Goal: Task Accomplishment & Management: Manage account settings

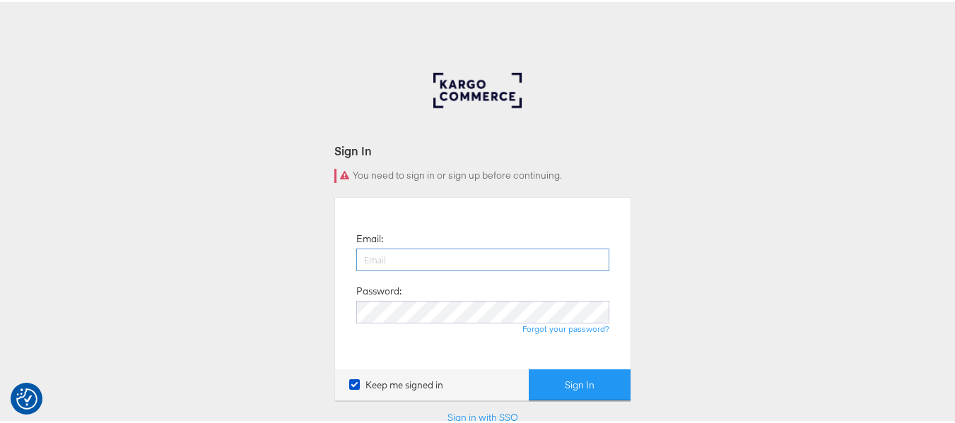
click at [397, 264] on input "email" at bounding box center [482, 258] width 253 height 23
type input "sudheer.bheemunipalli@kargo.com"
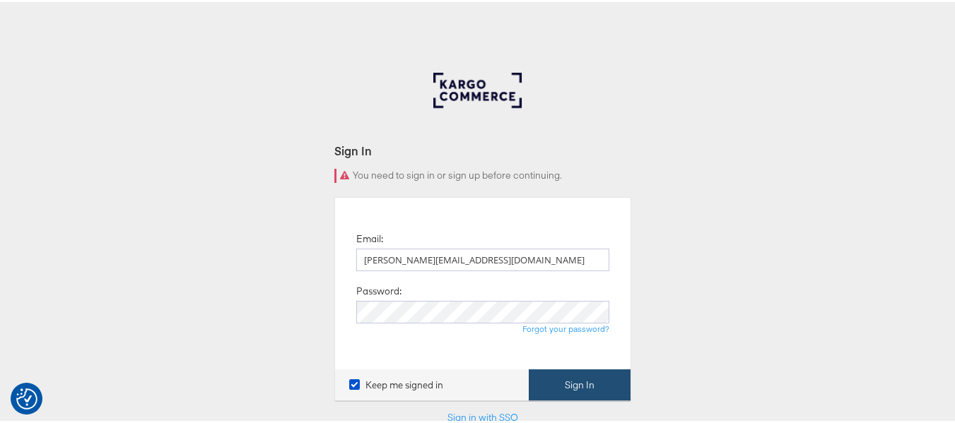
click at [572, 385] on button "Sign In" at bounding box center [580, 384] width 102 height 32
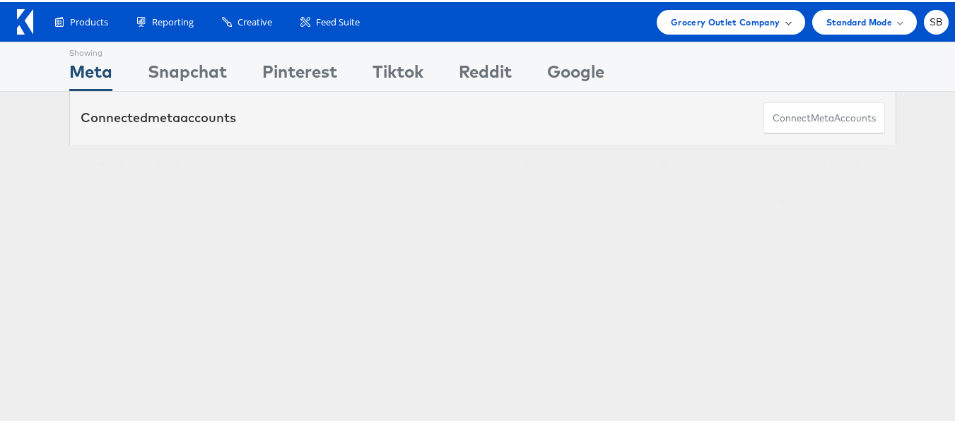
click at [725, 16] on span "Grocery Outlet Company" at bounding box center [726, 20] width 110 height 15
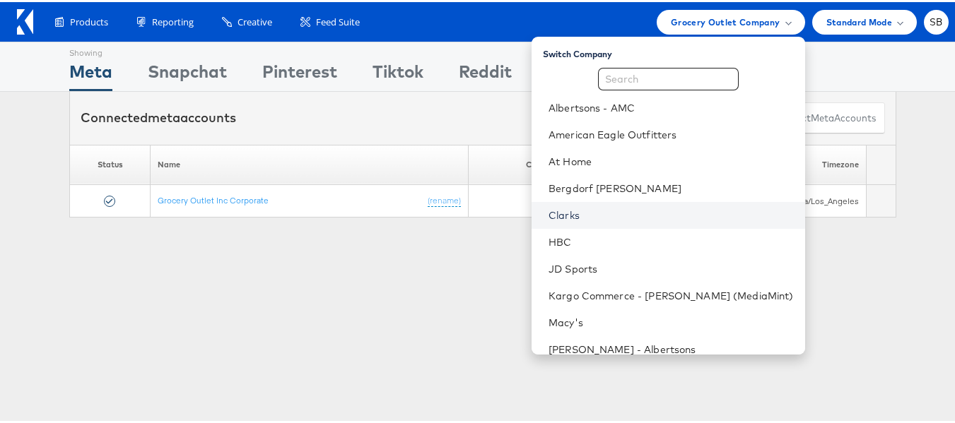
click at [596, 214] on link "Clarks" at bounding box center [671, 213] width 245 height 14
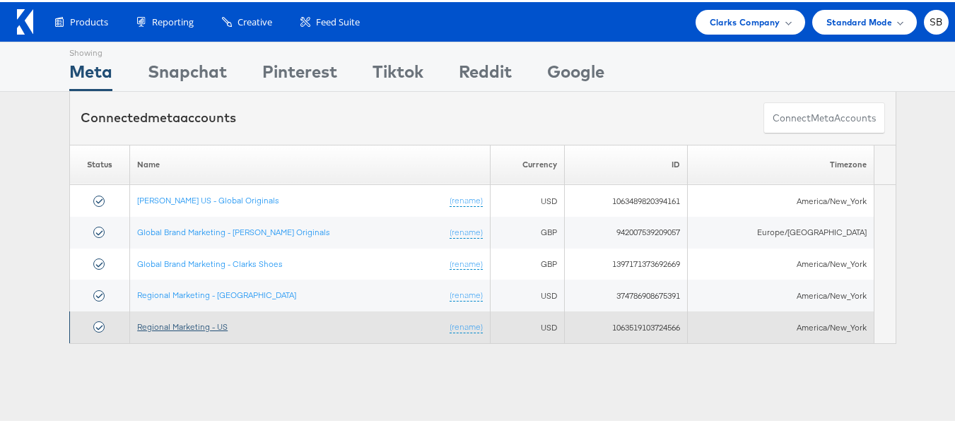
click at [185, 324] on link "Regional Marketing - US" at bounding box center [182, 325] width 90 height 11
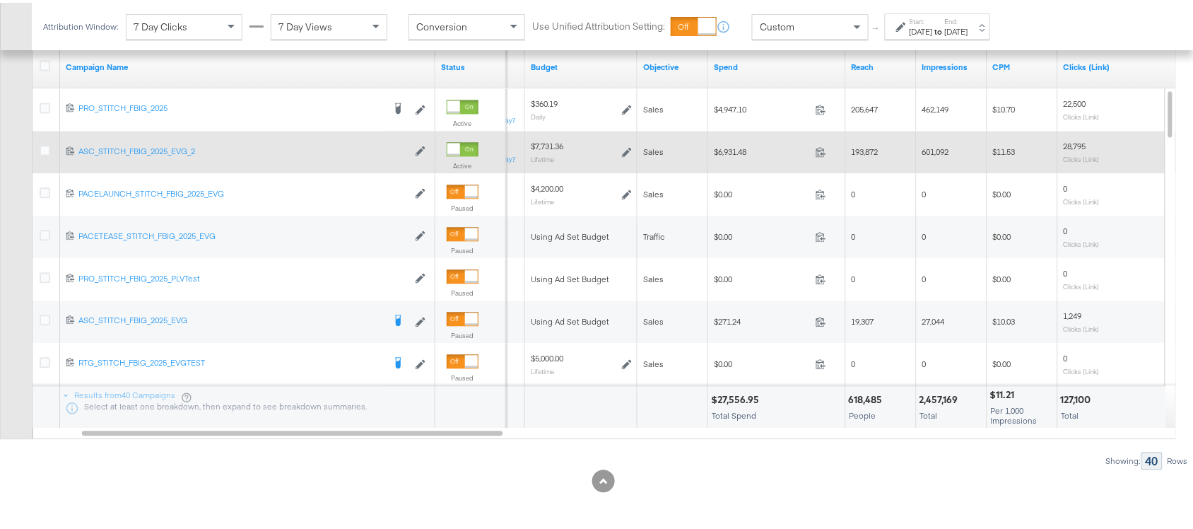
scroll to position [672, 0]
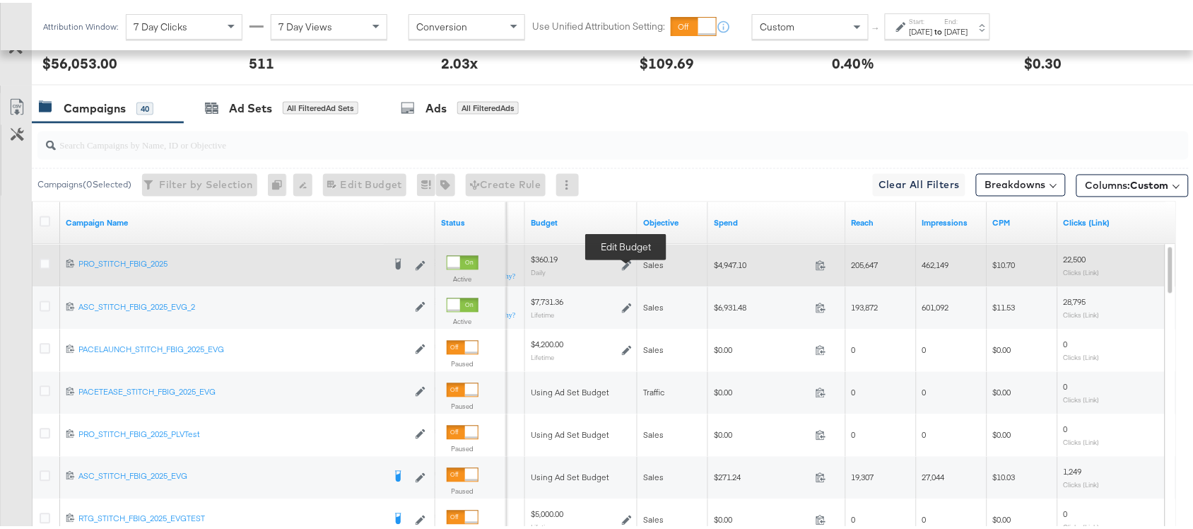
click at [626, 263] on icon at bounding box center [627, 263] width 10 height 10
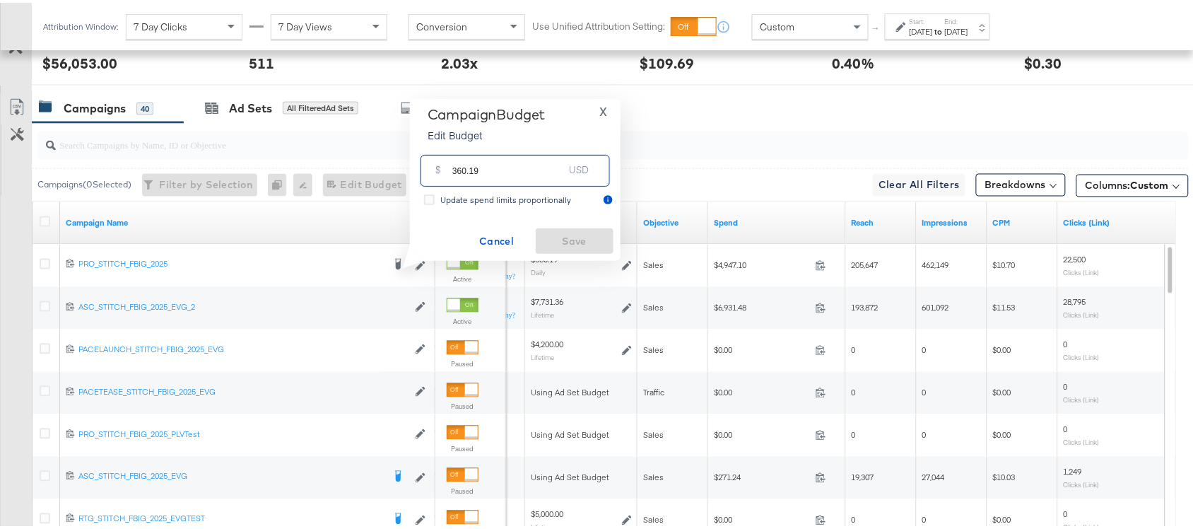
click at [498, 172] on input "360.19" at bounding box center [508, 162] width 112 height 30
paste input "$293.50"
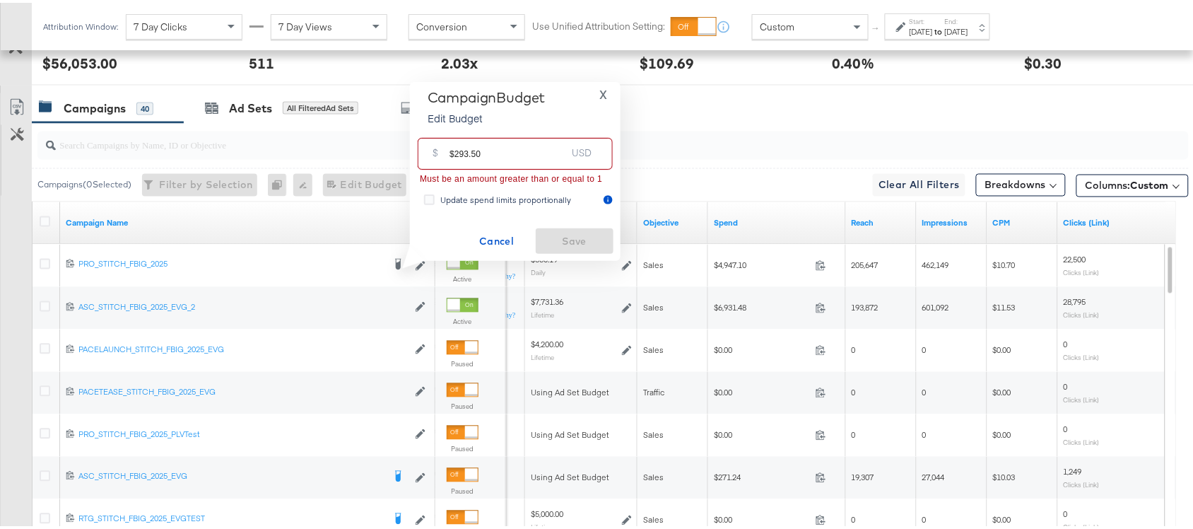
click at [452, 153] on input "$293.50" at bounding box center [508, 145] width 117 height 30
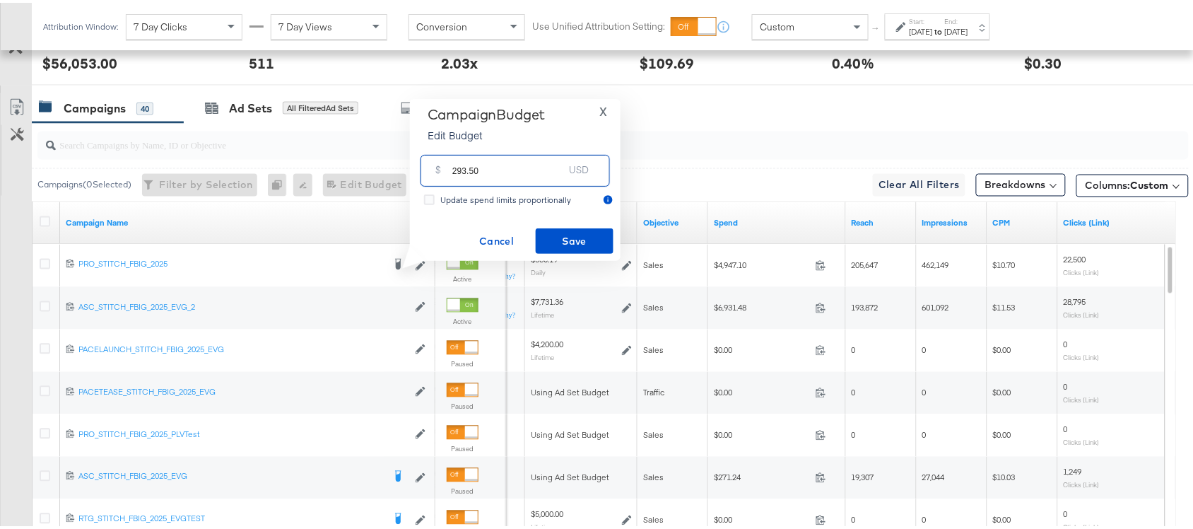
type input "293.50"
click at [570, 235] on span "Save" at bounding box center [575, 239] width 66 height 18
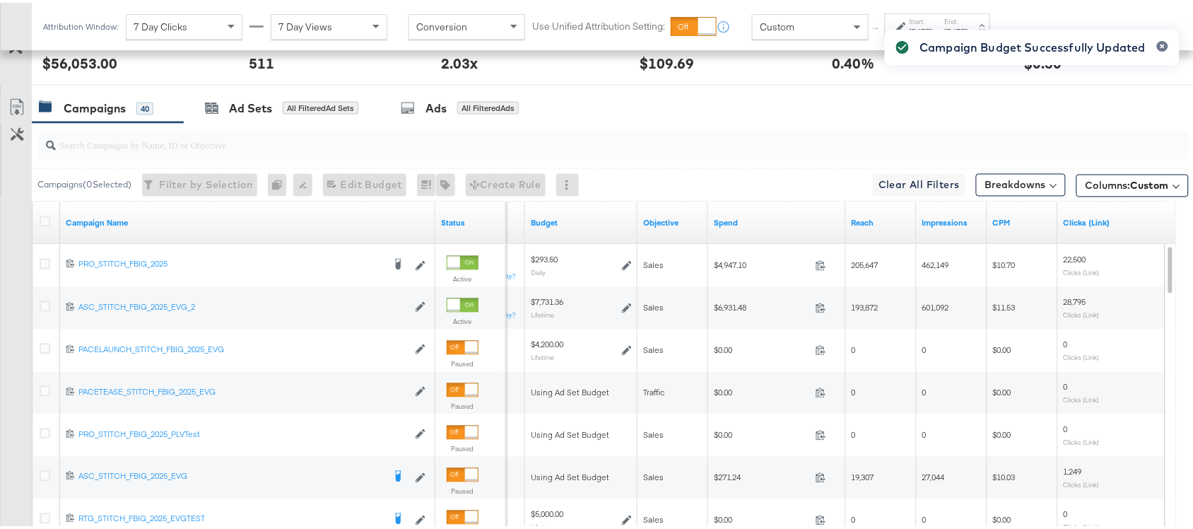
scroll to position [829, 0]
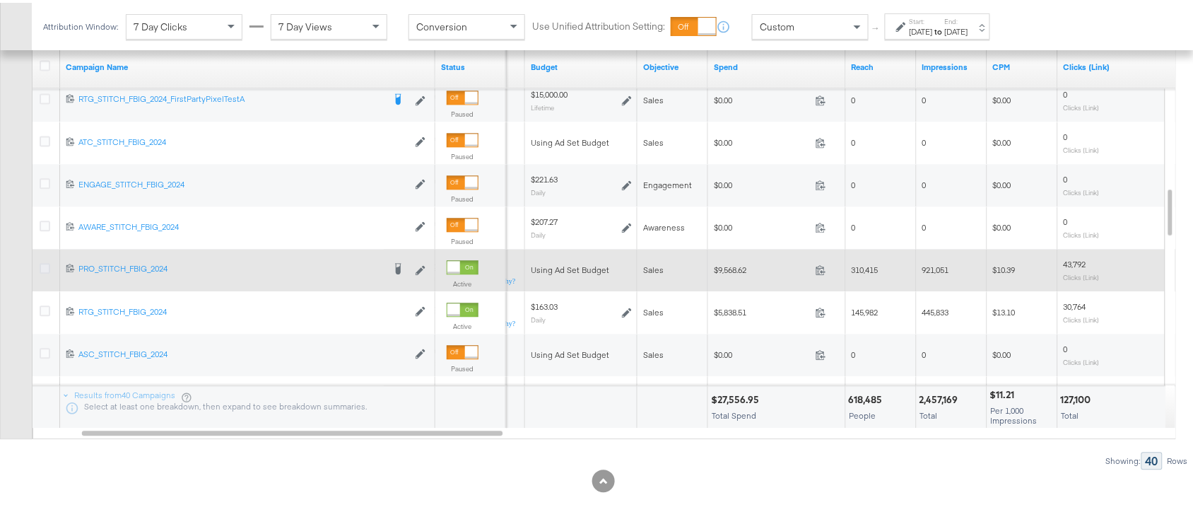
click at [43, 267] on icon at bounding box center [45, 265] width 11 height 11
click at [0, 0] on input "checkbox" at bounding box center [0, 0] width 0 height 0
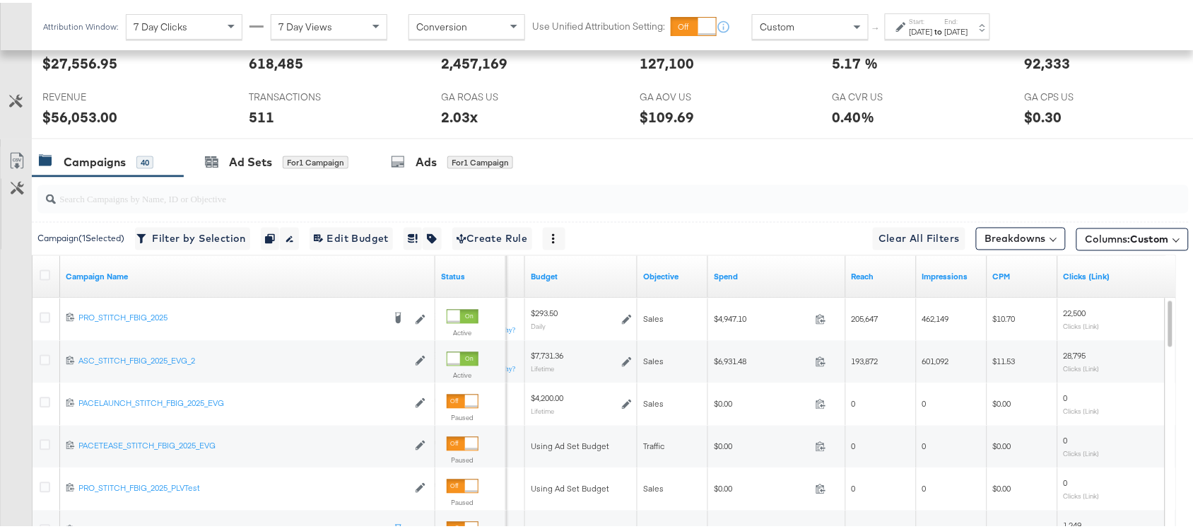
scroll to position [621, 0]
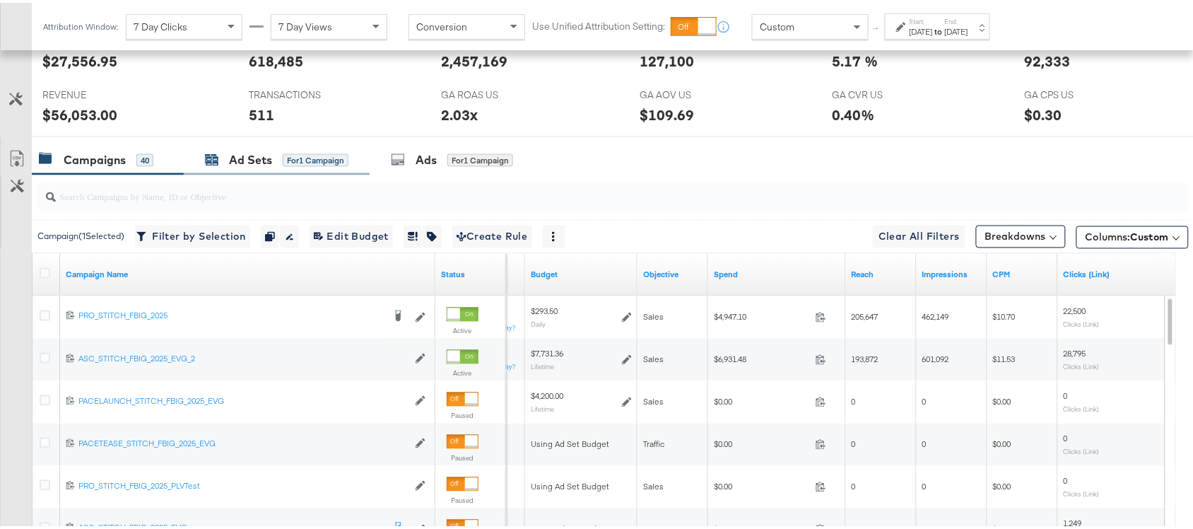
click at [241, 160] on div "Ad Sets" at bounding box center [250, 157] width 43 height 16
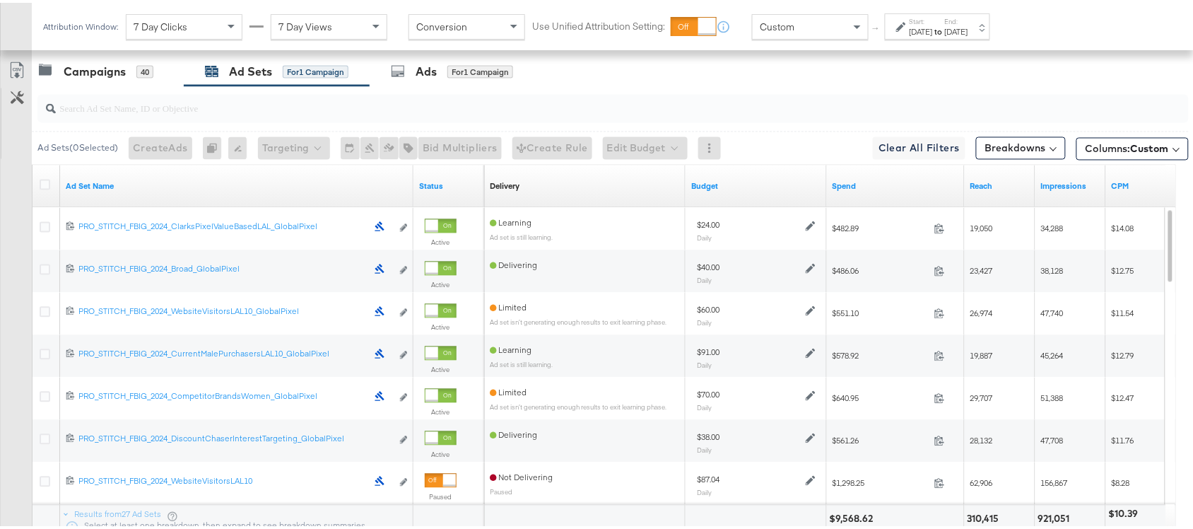
scroll to position [829, 0]
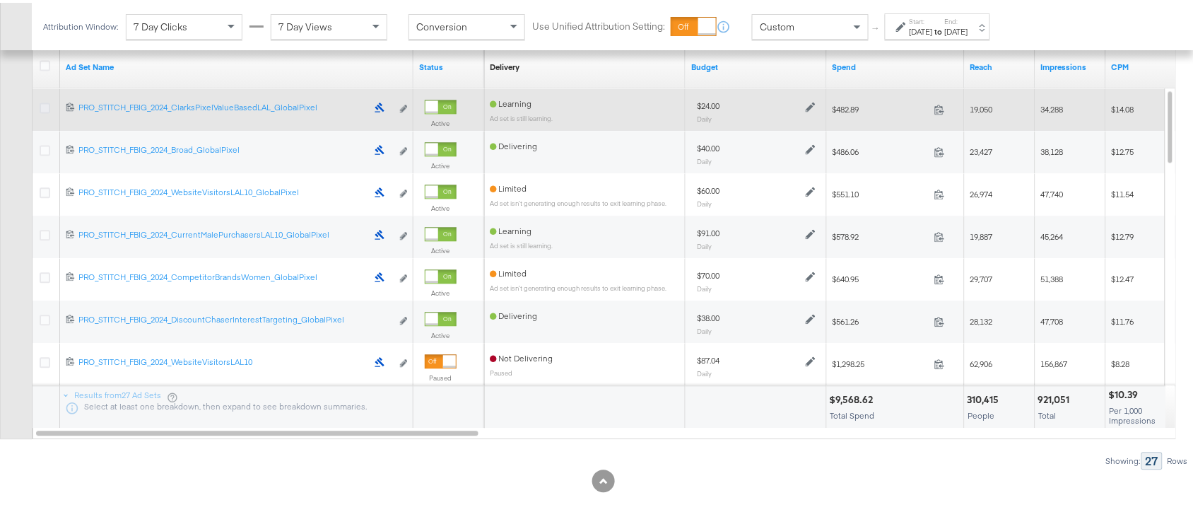
click at [43, 107] on icon at bounding box center [45, 105] width 11 height 11
click at [0, 0] on input "checkbox" at bounding box center [0, 0] width 0 height 0
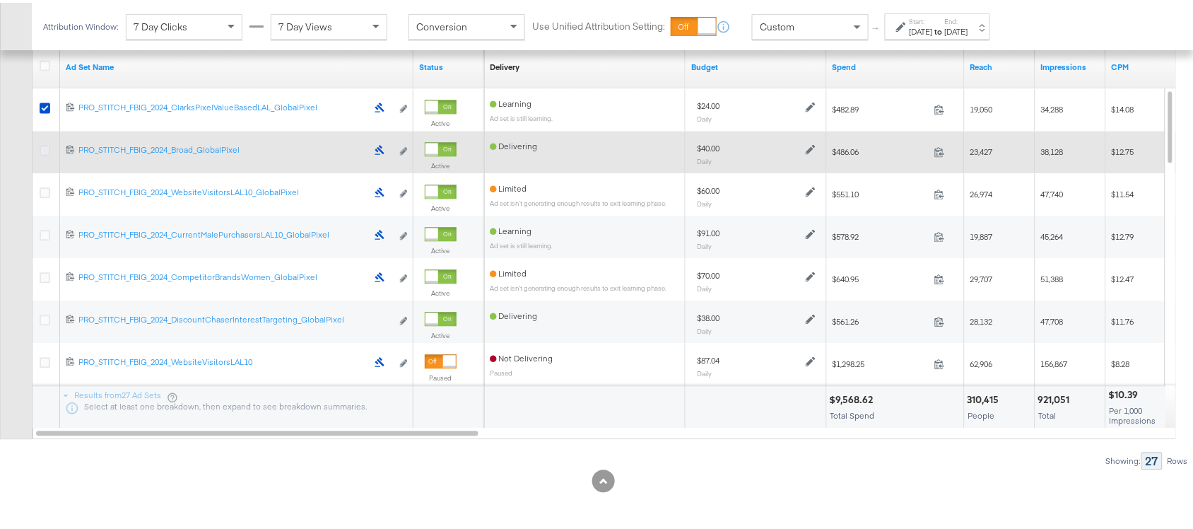
click at [44, 146] on icon at bounding box center [45, 147] width 11 height 11
click at [0, 0] on input "checkbox" at bounding box center [0, 0] width 0 height 0
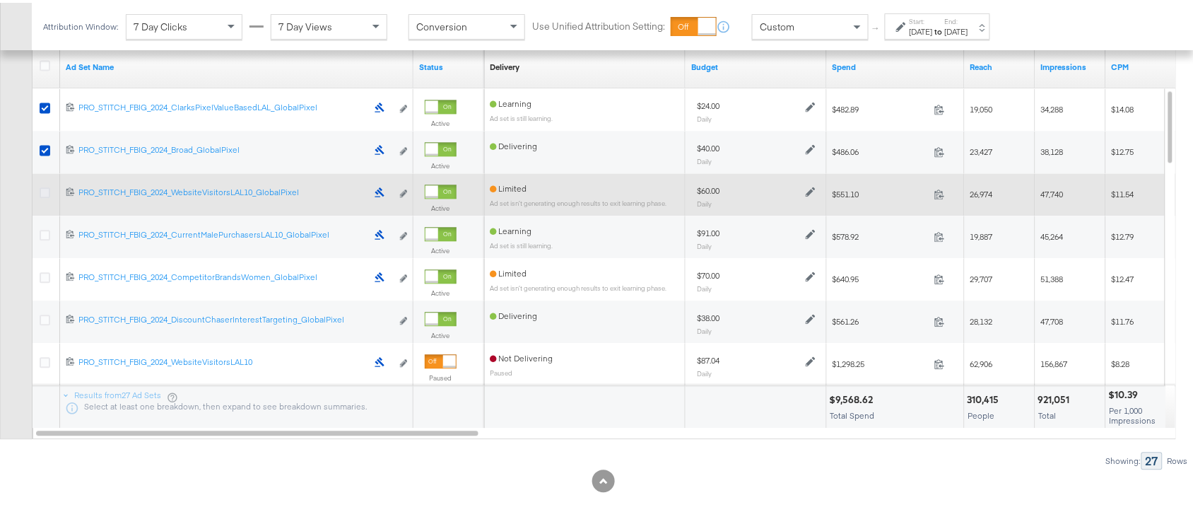
click at [44, 189] on icon at bounding box center [45, 190] width 11 height 11
click at [0, 0] on input "checkbox" at bounding box center [0, 0] width 0 height 0
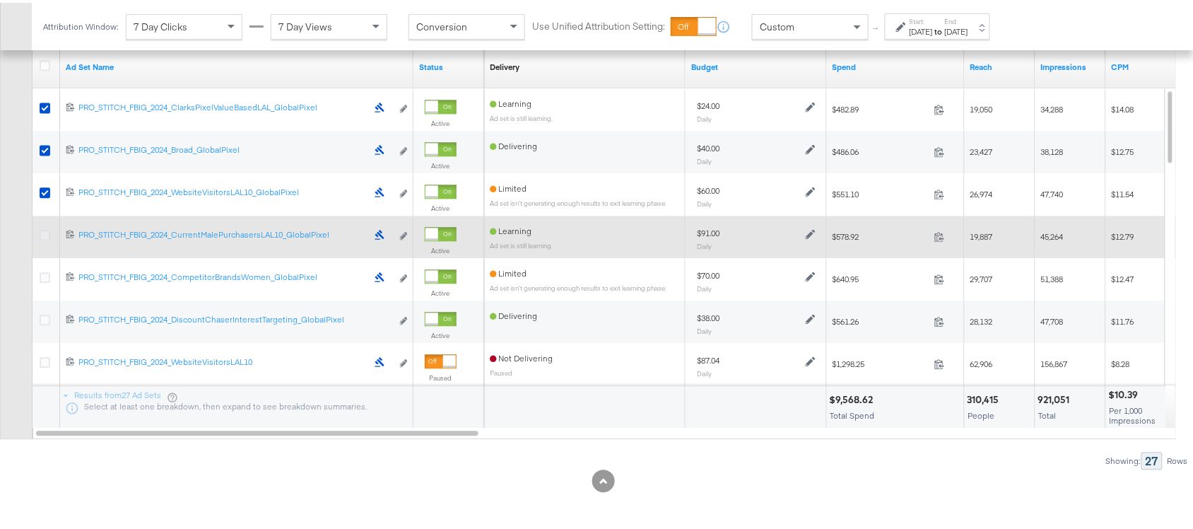
click at [42, 232] on icon at bounding box center [45, 232] width 11 height 11
click at [0, 0] on input "checkbox" at bounding box center [0, 0] width 0 height 0
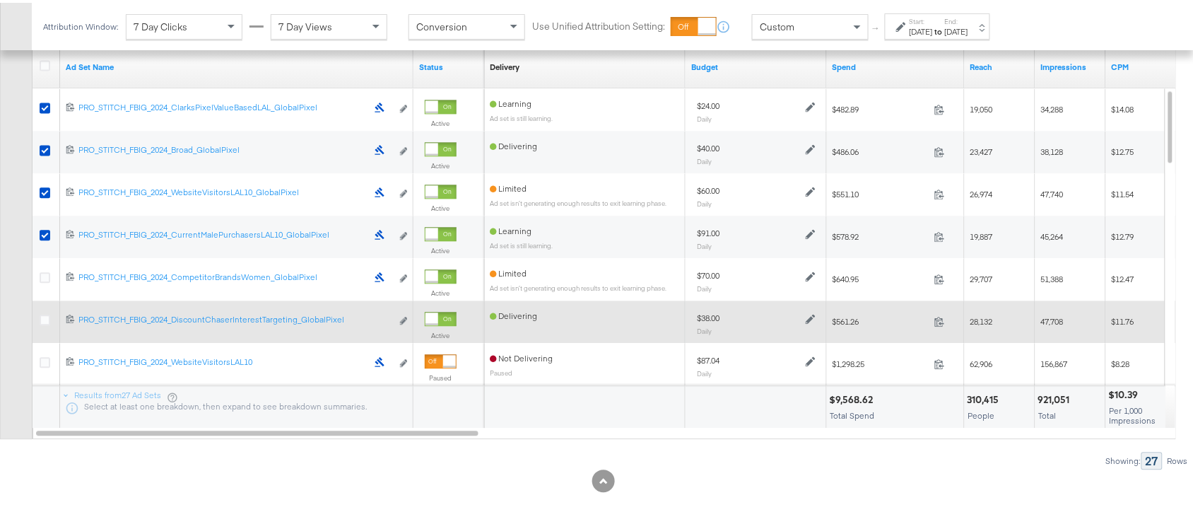
click at [42, 324] on div at bounding box center [47, 319] width 15 height 14
click at [43, 322] on icon at bounding box center [45, 317] width 11 height 11
click at [0, 0] on input "checkbox" at bounding box center [0, 0] width 0 height 0
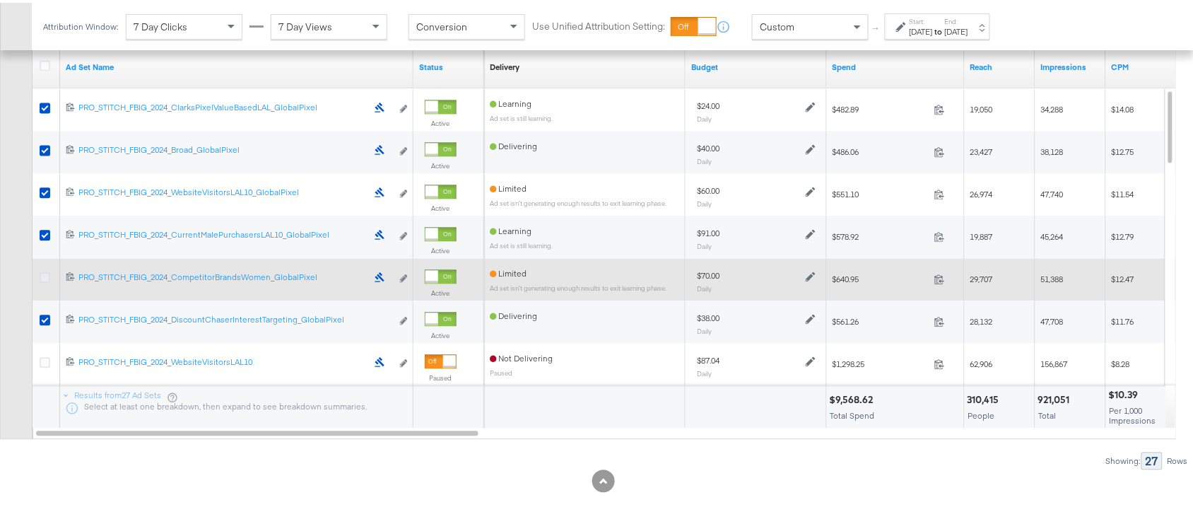
click at [43, 276] on icon at bounding box center [45, 274] width 11 height 11
click at [0, 0] on input "checkbox" at bounding box center [0, 0] width 0 height 0
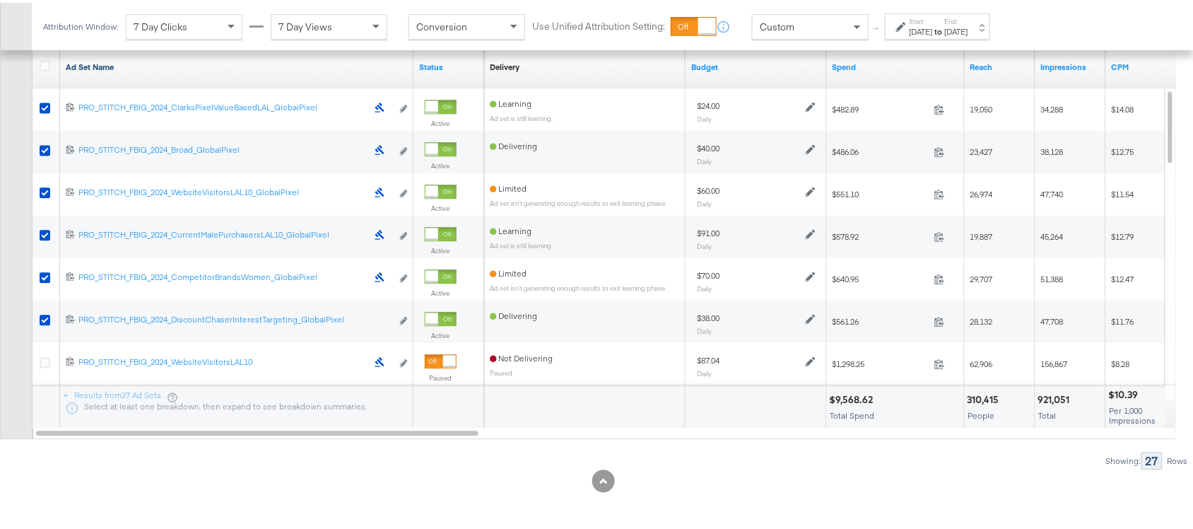
scroll to position [669, 0]
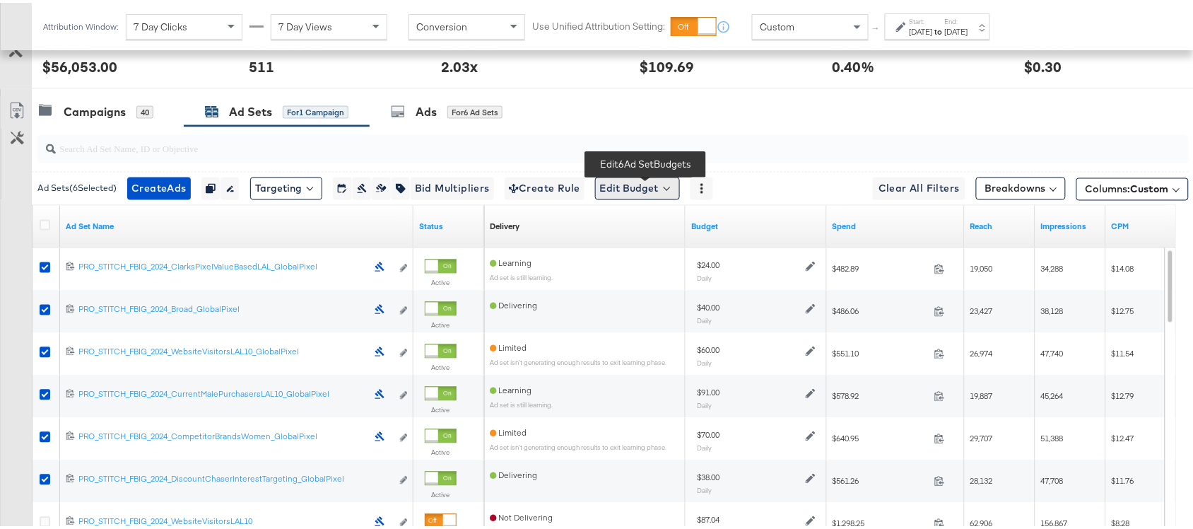
click at [672, 193] on button "Edit Budget" at bounding box center [637, 186] width 85 height 23
click at [649, 221] on span "Edit Ad Set Budget" at bounding box center [642, 223] width 81 height 18
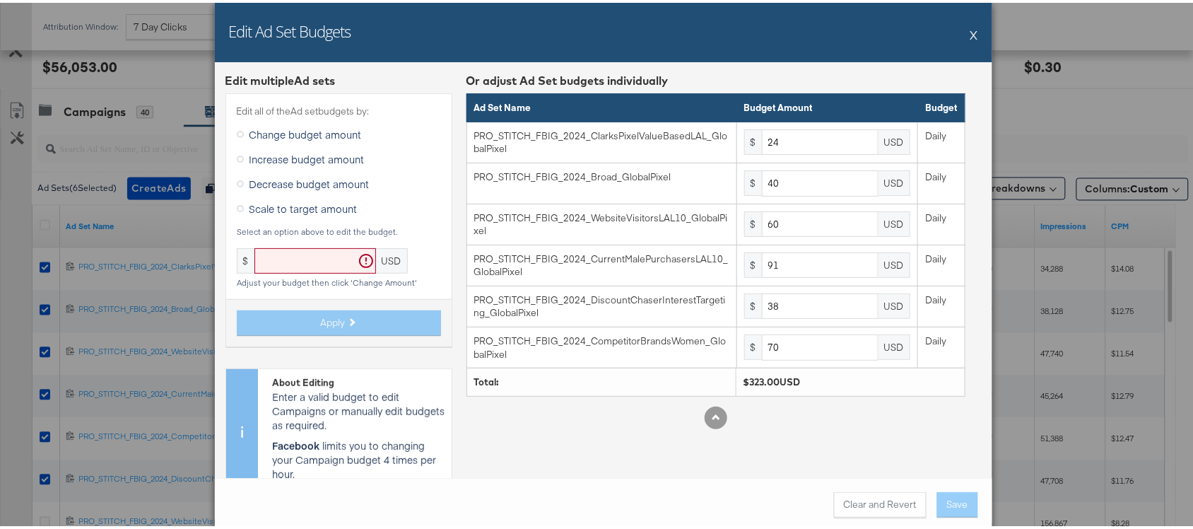
click at [295, 202] on span "Scale to target amount" at bounding box center [304, 206] width 108 height 14
click at [0, 0] on input "Scale to target amount" at bounding box center [0, 0] width 0 height 0
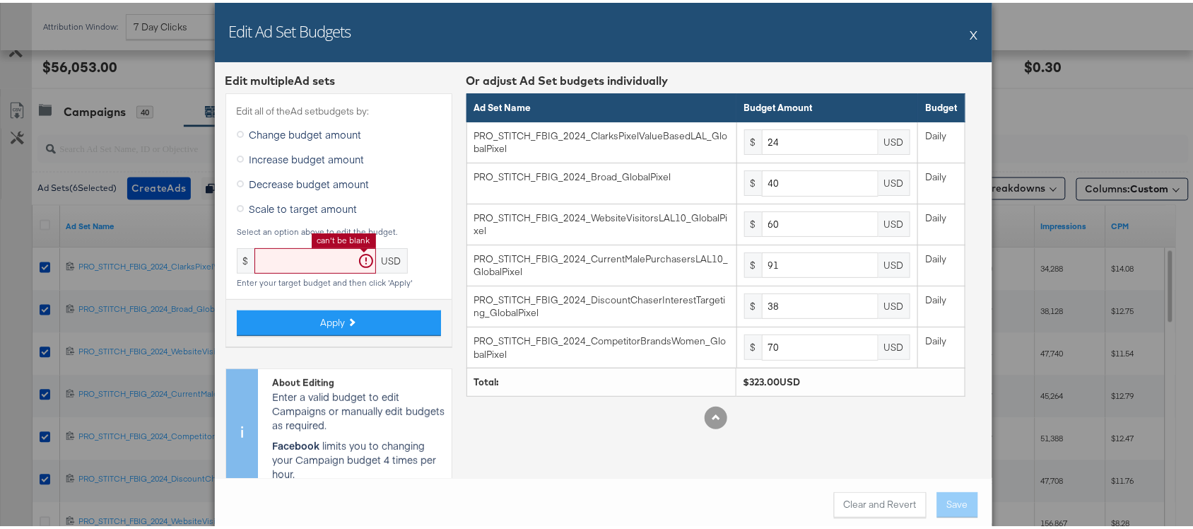
click at [319, 260] on input "text" at bounding box center [316, 258] width 122 height 26
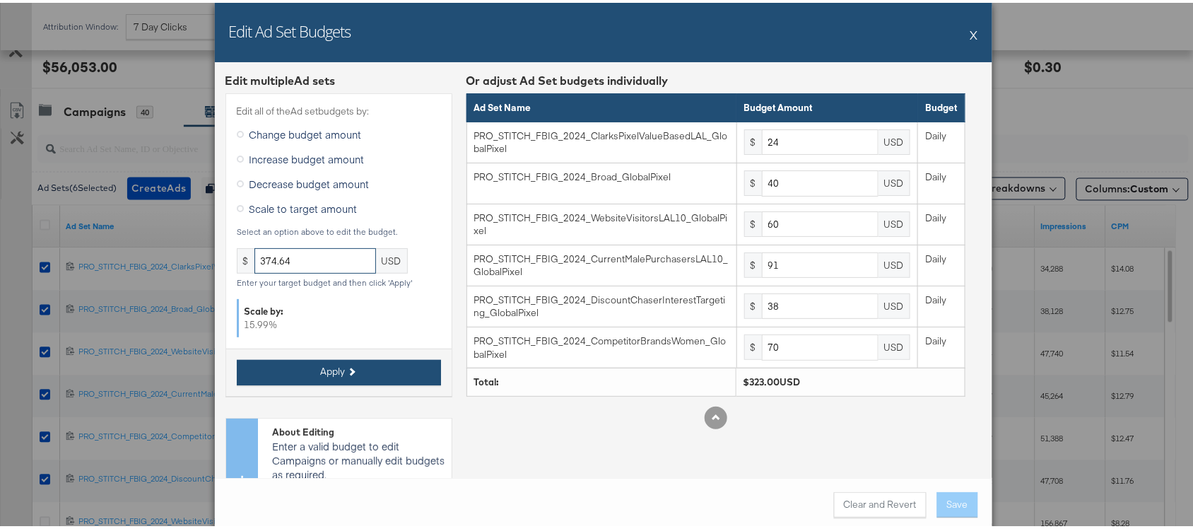
type input "374.64"
click at [326, 366] on span "Apply" at bounding box center [333, 368] width 25 height 13
type input "27.83"
type input "46.39"
type input "69.59"
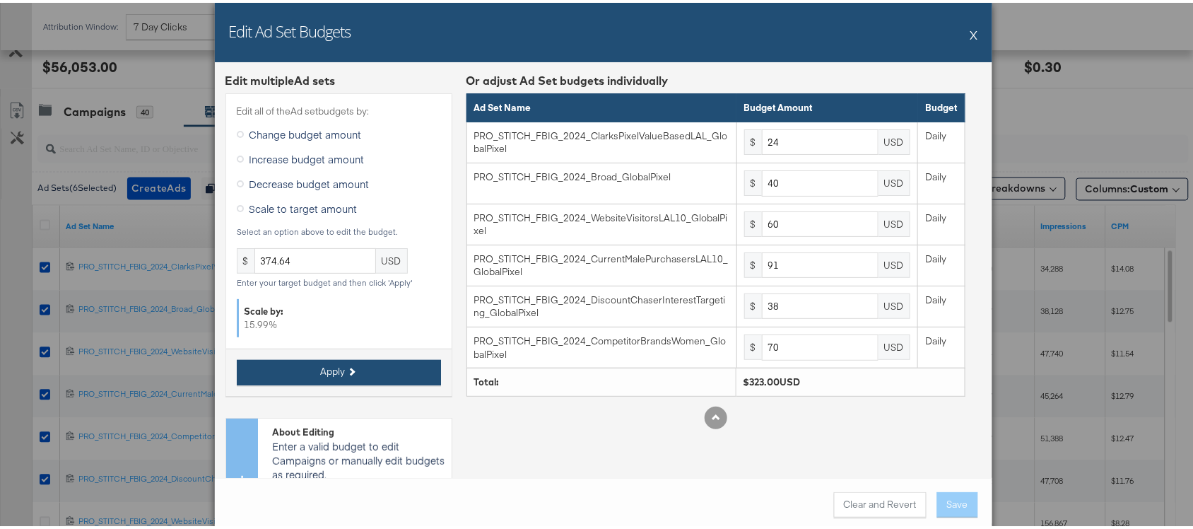
type input "105.54"
type input "44.07"
type input "81.19"
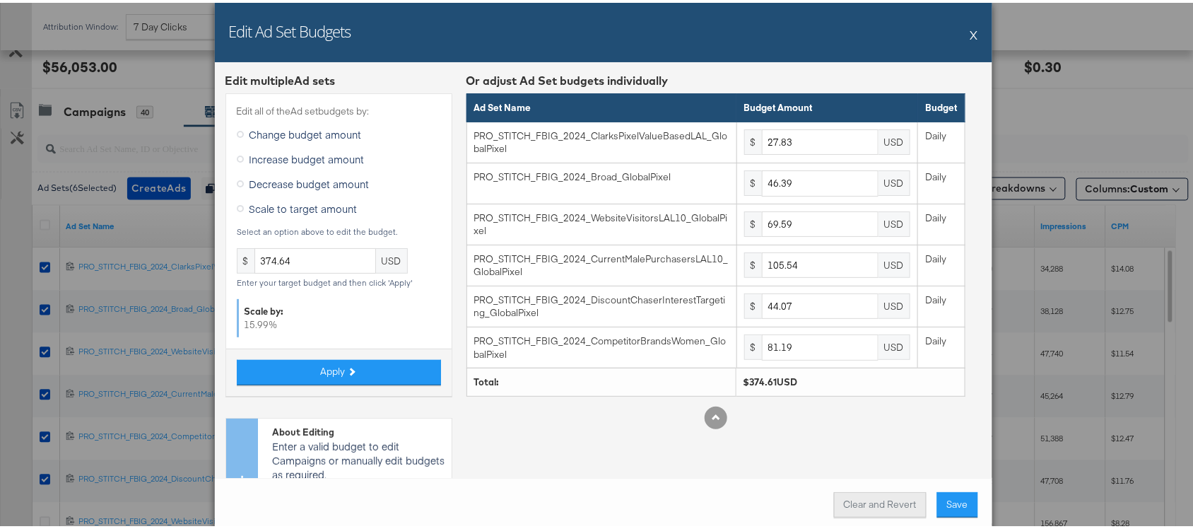
click at [860, 493] on button "Clear and Revert" at bounding box center [880, 501] width 93 height 25
type input "24"
type input "40"
type input "60"
type input "91"
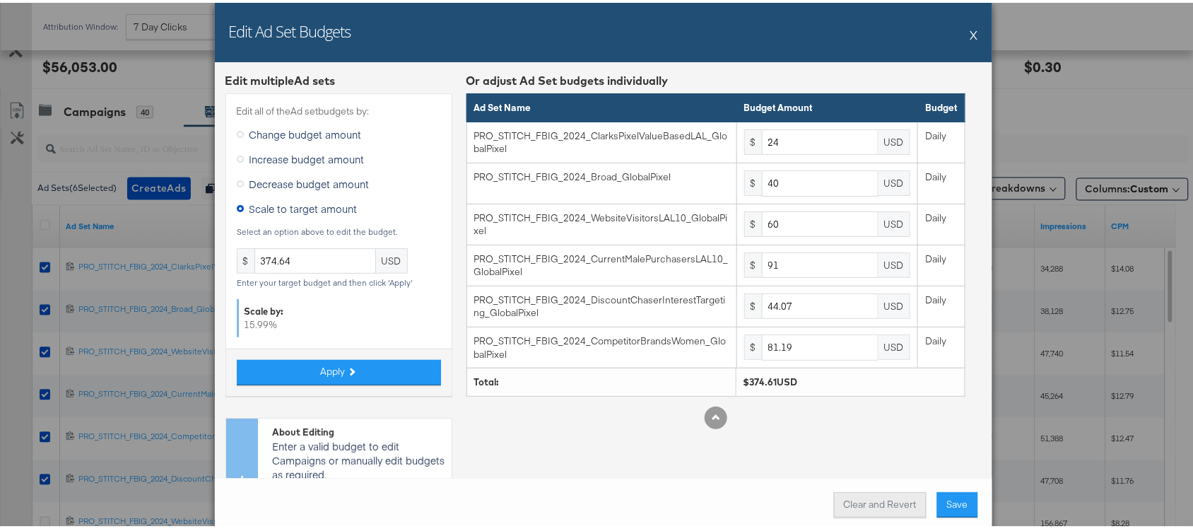
type input "38"
type input "70"
click at [308, 252] on input "374.64" at bounding box center [316, 258] width 122 height 26
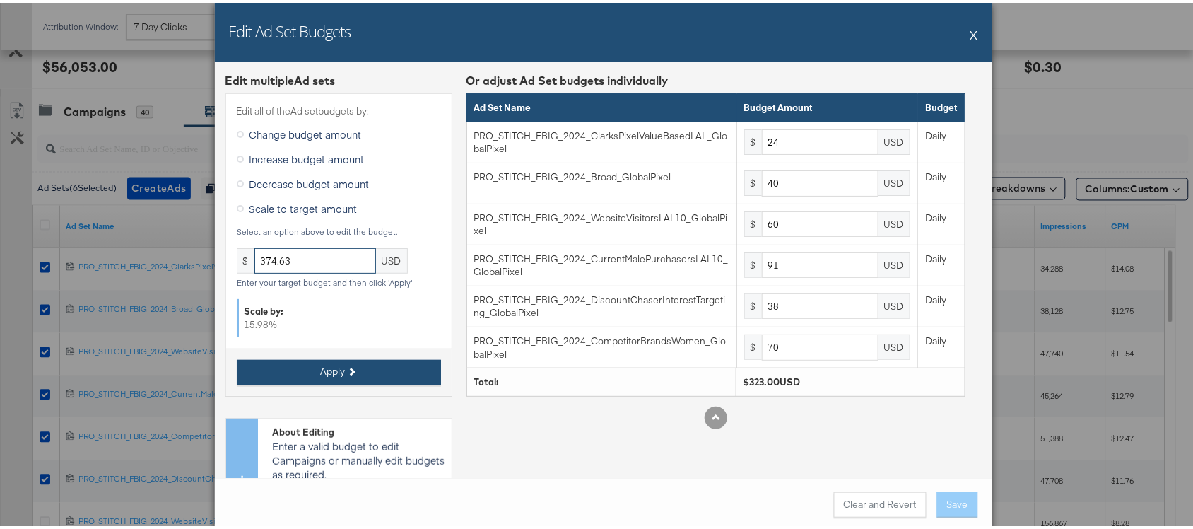
type input "374.63"
click at [322, 370] on span "Apply" at bounding box center [333, 368] width 25 height 13
type input "27.83"
type input "46.39"
type input "69.59"
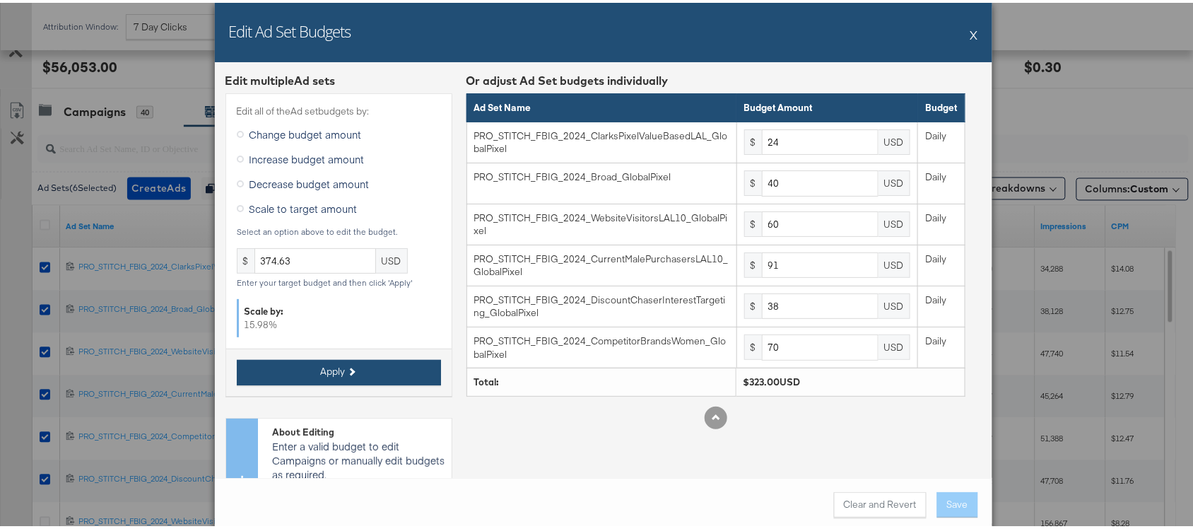
type input "105.54"
type input "44.07"
type input "81.18"
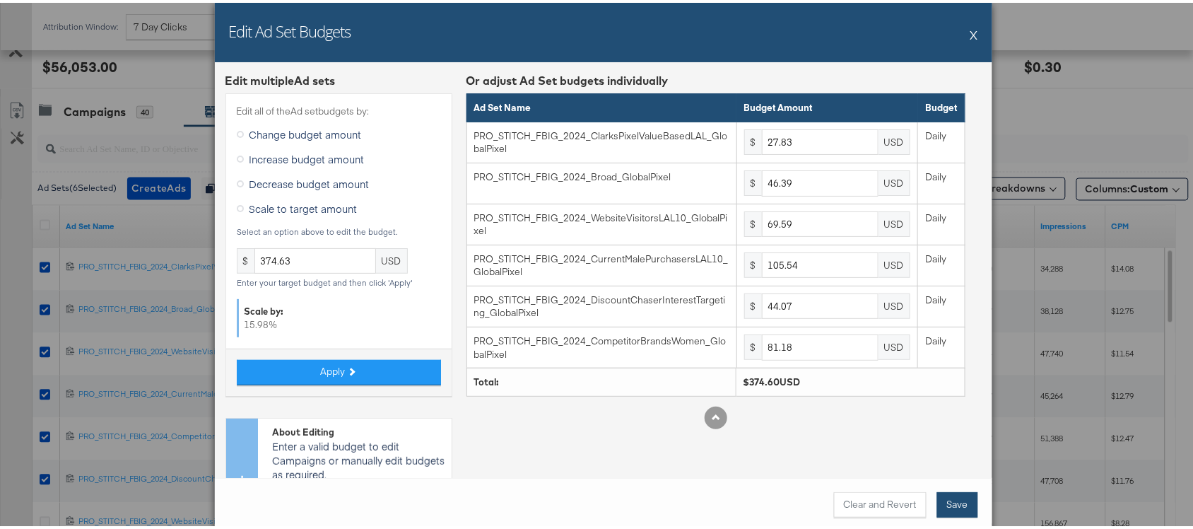
click at [944, 493] on button "Save" at bounding box center [957, 501] width 41 height 25
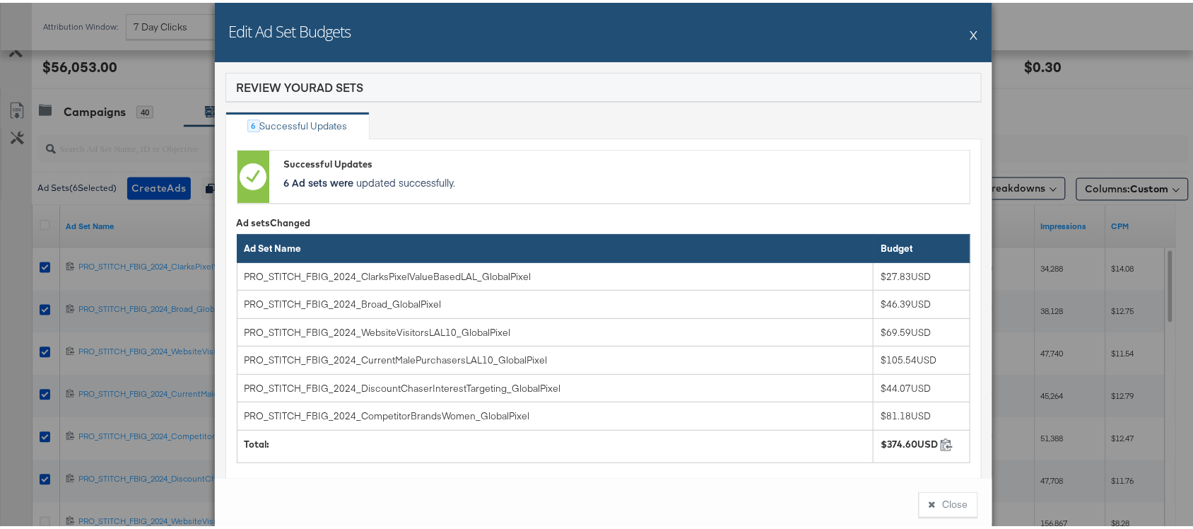
click at [971, 33] on button "X" at bounding box center [975, 32] width 8 height 28
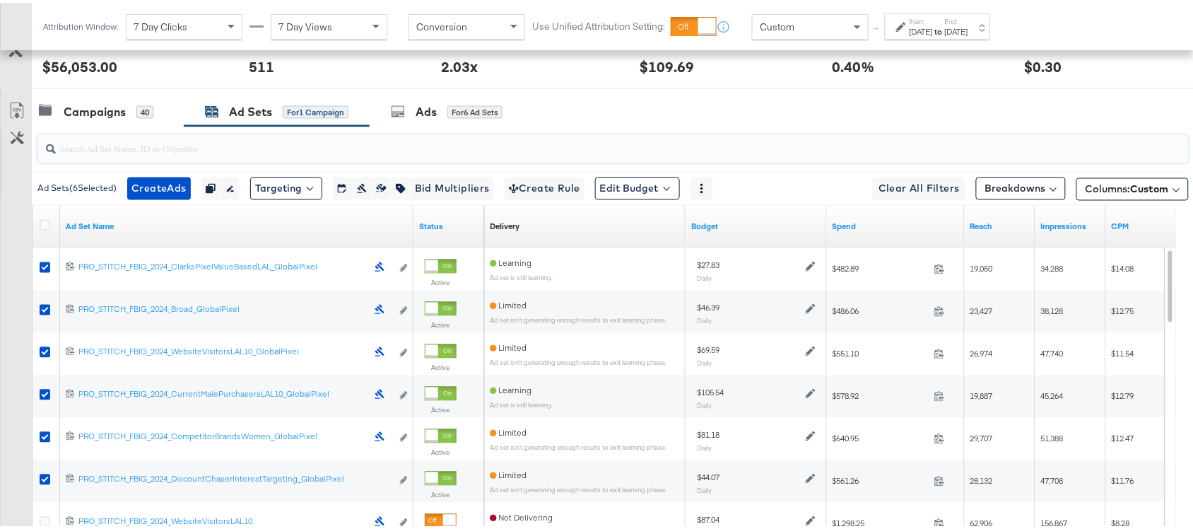
click at [747, 146] on input "search" at bounding box center [570, 141] width 1029 height 28
click at [81, 100] on div "Campaigns 40" at bounding box center [108, 109] width 152 height 30
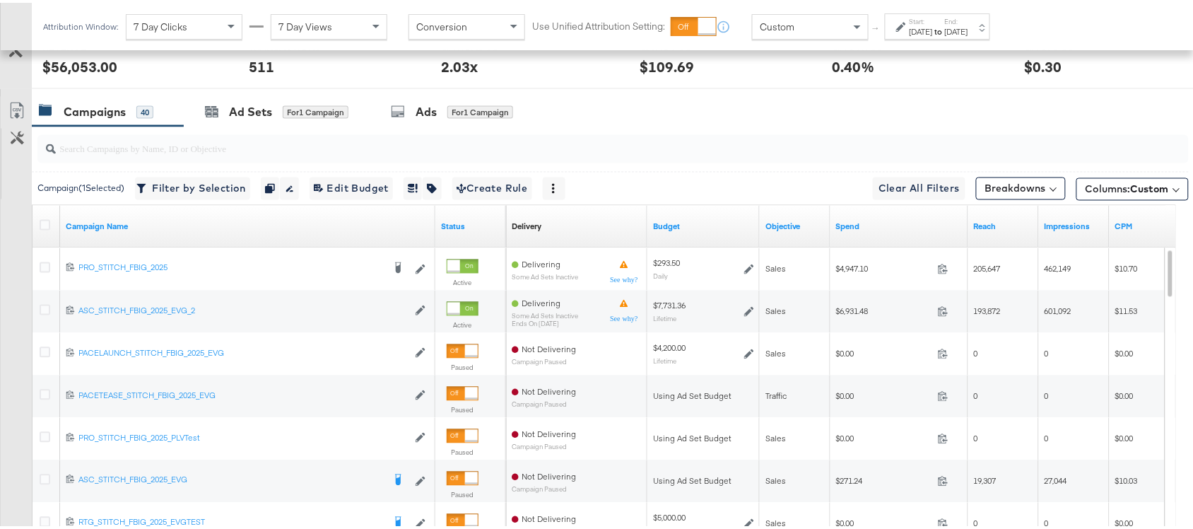
click at [711, 124] on div "Campaigns 40 Ad Sets for 1 Campaign Ads for 1 Campaign" at bounding box center [619, 109] width 1175 height 30
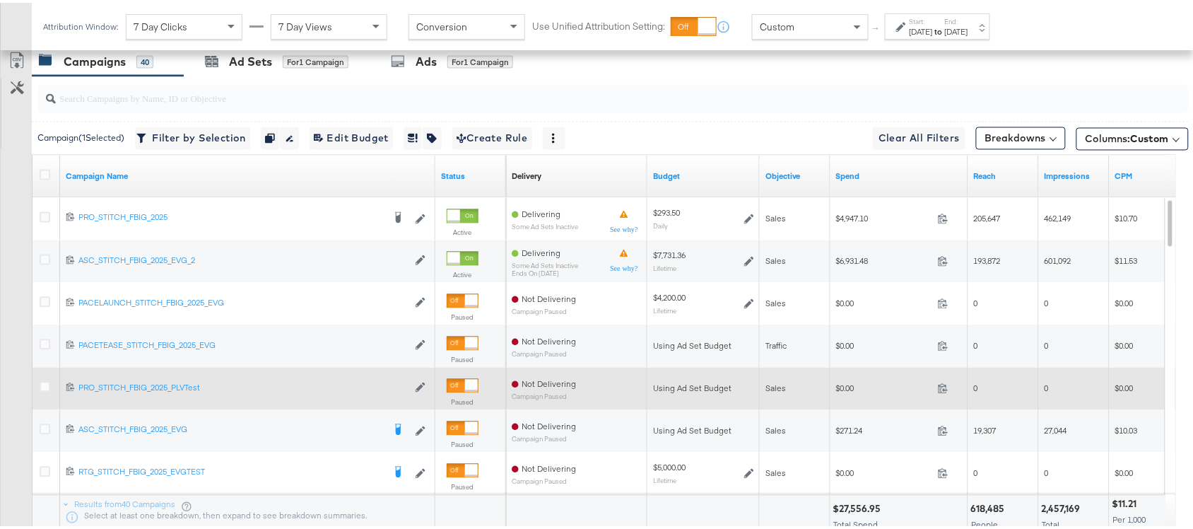
scroll to position [718, 0]
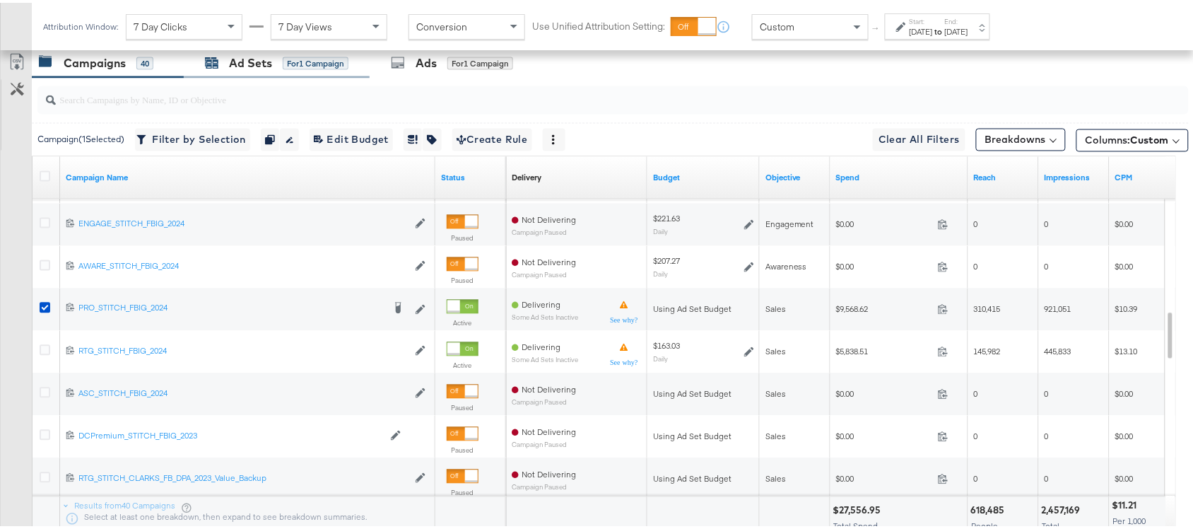
click at [259, 62] on div "Ad Sets" at bounding box center [250, 60] width 43 height 16
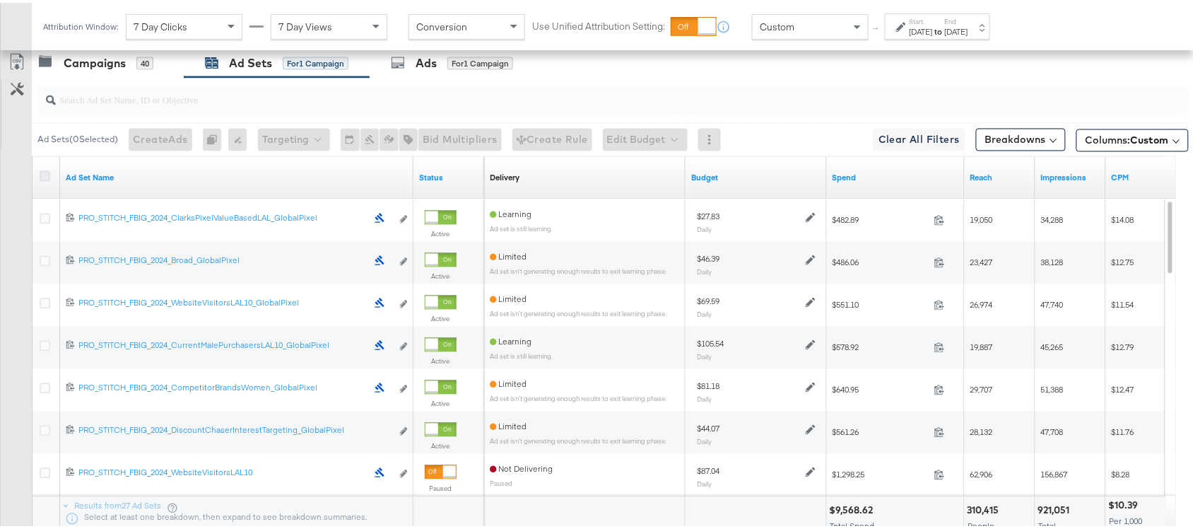
click at [47, 178] on icon at bounding box center [45, 173] width 11 height 11
click at [0, 0] on input "checkbox" at bounding box center [0, 0] width 0 height 0
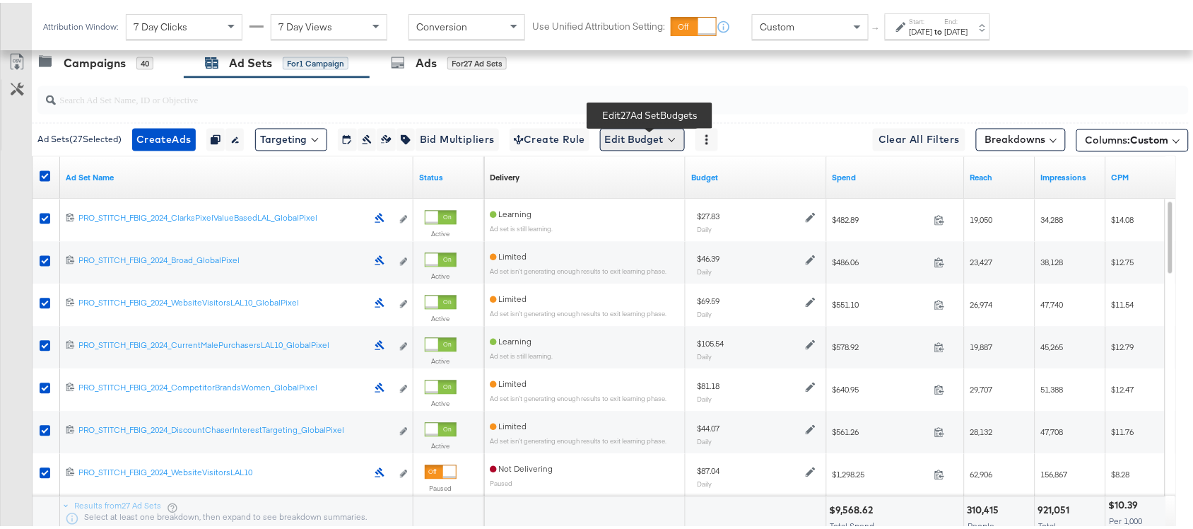
click at [638, 132] on button "Edit Budget" at bounding box center [642, 137] width 85 height 23
click at [679, 173] on span "Edit Ad Set Budget" at bounding box center [647, 174] width 81 height 18
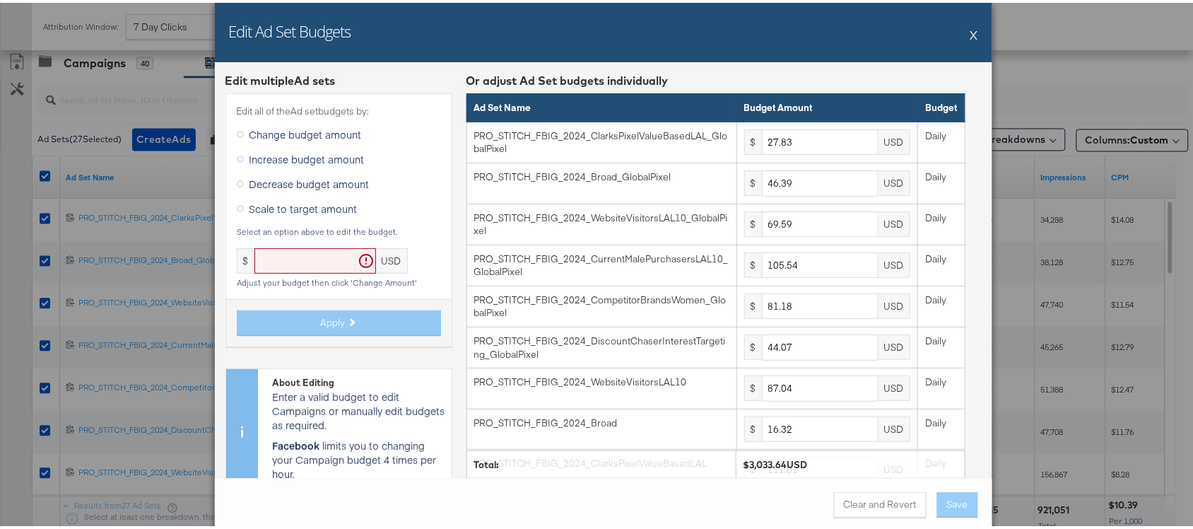
click at [971, 40] on button "X" at bounding box center [975, 32] width 8 height 28
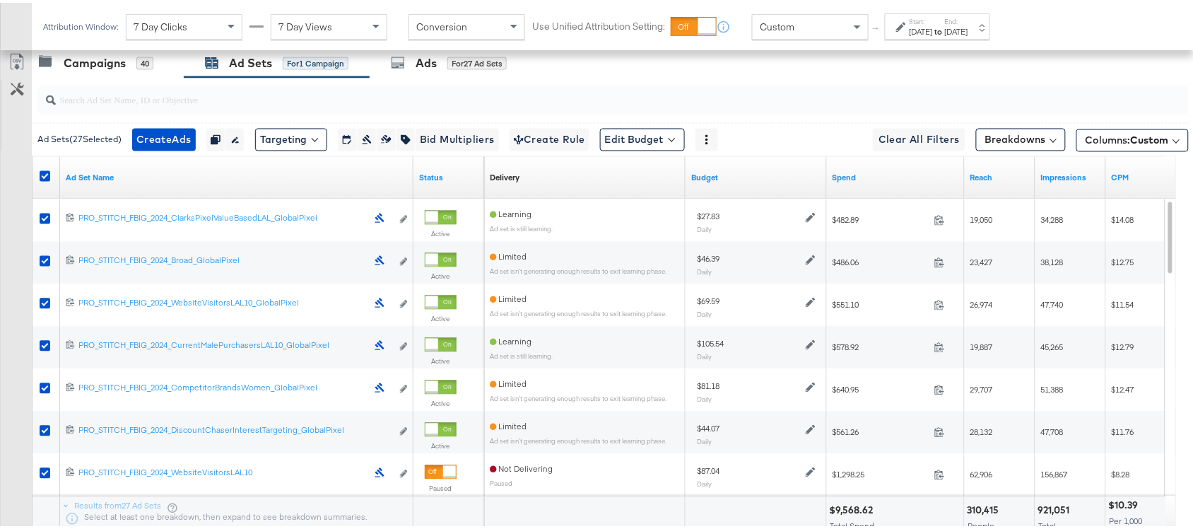
click at [49, 173] on div at bounding box center [47, 175] width 15 height 14
click at [48, 173] on icon at bounding box center [45, 173] width 11 height 11
click at [0, 0] on input "checkbox" at bounding box center [0, 0] width 0 height 0
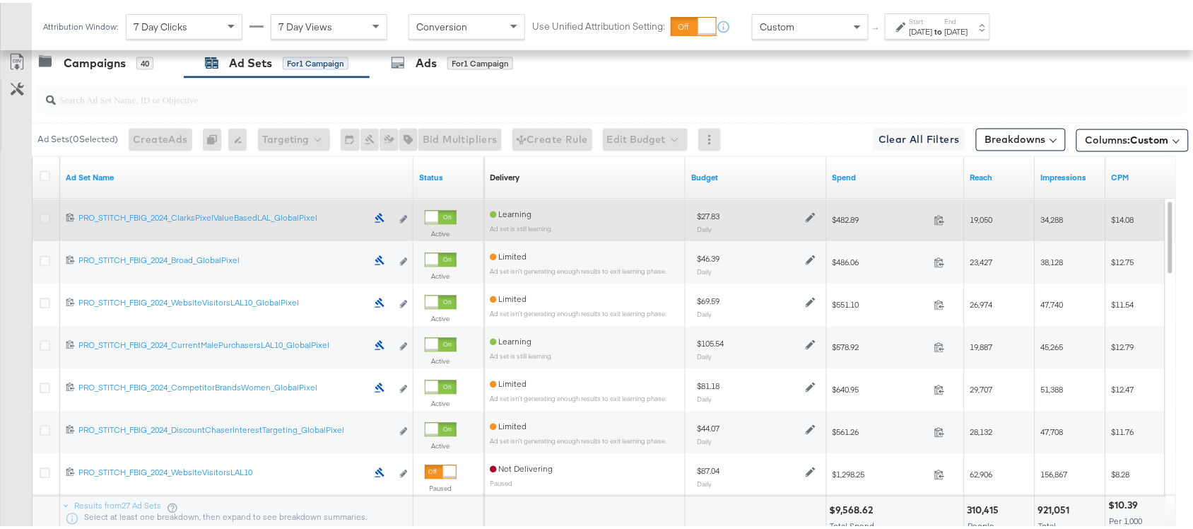
click at [45, 216] on icon at bounding box center [45, 216] width 11 height 11
click at [0, 0] on input "checkbox" at bounding box center [0, 0] width 0 height 0
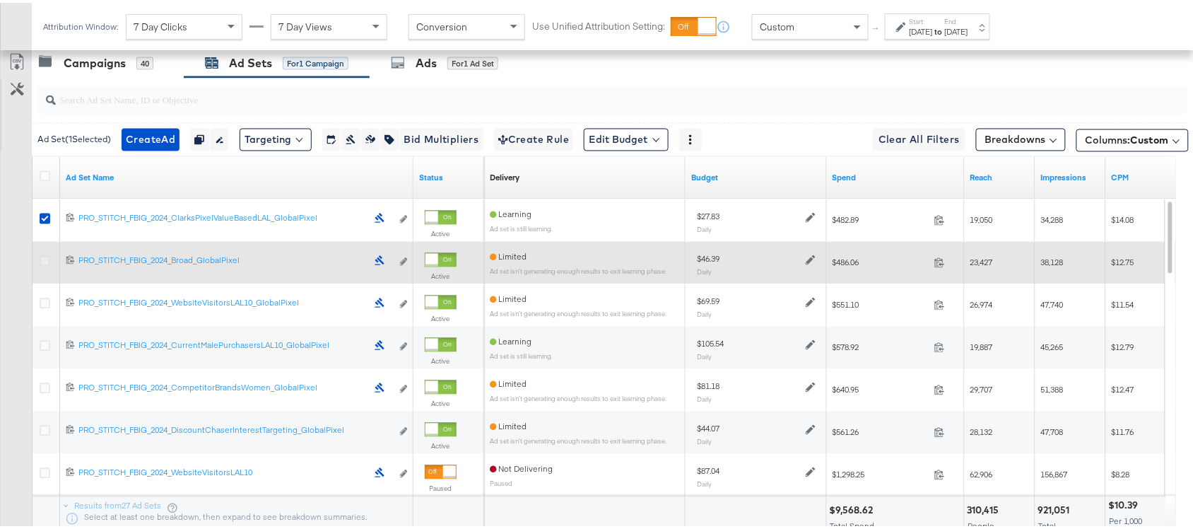
click at [45, 263] on icon at bounding box center [45, 258] width 11 height 11
click at [0, 0] on input "checkbox" at bounding box center [0, 0] width 0 height 0
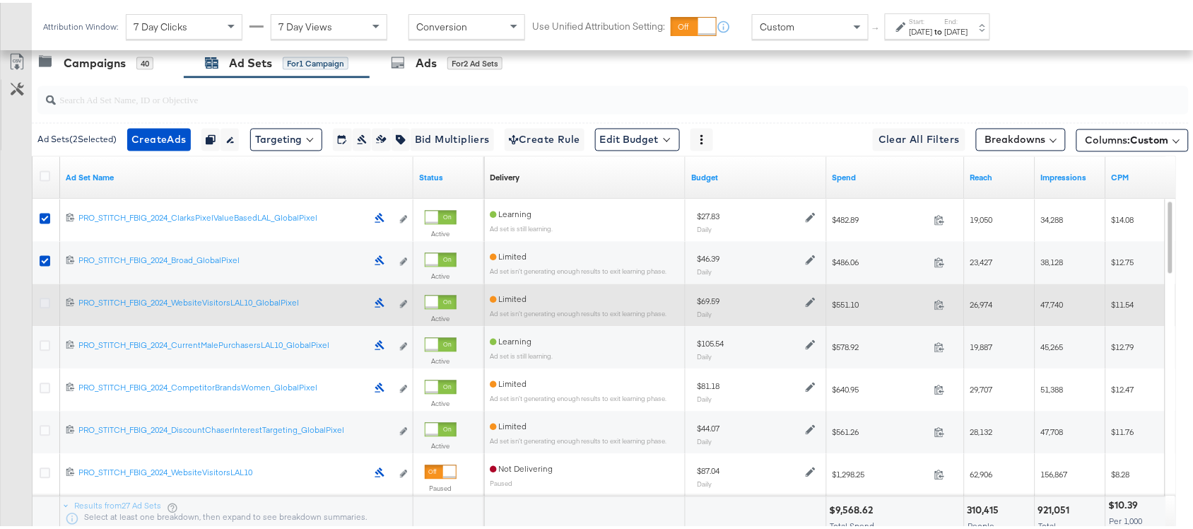
click at [42, 301] on icon at bounding box center [45, 301] width 11 height 11
click at [0, 0] on input "checkbox" at bounding box center [0, 0] width 0 height 0
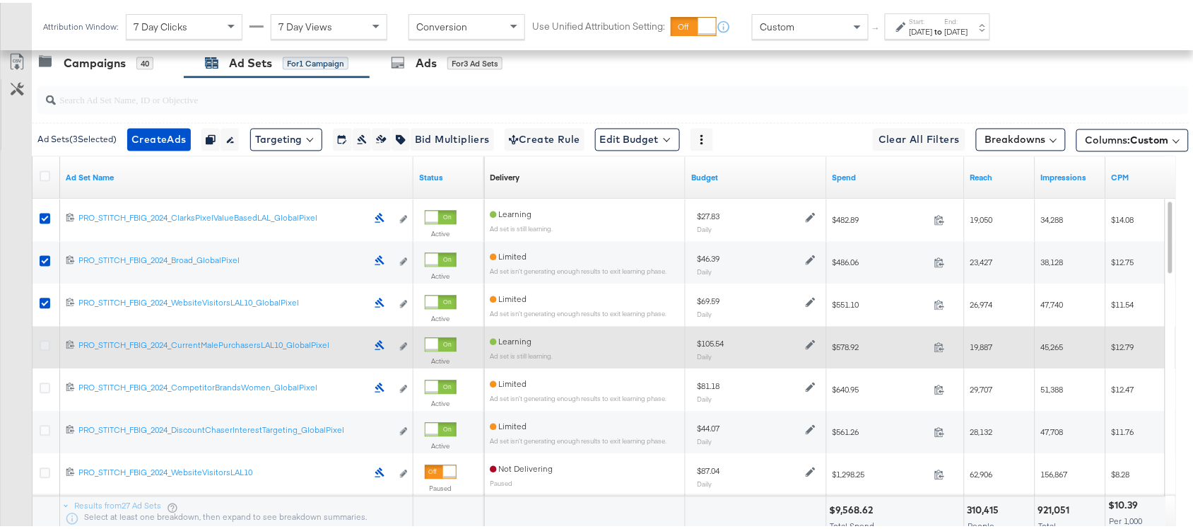
click at [42, 344] on icon at bounding box center [45, 343] width 11 height 11
click at [0, 0] on input "checkbox" at bounding box center [0, 0] width 0 height 0
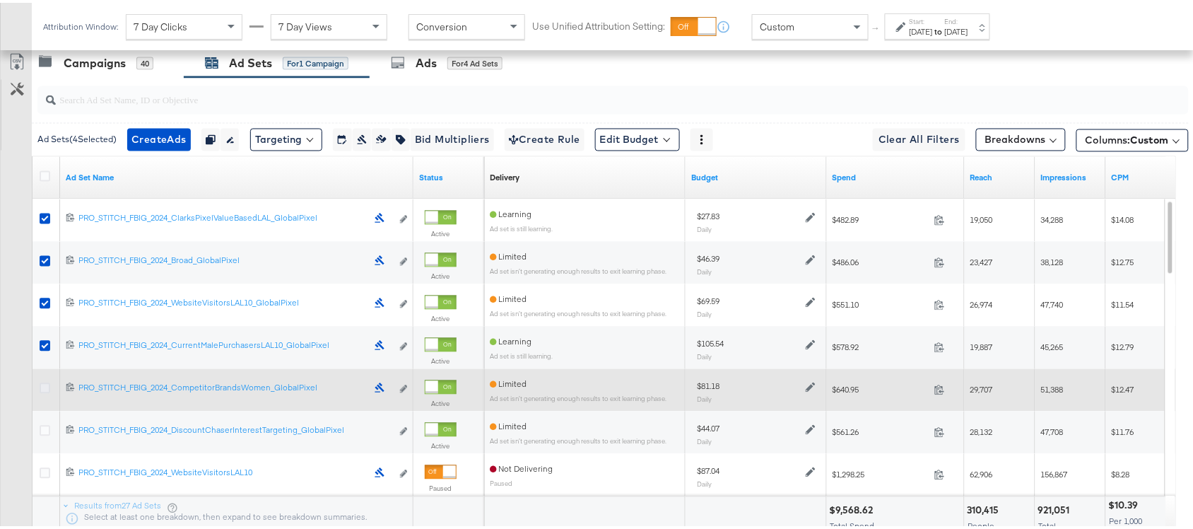
click at [43, 390] on icon at bounding box center [45, 385] width 11 height 11
click at [0, 0] on input "checkbox" at bounding box center [0, 0] width 0 height 0
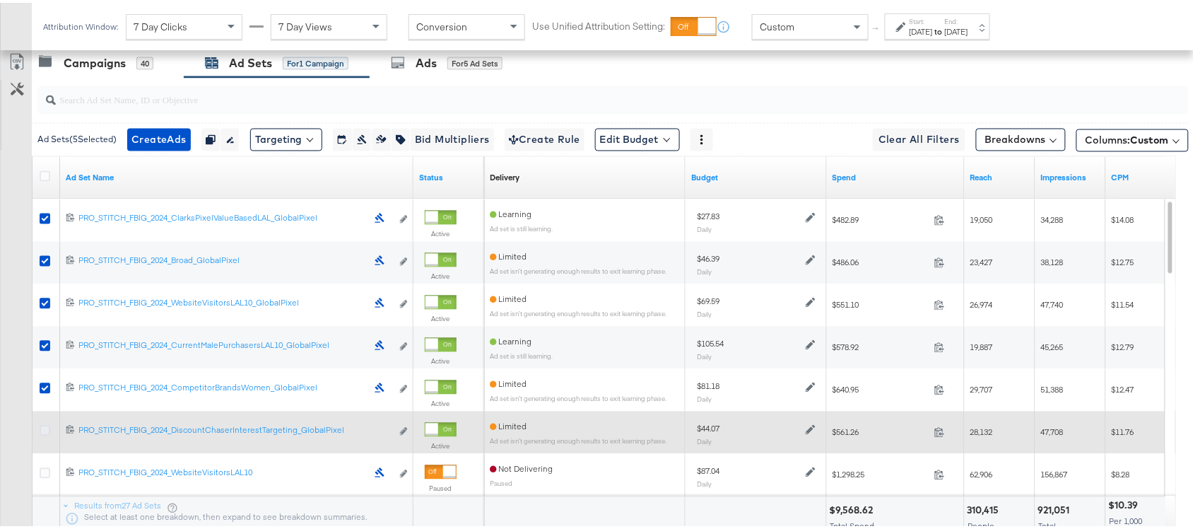
click at [45, 429] on icon at bounding box center [45, 428] width 11 height 11
click at [0, 0] on input "checkbox" at bounding box center [0, 0] width 0 height 0
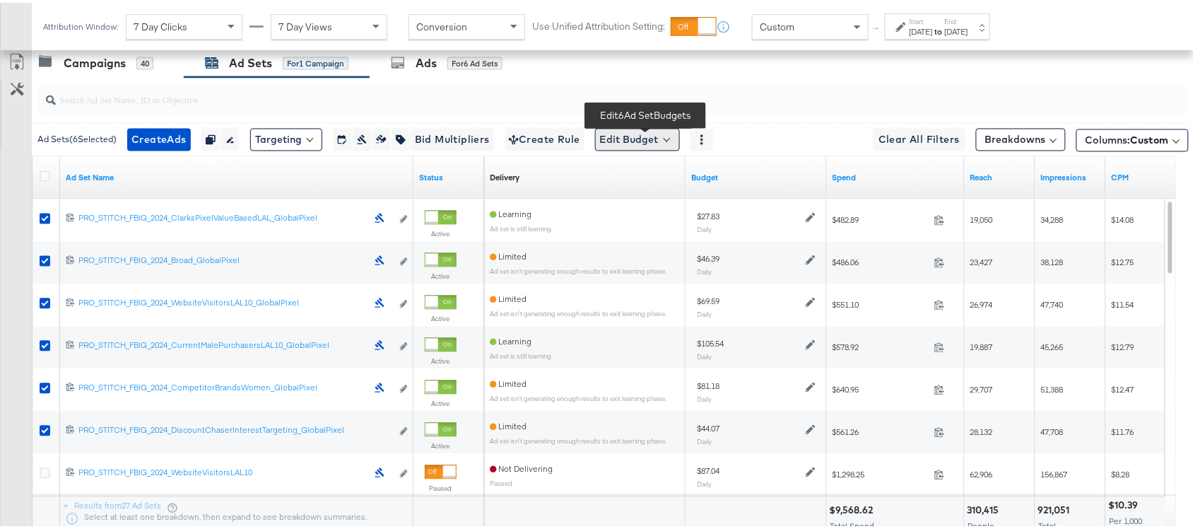
click at [643, 139] on button "Edit Budget" at bounding box center [637, 137] width 85 height 23
click at [682, 170] on span "Edit Ad Set Budget" at bounding box center [642, 174] width 81 height 18
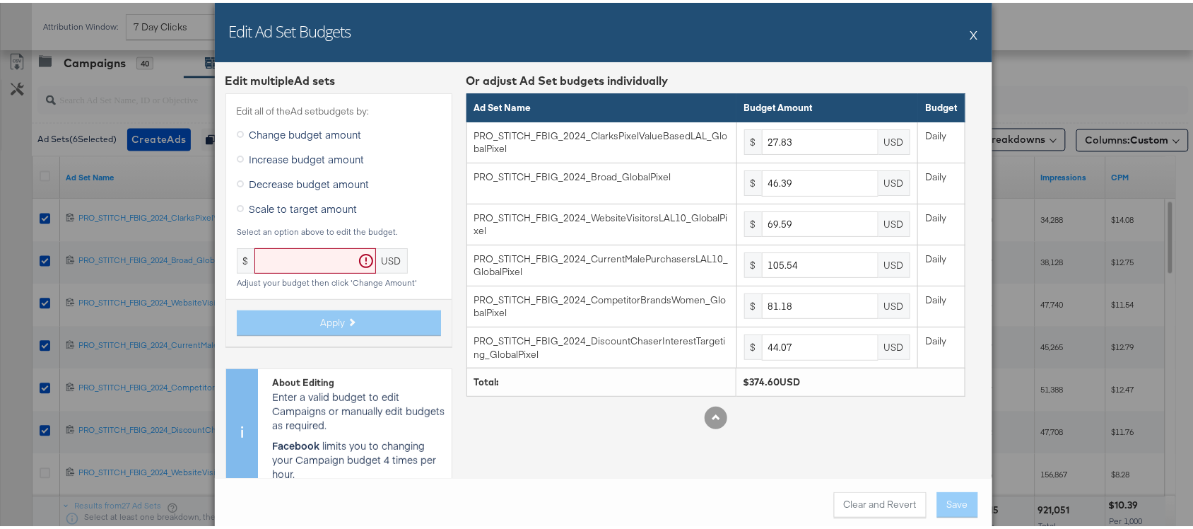
click at [971, 35] on button "X" at bounding box center [975, 32] width 8 height 28
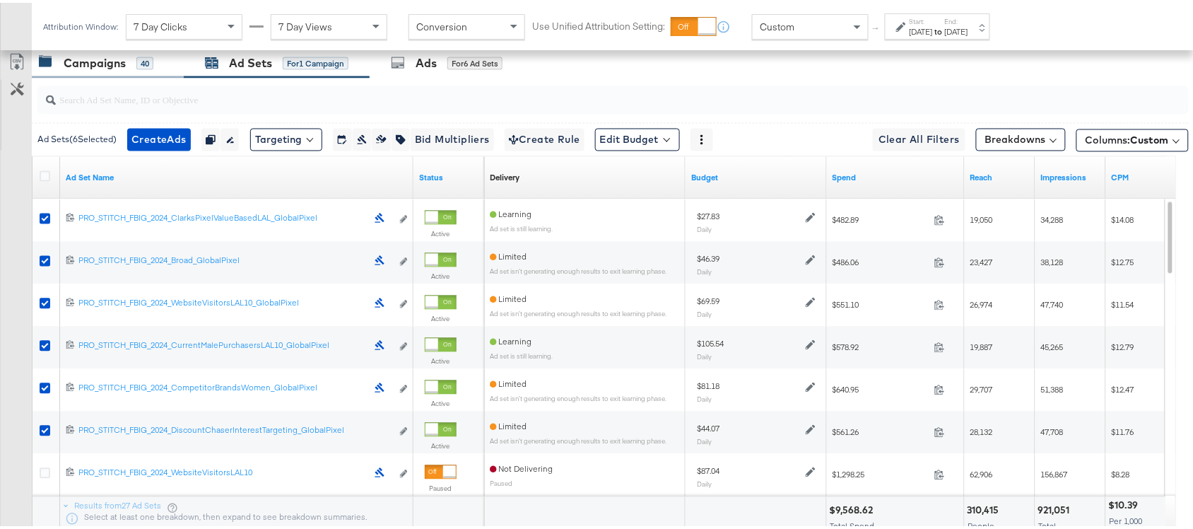
click at [86, 64] on div "Campaigns" at bounding box center [95, 60] width 62 height 16
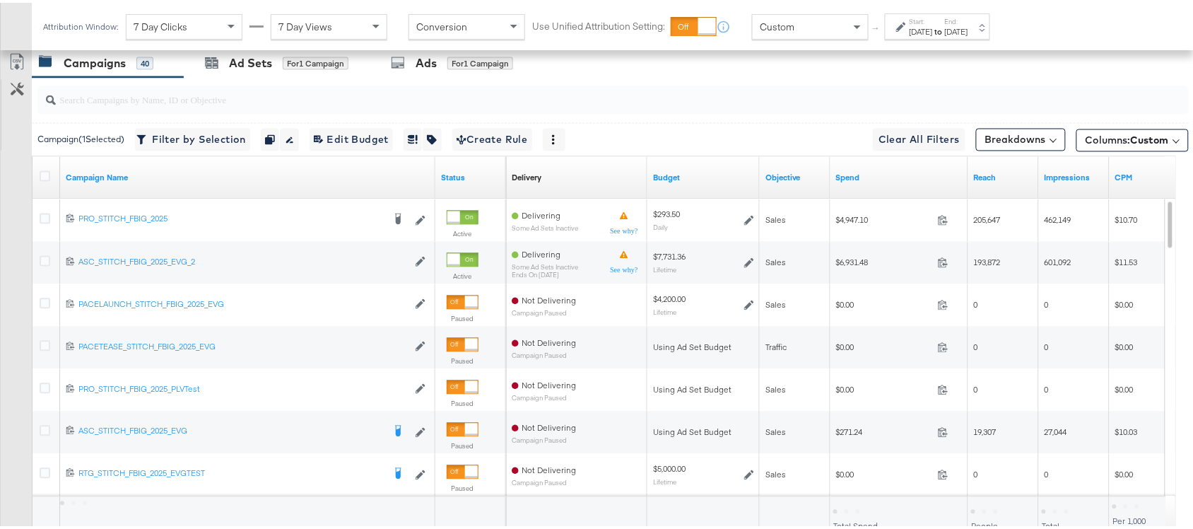
click at [687, 115] on div at bounding box center [613, 98] width 1152 height 34
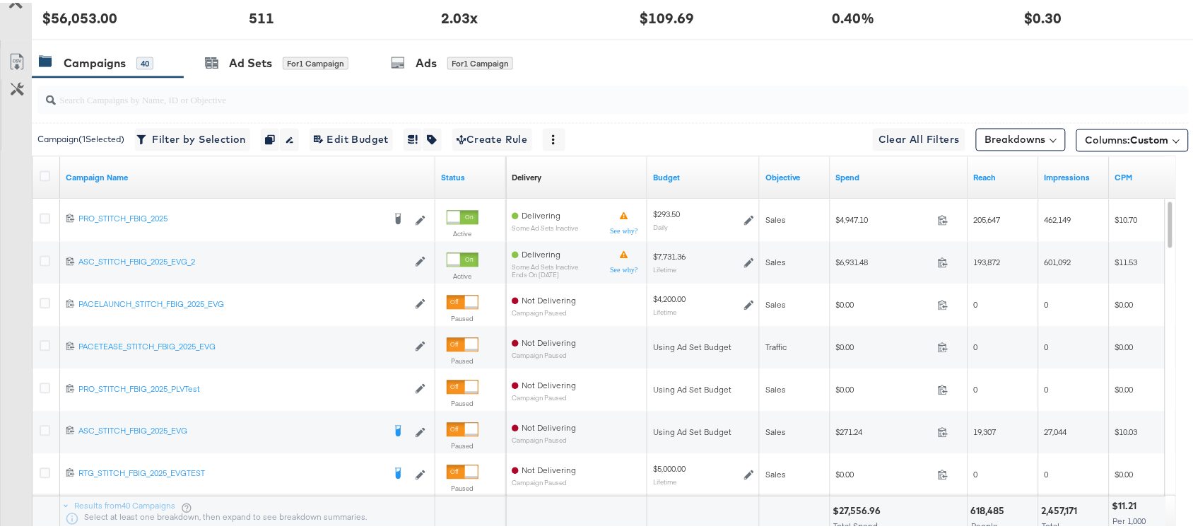
scroll to position [0, 0]
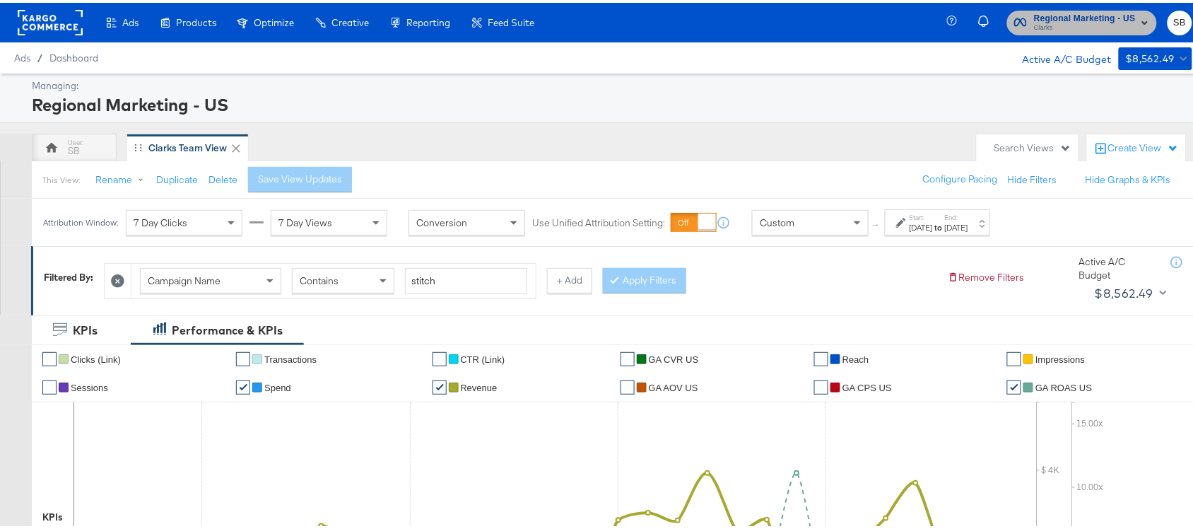
click at [1066, 18] on span "Regional Marketing - US" at bounding box center [1085, 15] width 102 height 15
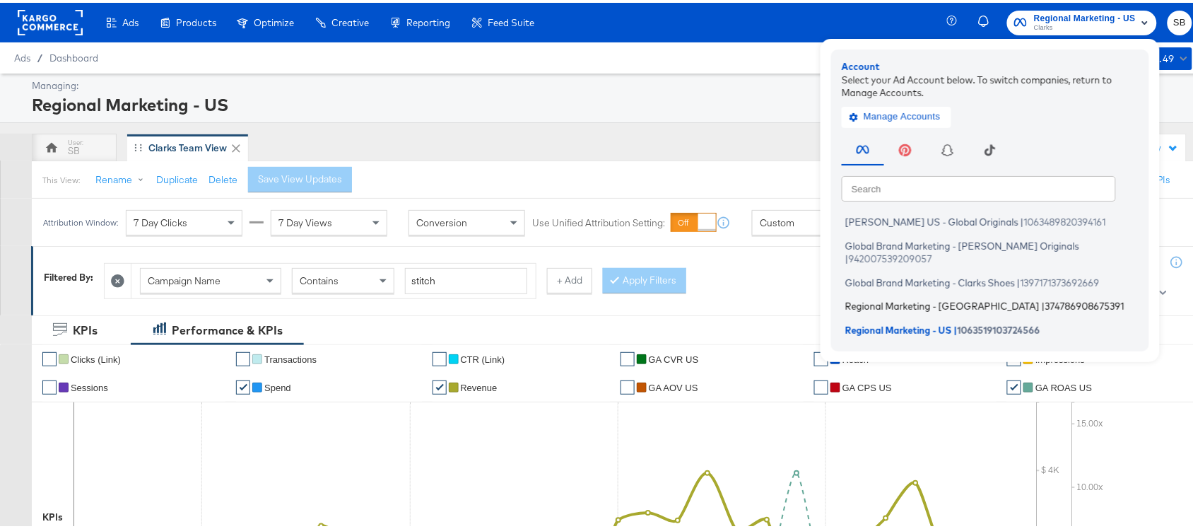
click at [891, 298] on span "Regional Marketing - [GEOGRAPHIC_DATA]" at bounding box center [943, 303] width 194 height 11
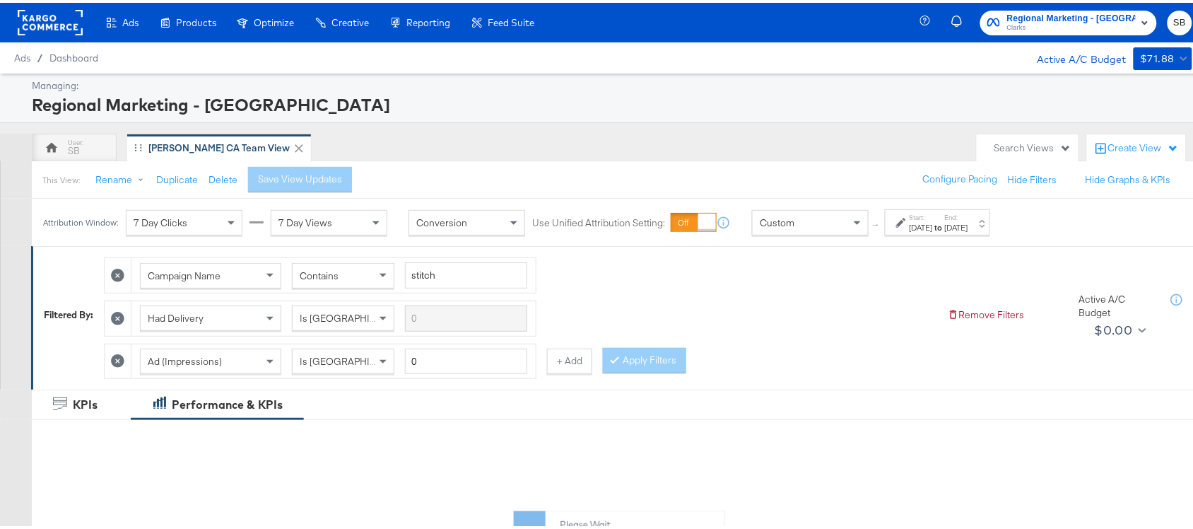
click at [969, 214] on label "End:" at bounding box center [956, 214] width 23 height 9
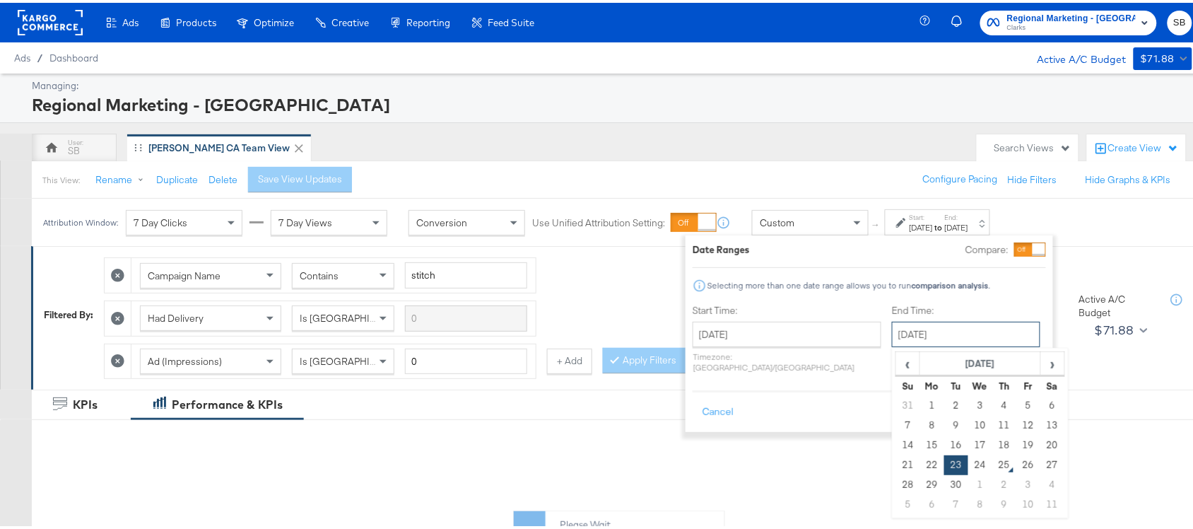
click at [906, 329] on input "[DATE]" at bounding box center [966, 331] width 148 height 25
click at [969, 464] on td "24" at bounding box center [981, 462] width 24 height 20
type input "[DATE]"
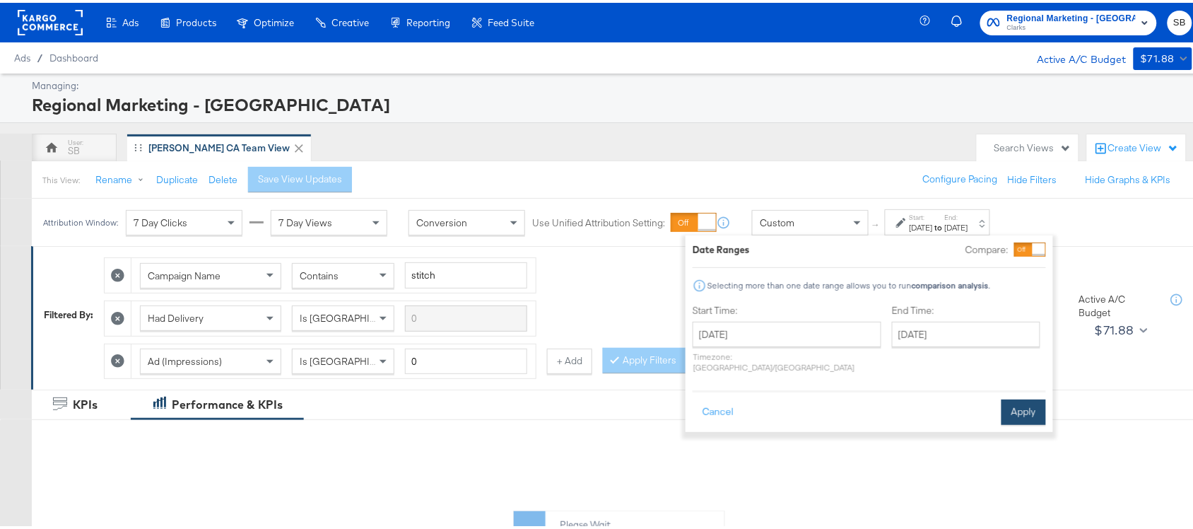
click at [1027, 397] on button "Apply" at bounding box center [1024, 409] width 45 height 25
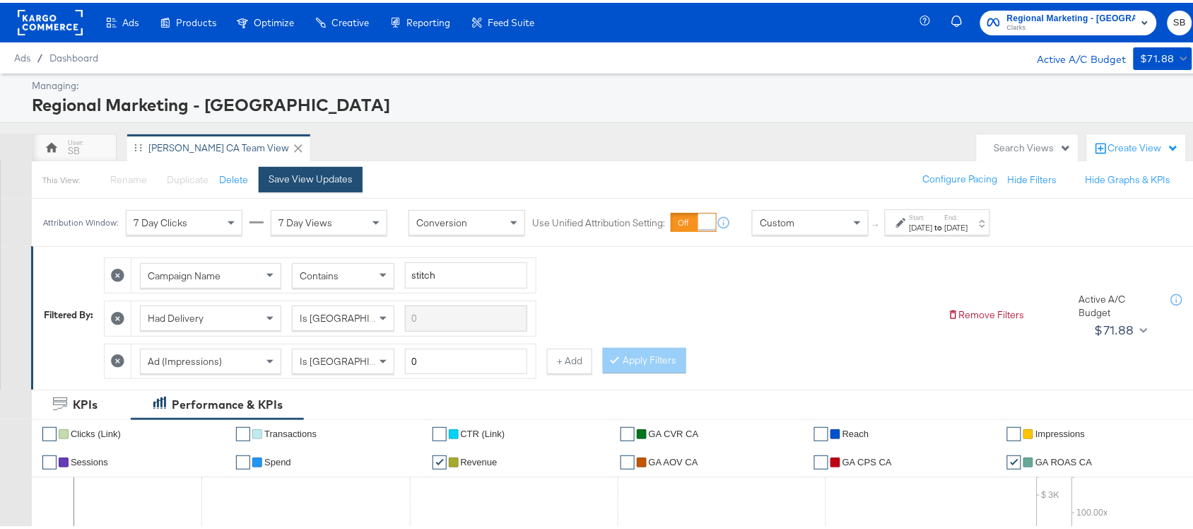
click at [311, 175] on div "Save View Updates" at bounding box center [311, 176] width 84 height 13
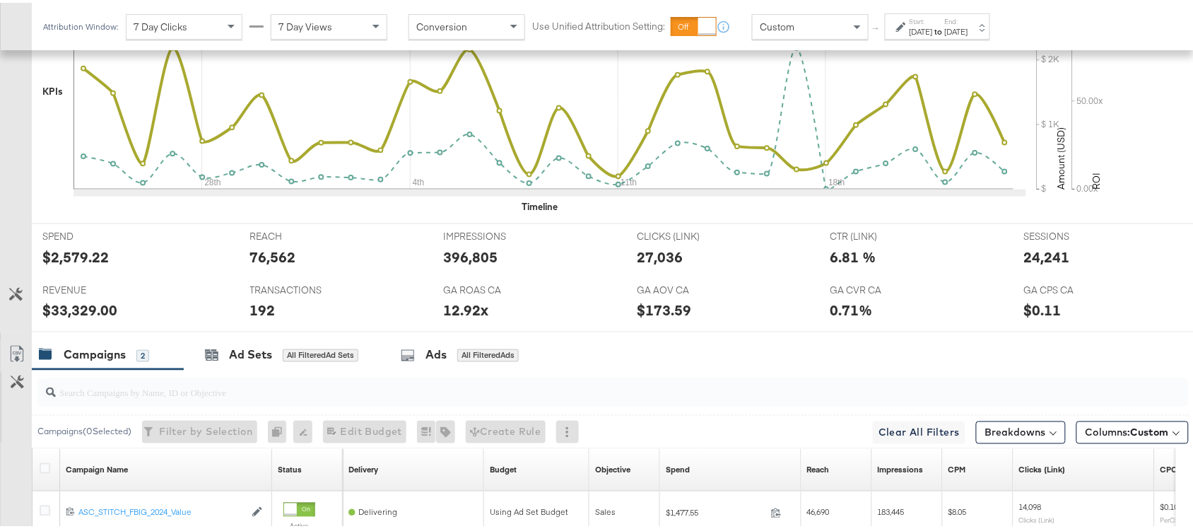
scroll to position [694, 0]
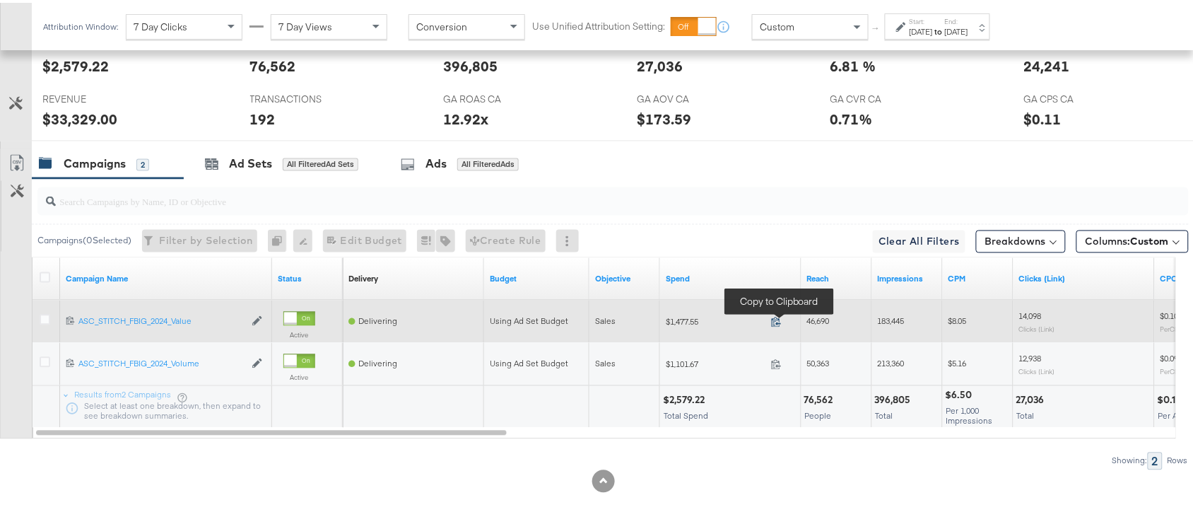
click at [774, 318] on icon at bounding box center [776, 319] width 11 height 11
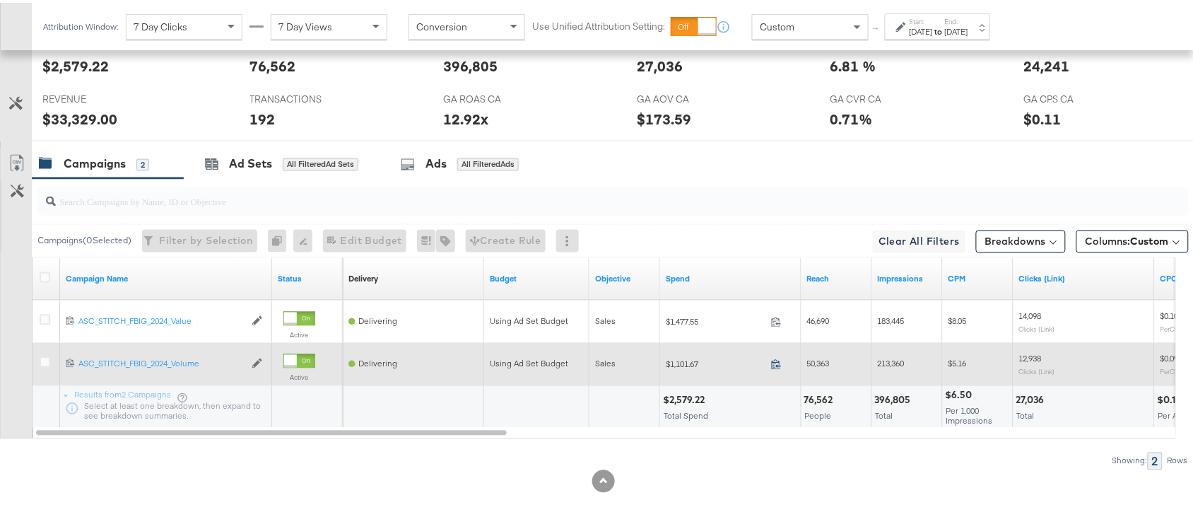
click at [774, 361] on icon at bounding box center [776, 361] width 11 height 11
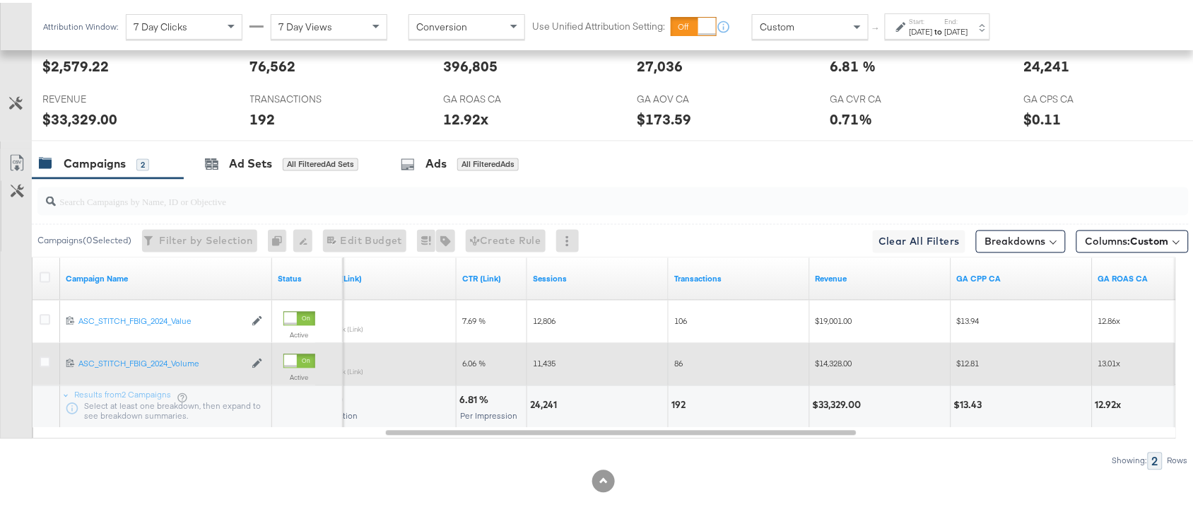
click at [544, 401] on div "24,241" at bounding box center [545, 402] width 31 height 13
click at [839, 404] on div "$33,329.00" at bounding box center [839, 402] width 53 height 13
copy div "33,329.00"
click at [839, 404] on div "$33,329.00" at bounding box center [839, 402] width 53 height 13
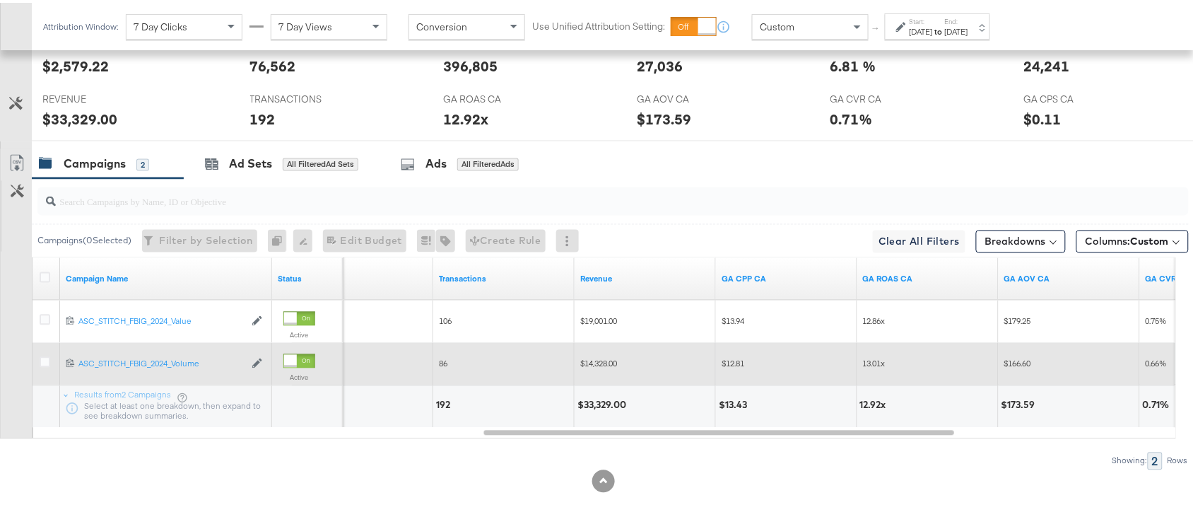
click at [866, 401] on div "12.92x" at bounding box center [875, 402] width 30 height 13
copy div "12.92"
click at [814, 202] on input "search" at bounding box center [570, 194] width 1029 height 28
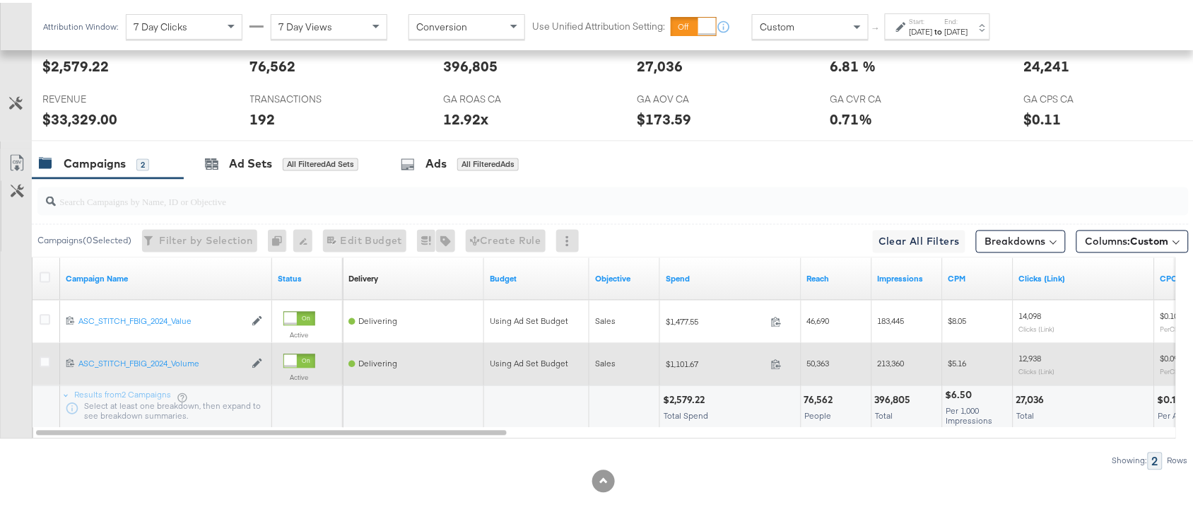
click at [969, 32] on div "[DATE]" at bounding box center [956, 28] width 23 height 11
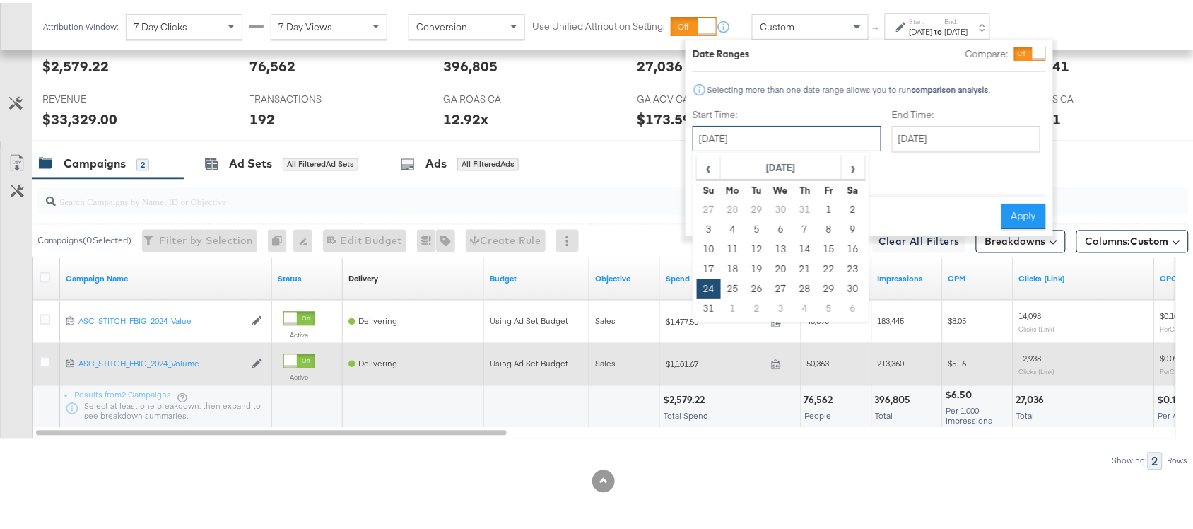
click at [808, 134] on input "[DATE]" at bounding box center [787, 135] width 189 height 25
click at [846, 159] on span "›" at bounding box center [854, 164] width 22 height 21
click at [761, 269] on td "23" at bounding box center [757, 267] width 24 height 20
type input "[DATE]"
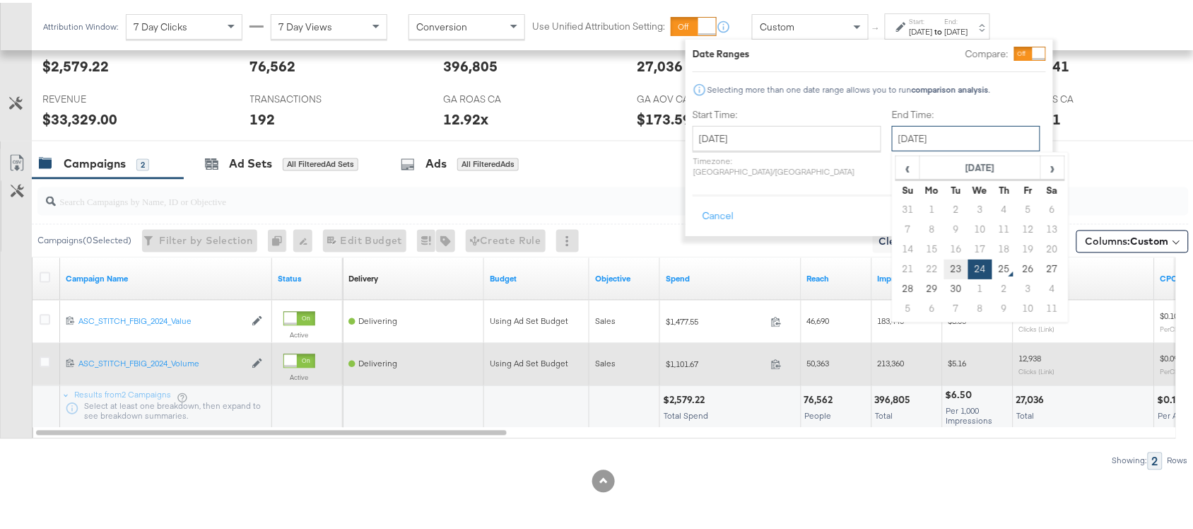
drag, startPoint x: 923, startPoint y: 138, endPoint x: 916, endPoint y: 272, distance: 134.5
click at [916, 148] on div "[DATE] ‹ [DATE] › Su Mo Tu We Th Fr Sa 31 1 2 3 4 5 6 7 8 9 10 11 12 13 14 15 1…" at bounding box center [966, 135] width 148 height 25
click at [944, 272] on td "23" at bounding box center [956, 267] width 24 height 20
type input "[DATE]"
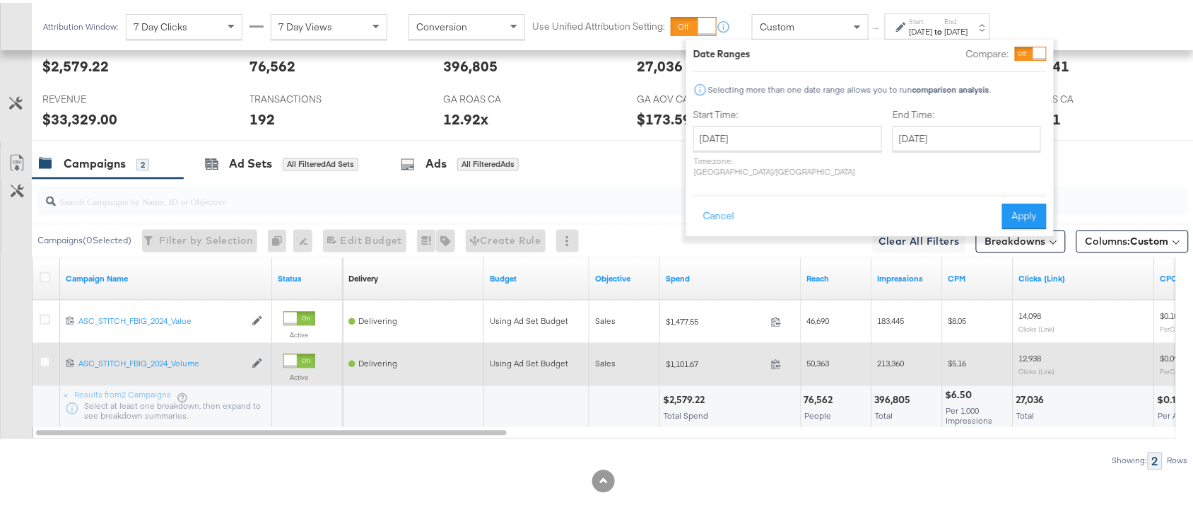
click at [1011, 192] on div "Cancel Apply" at bounding box center [870, 209] width 353 height 35
click at [1025, 201] on button "Apply" at bounding box center [1024, 213] width 45 height 25
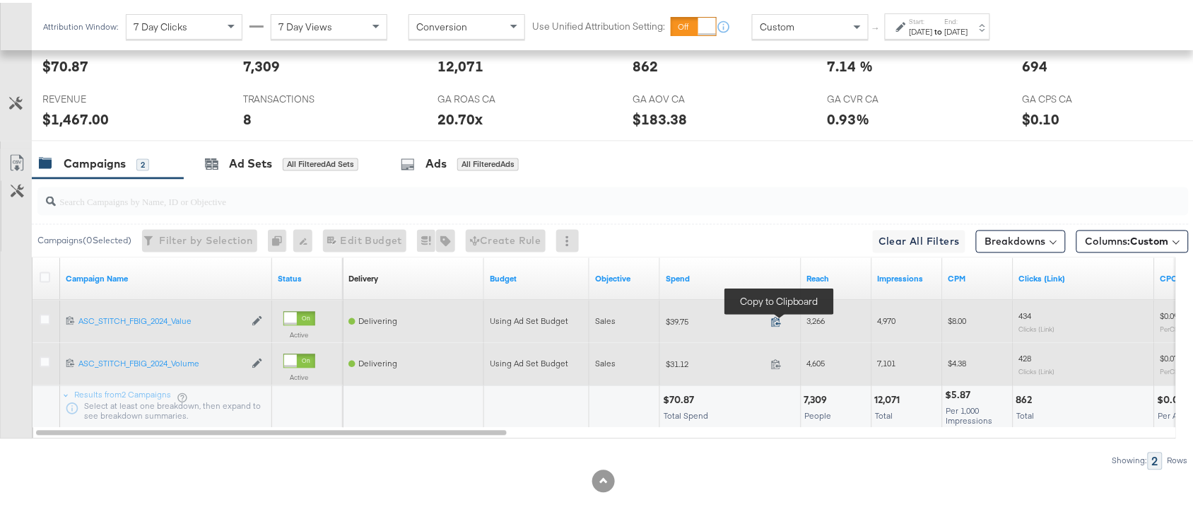
click at [780, 316] on icon at bounding box center [776, 319] width 11 height 11
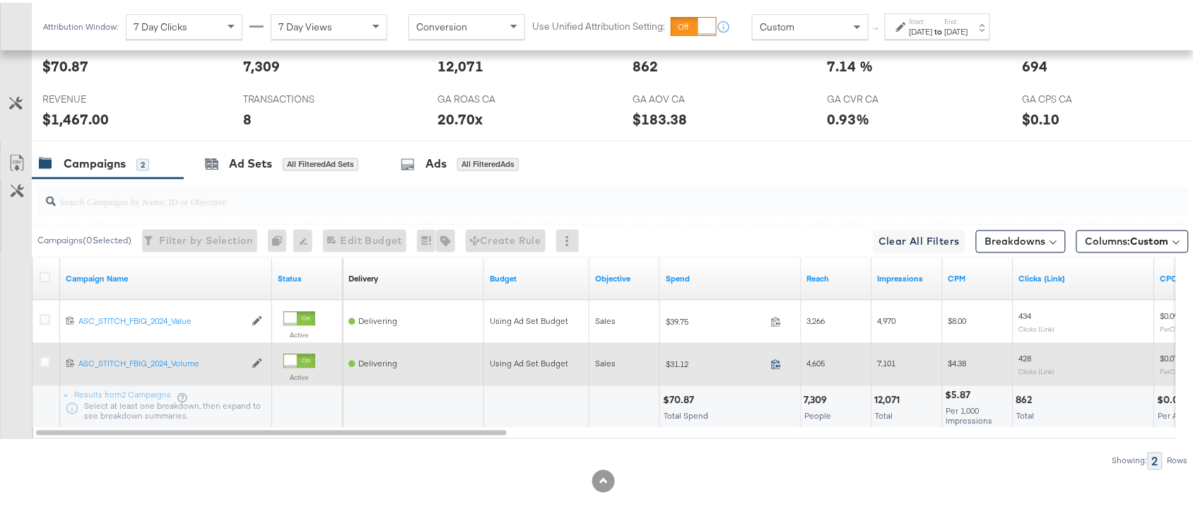
click at [778, 361] on icon at bounding box center [776, 361] width 11 height 11
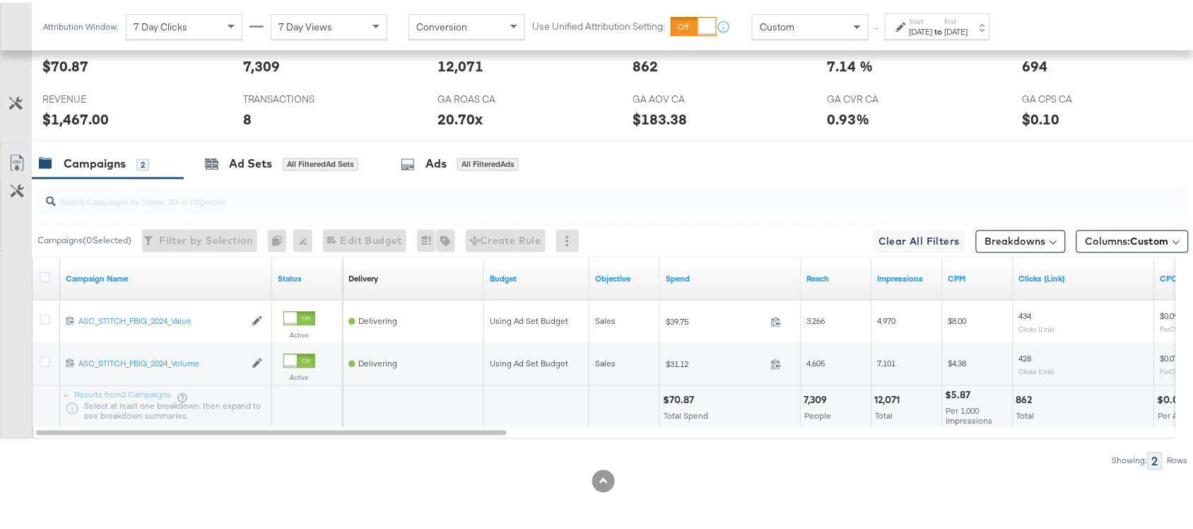
click at [684, 397] on div "$70.87" at bounding box center [680, 397] width 35 height 13
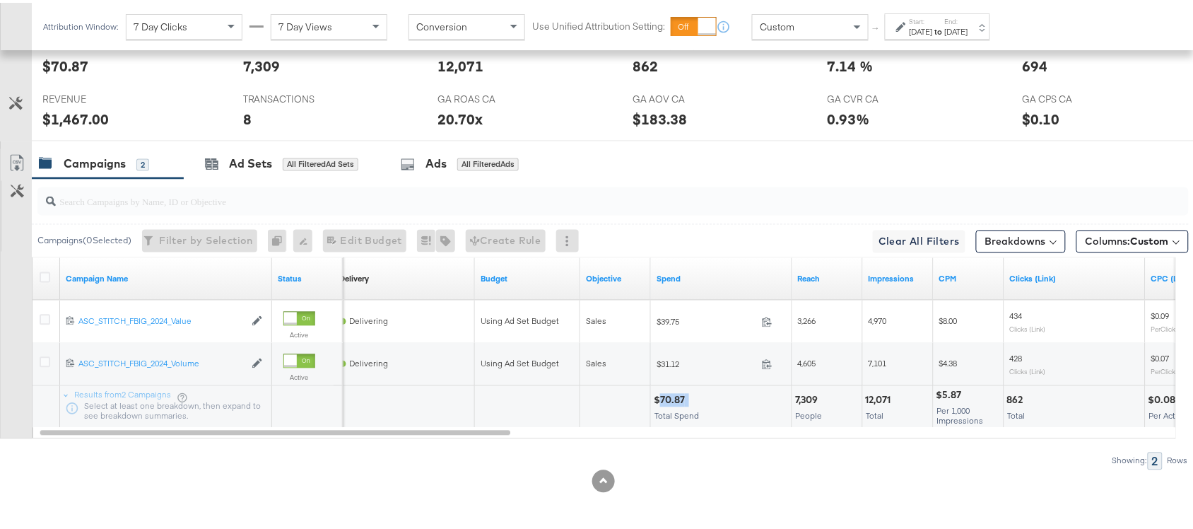
copy div "70.87"
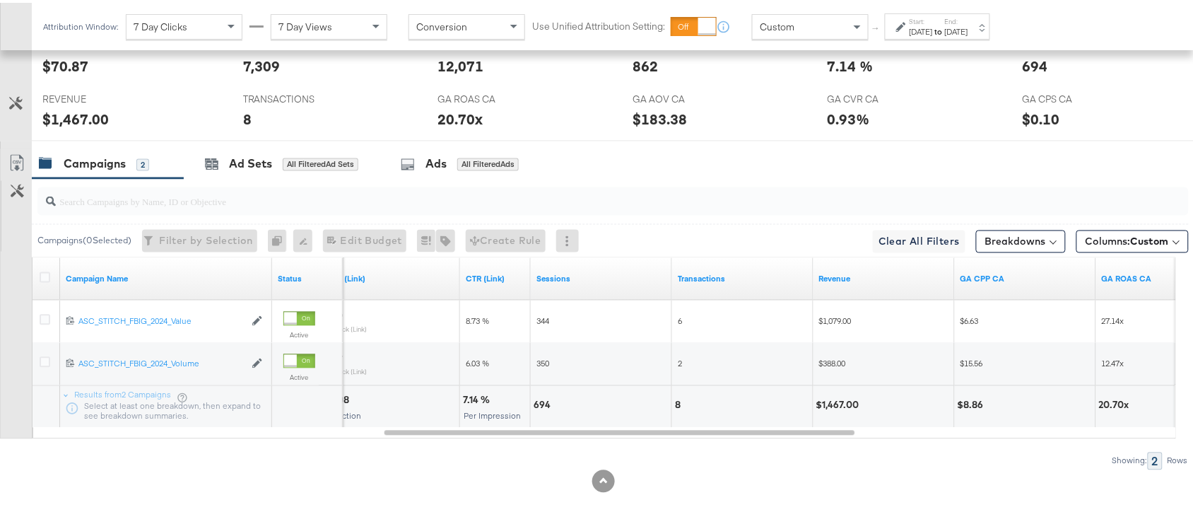
click at [839, 407] on div "$1,467.00" at bounding box center [840, 402] width 47 height 13
copy div "1,467.00"
click at [839, 407] on div "$1,467.00" at bounding box center [840, 402] width 47 height 13
click at [933, 23] on div "[DATE]" at bounding box center [921, 28] width 23 height 11
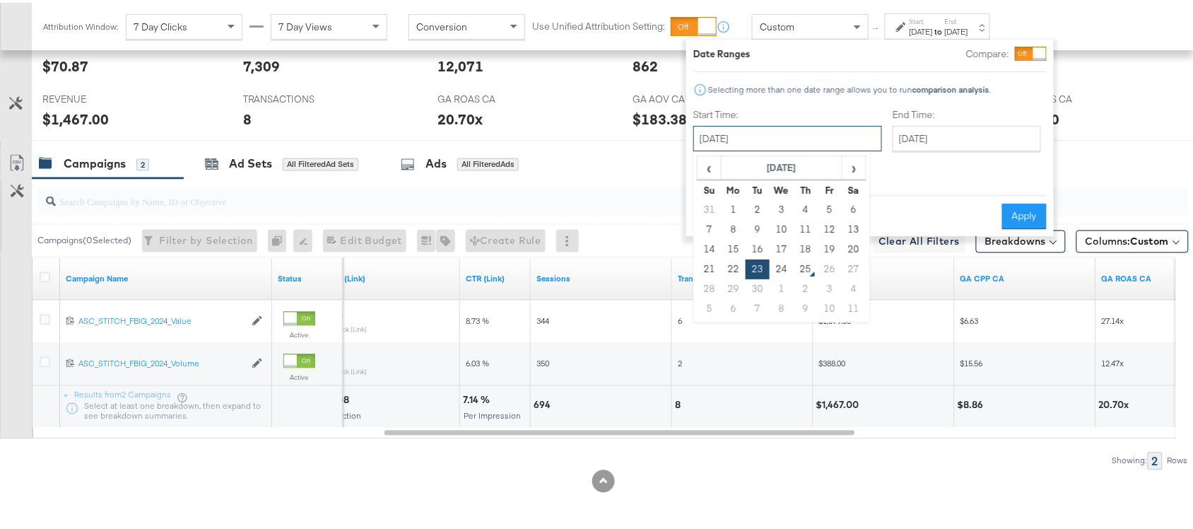
click at [826, 138] on input "[DATE]" at bounding box center [788, 135] width 189 height 25
click at [783, 270] on td "24" at bounding box center [782, 267] width 24 height 20
type input "[DATE]"
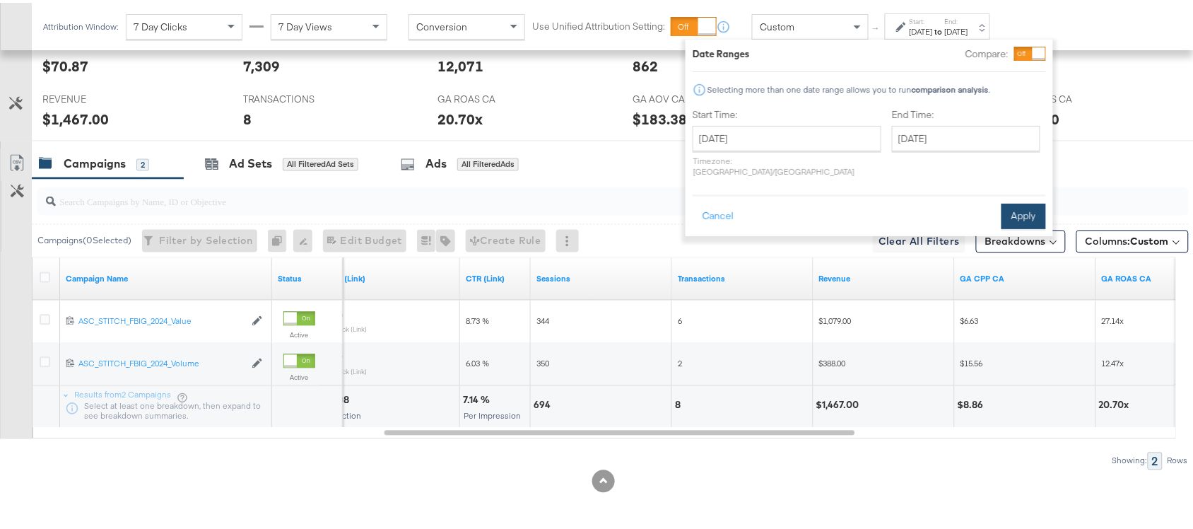
click at [1023, 201] on button "Apply" at bounding box center [1024, 213] width 45 height 25
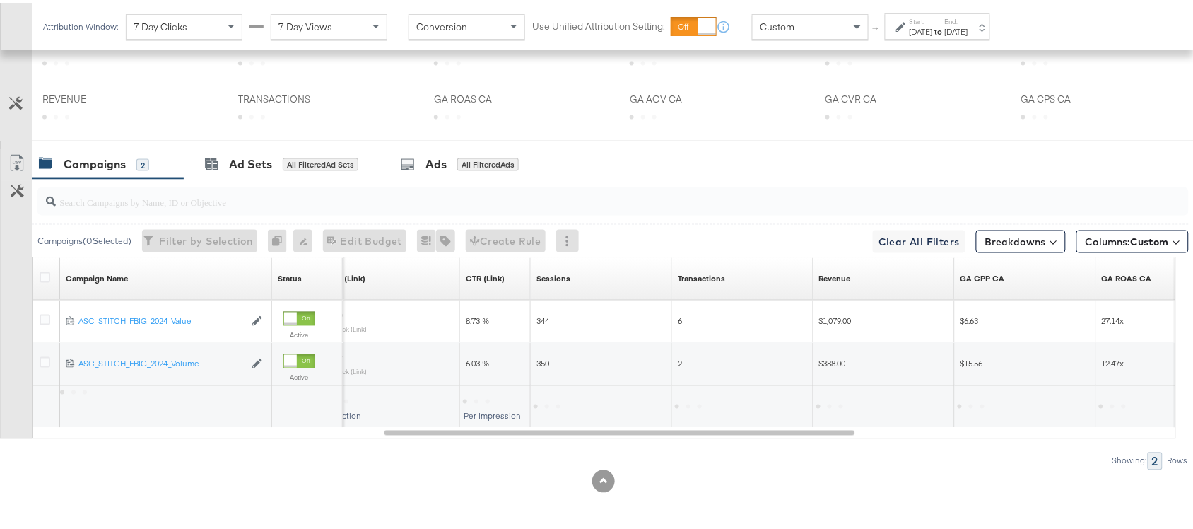
scroll to position [556, 0]
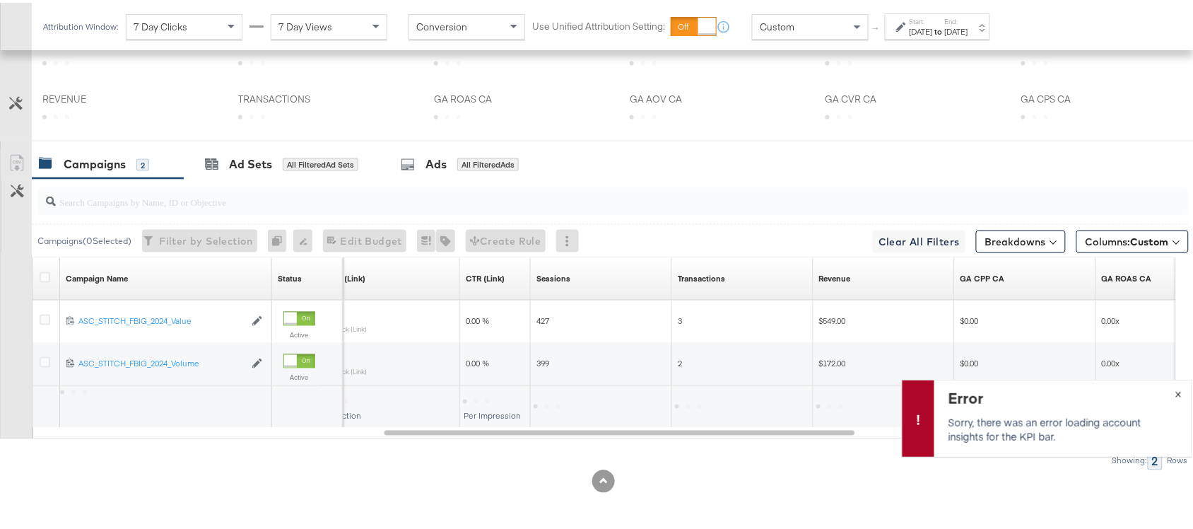
click at [1176, 393] on span "×" at bounding box center [1179, 390] width 6 height 16
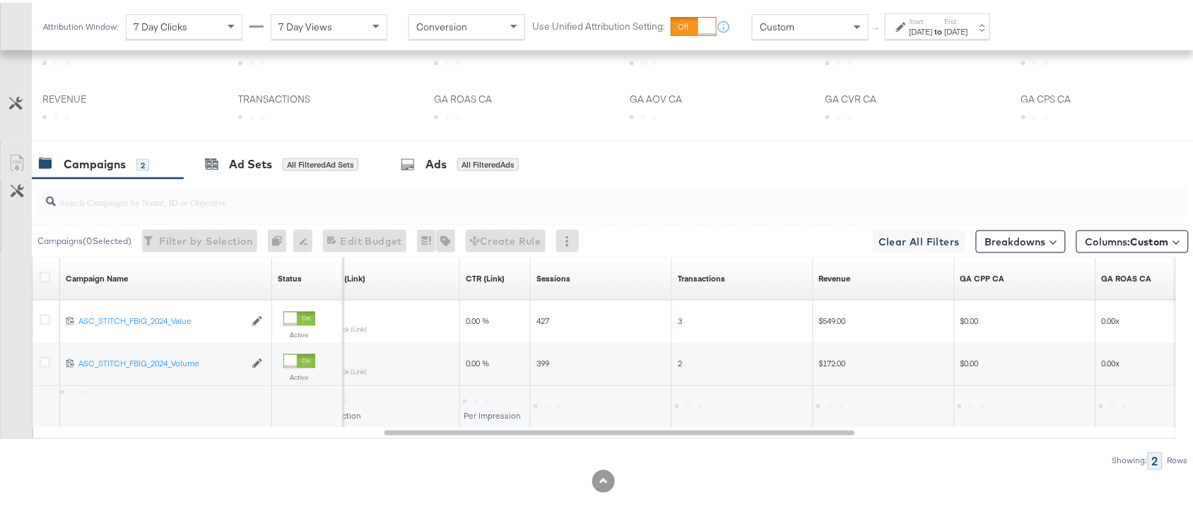
click at [990, 9] on div "Attribution Window: 7 Day Clicks 7 Day Views Conversion Use Unified Attribution…" at bounding box center [520, 23] width 976 height 47
click at [933, 23] on div "[DATE]" at bounding box center [921, 28] width 23 height 11
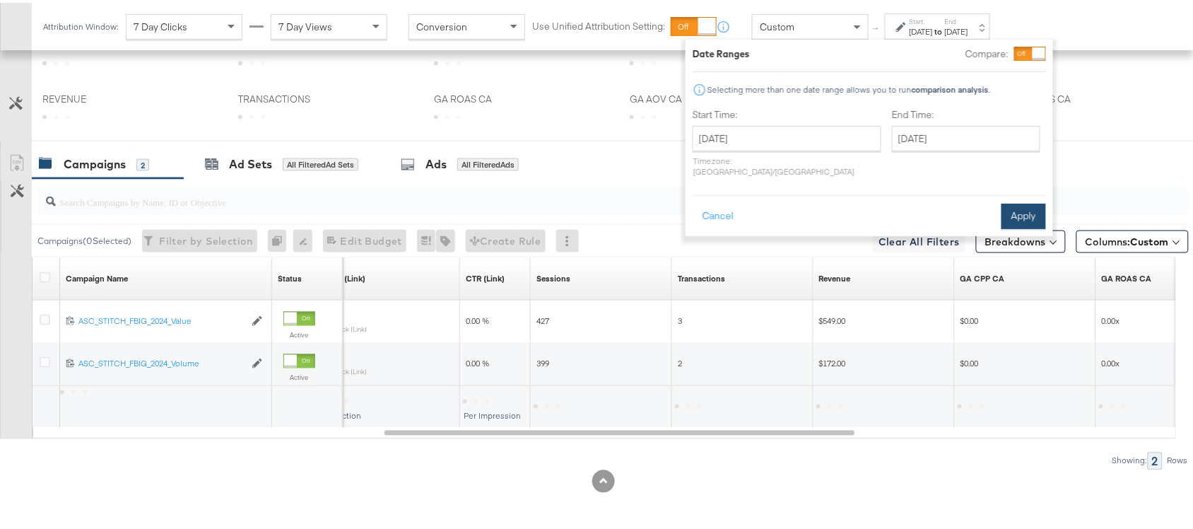
click at [1017, 206] on button "Apply" at bounding box center [1024, 213] width 45 height 25
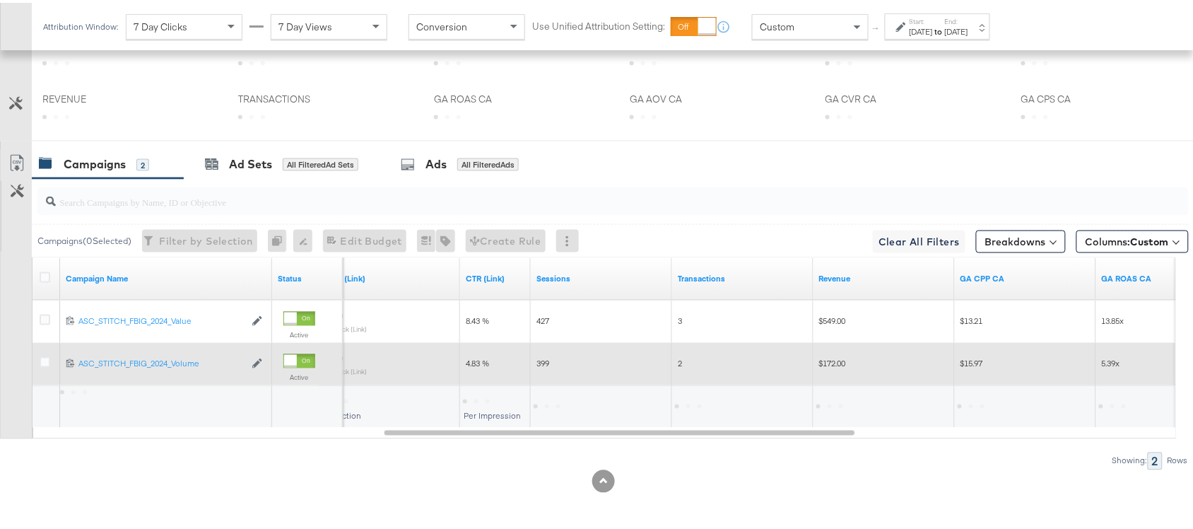
scroll to position [694, 0]
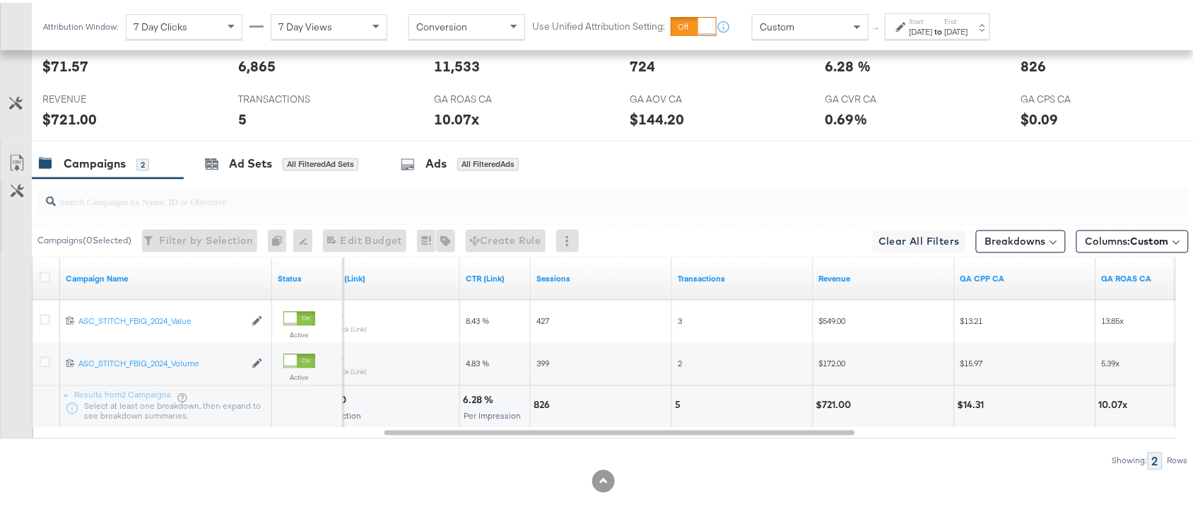
click at [836, 402] on div "$721.00" at bounding box center [837, 402] width 40 height 13
copy div "721.00"
click at [836, 402] on div "$721.00" at bounding box center [837, 402] width 40 height 13
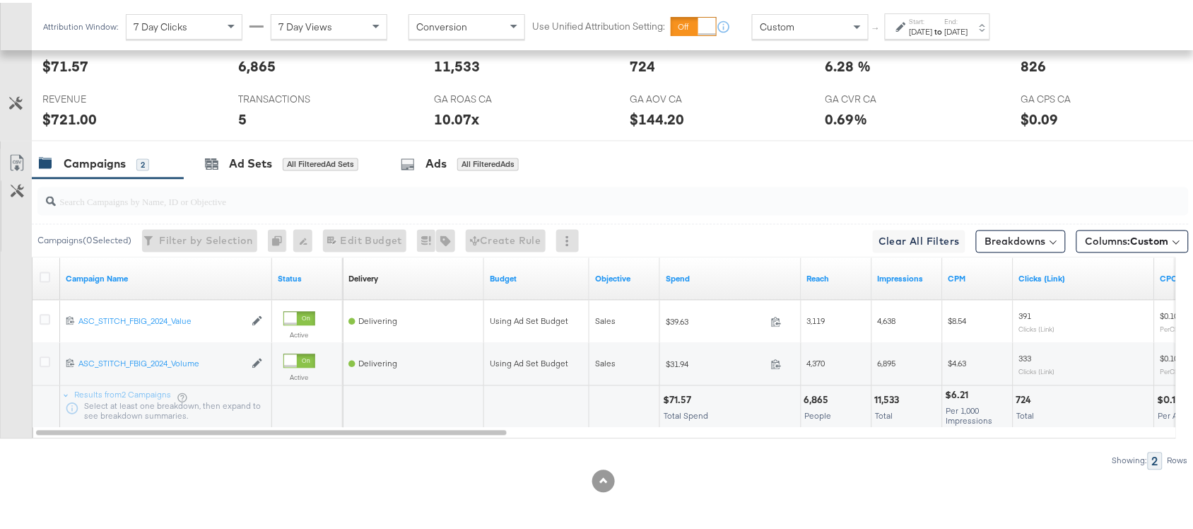
click at [682, 393] on div "$71.57" at bounding box center [679, 397] width 33 height 13
copy div "71.57"
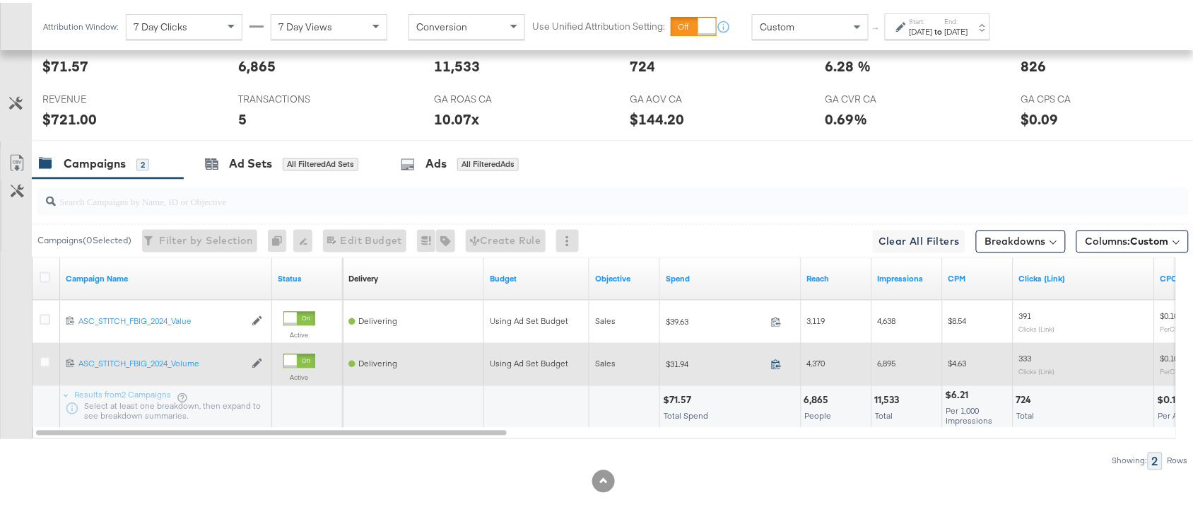
click at [774, 365] on icon at bounding box center [776, 361] width 11 height 11
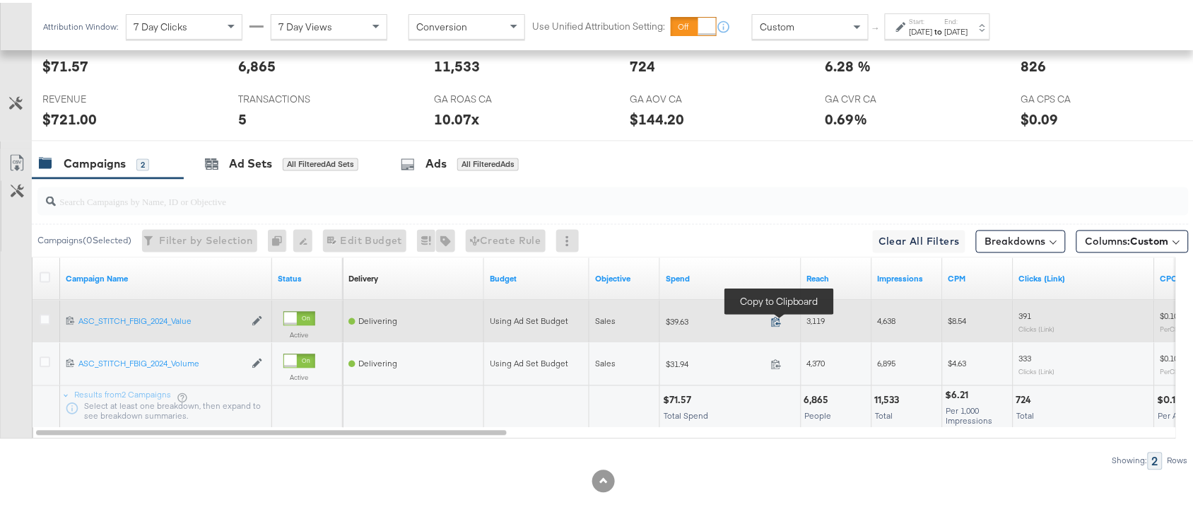
click at [775, 318] on icon at bounding box center [776, 319] width 11 height 11
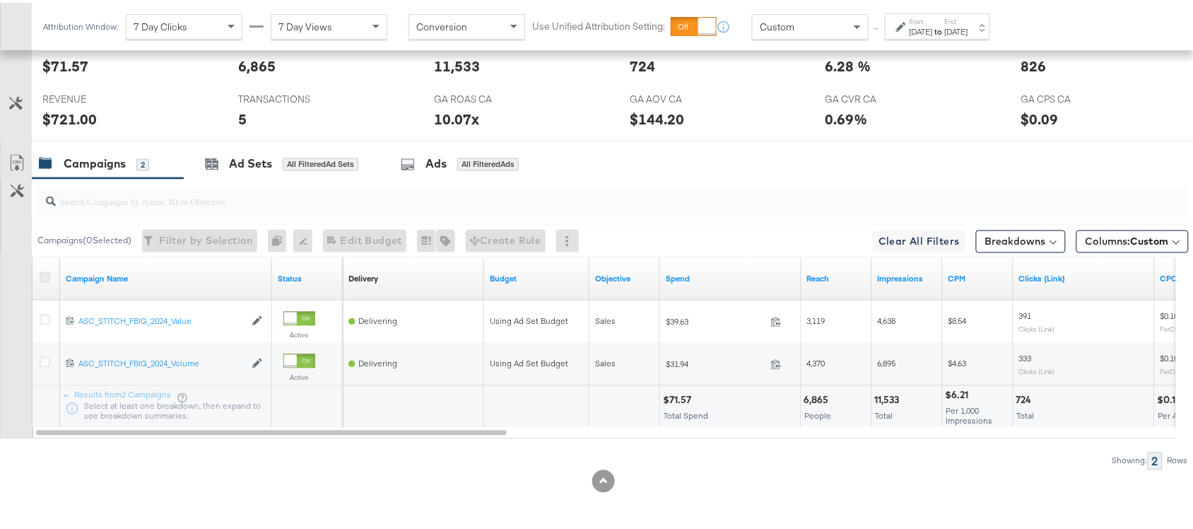
click at [43, 271] on icon at bounding box center [45, 274] width 11 height 11
click at [0, 0] on input "checkbox" at bounding box center [0, 0] width 0 height 0
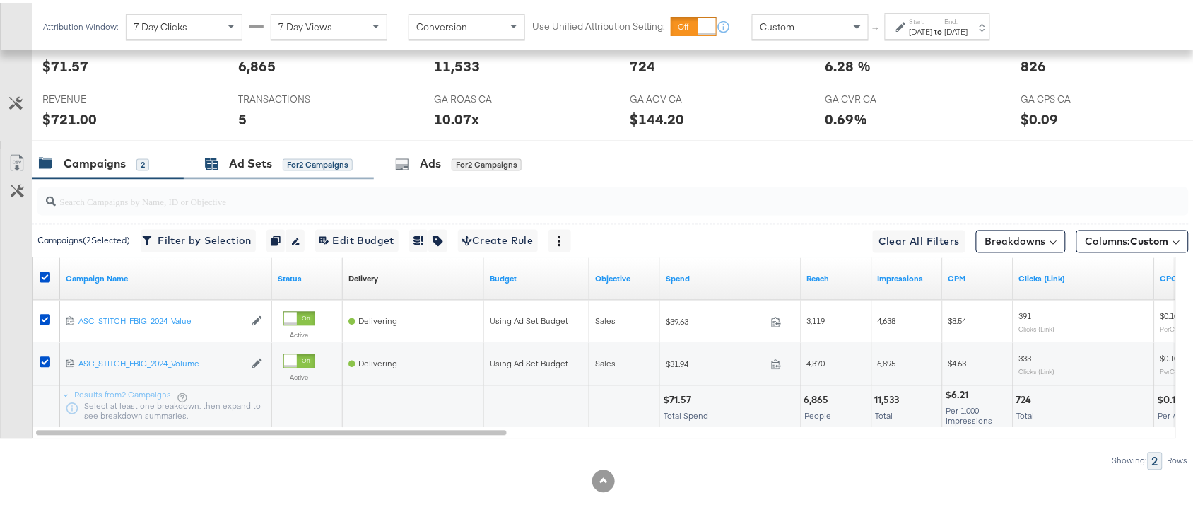
click at [246, 163] on div "Ad Sets" at bounding box center [250, 161] width 43 height 16
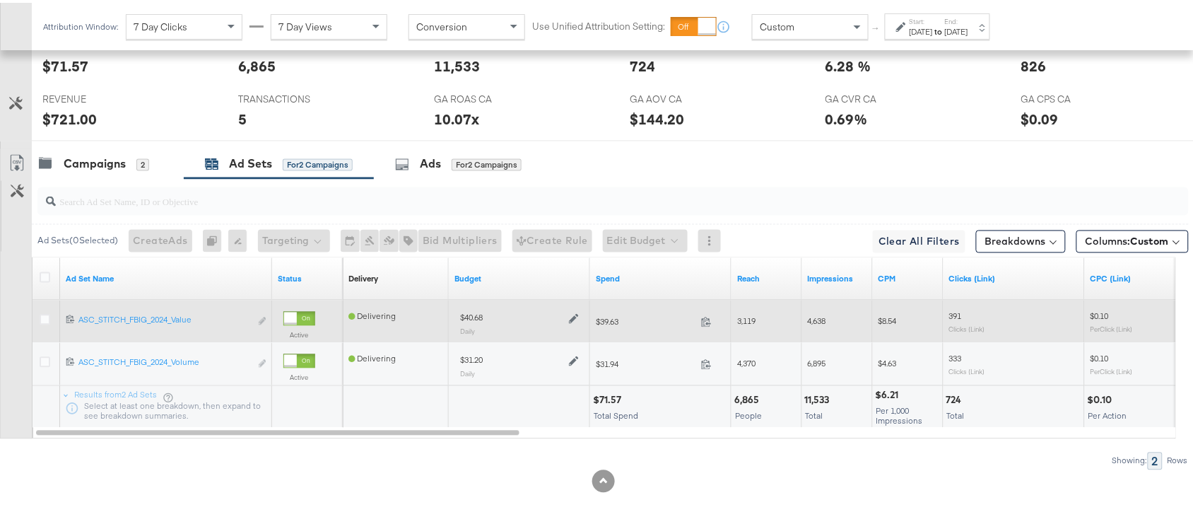
click at [567, 312] on div at bounding box center [572, 315] width 13 height 12
click at [571, 315] on icon at bounding box center [574, 316] width 10 height 10
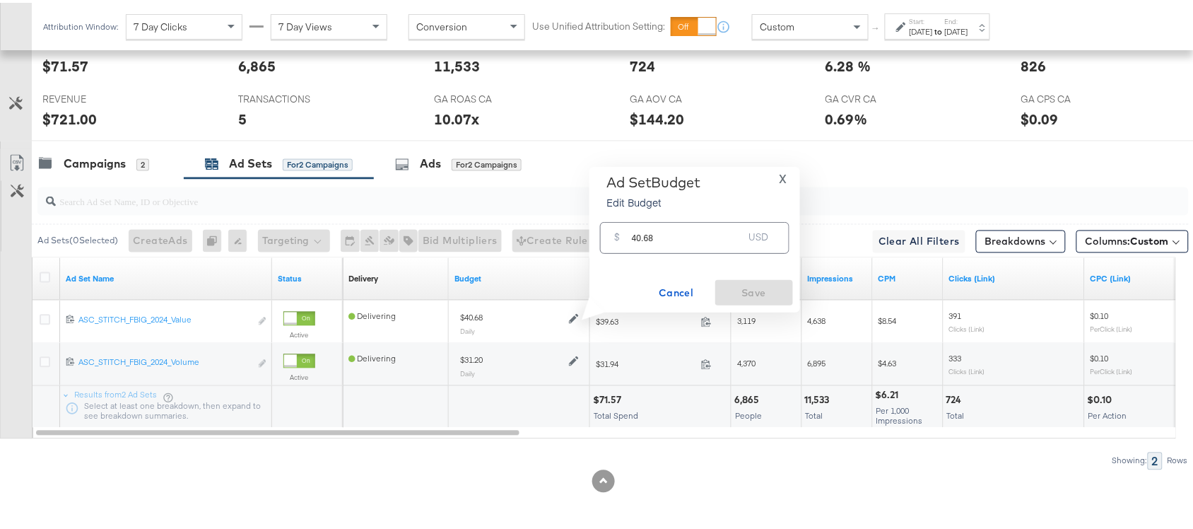
click at [668, 239] on input "40.68" at bounding box center [688, 229] width 112 height 30
paste input "$42.3"
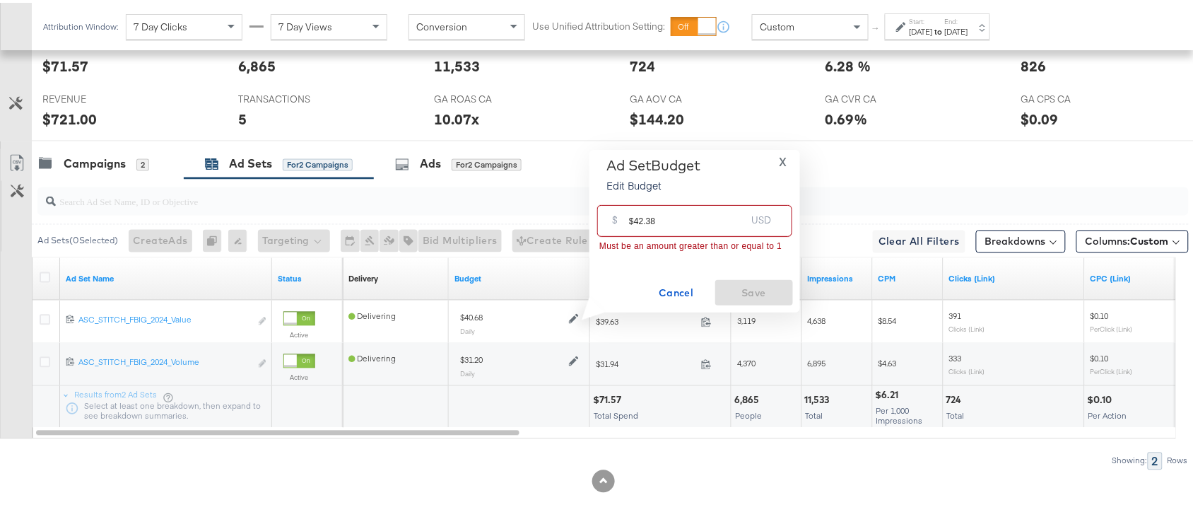
click at [633, 221] on input "$42.38" at bounding box center [687, 212] width 117 height 30
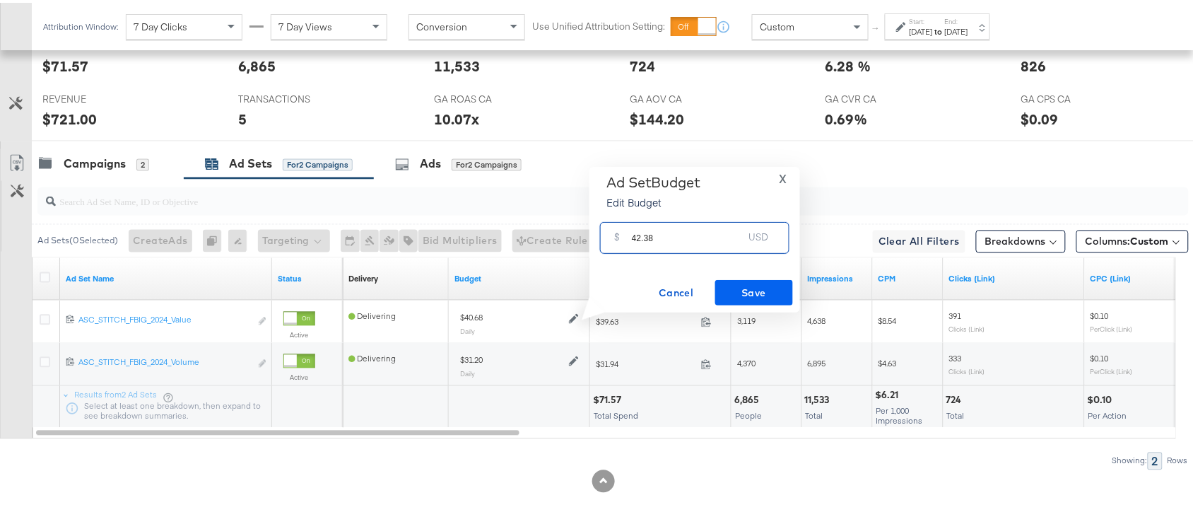
type input "42.38"
click at [756, 285] on span "Save" at bounding box center [754, 290] width 66 height 18
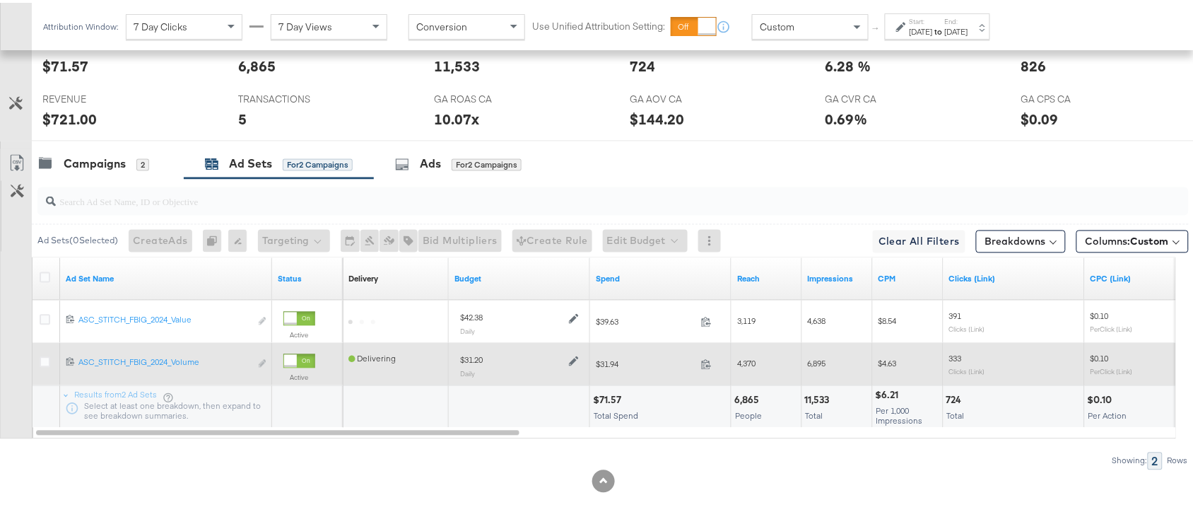
click at [571, 359] on icon at bounding box center [574, 359] width 10 height 10
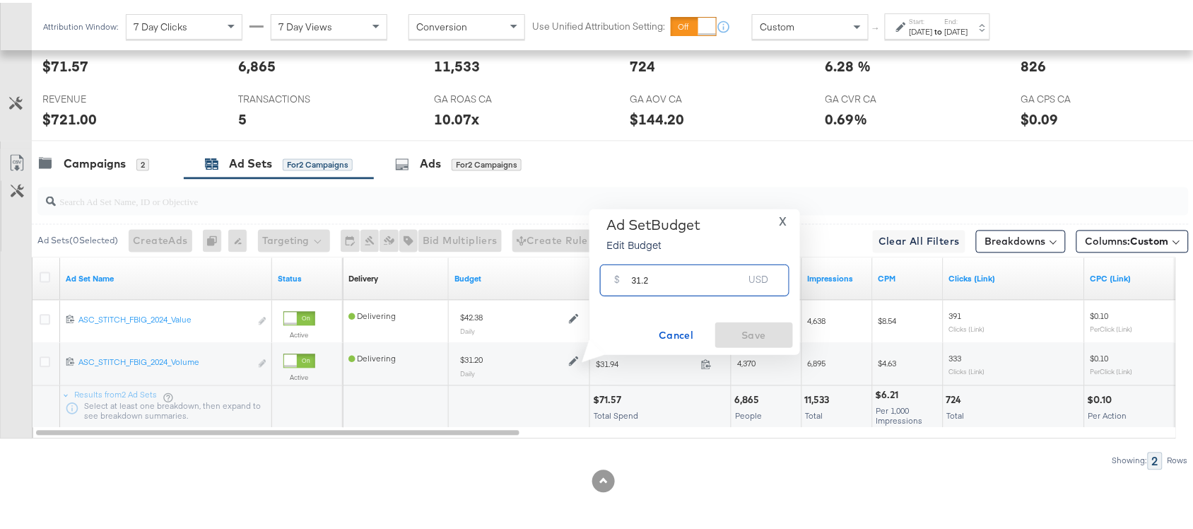
click at [658, 281] on input "31.2" at bounding box center [688, 272] width 112 height 30
paste input "$32.50"
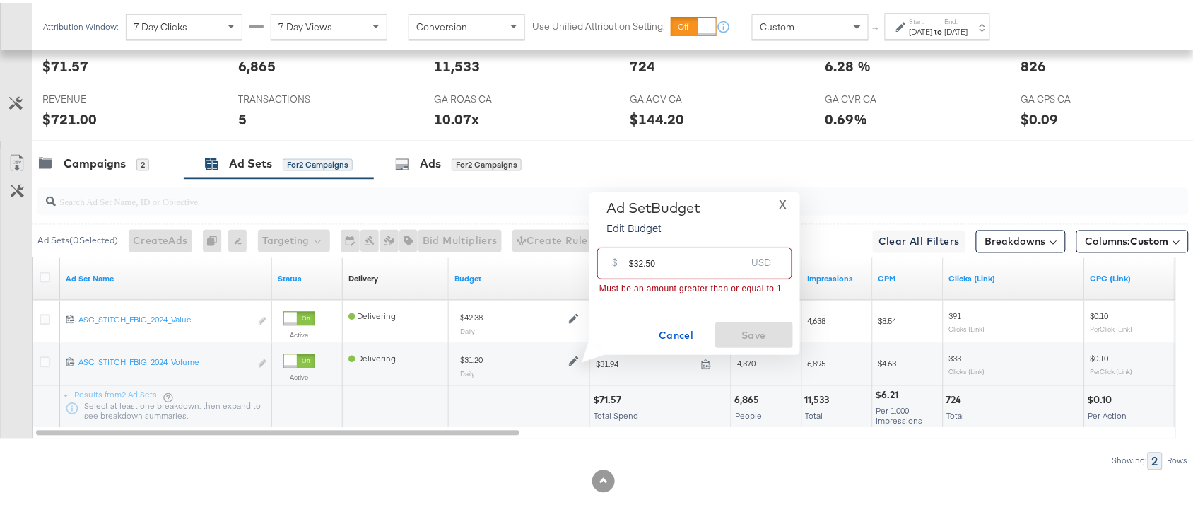
click at [633, 262] on input "$32.50" at bounding box center [687, 255] width 117 height 30
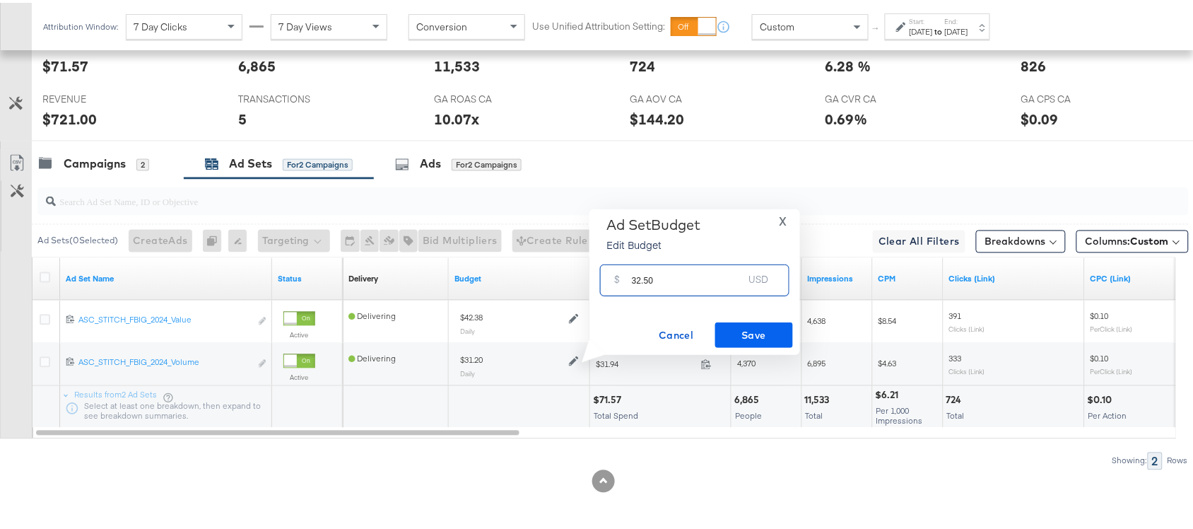
type input "32.50"
click at [759, 327] on span "Save" at bounding box center [754, 333] width 66 height 18
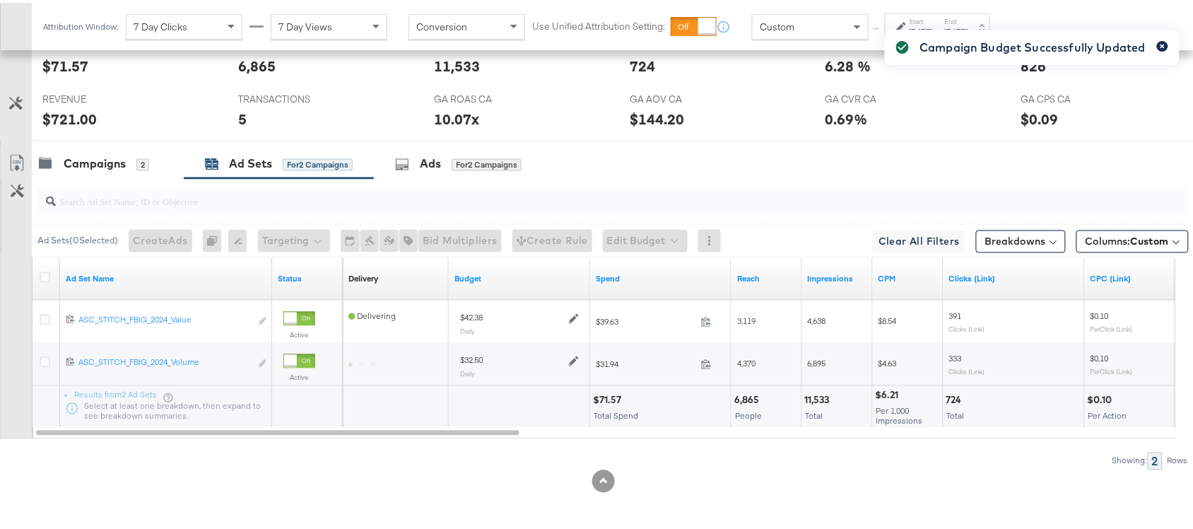
click at [1157, 44] on button "button" at bounding box center [1162, 43] width 11 height 11
click at [838, 175] on div "Campaigns 2 Ad Sets for 2 Campaigns Ads for 2 Campaigns" at bounding box center [619, 161] width 1175 height 30
click at [792, 168] on div "Campaigns 2 Ad Sets for 2 Campaigns Ads for 2 Campaigns" at bounding box center [619, 161] width 1175 height 30
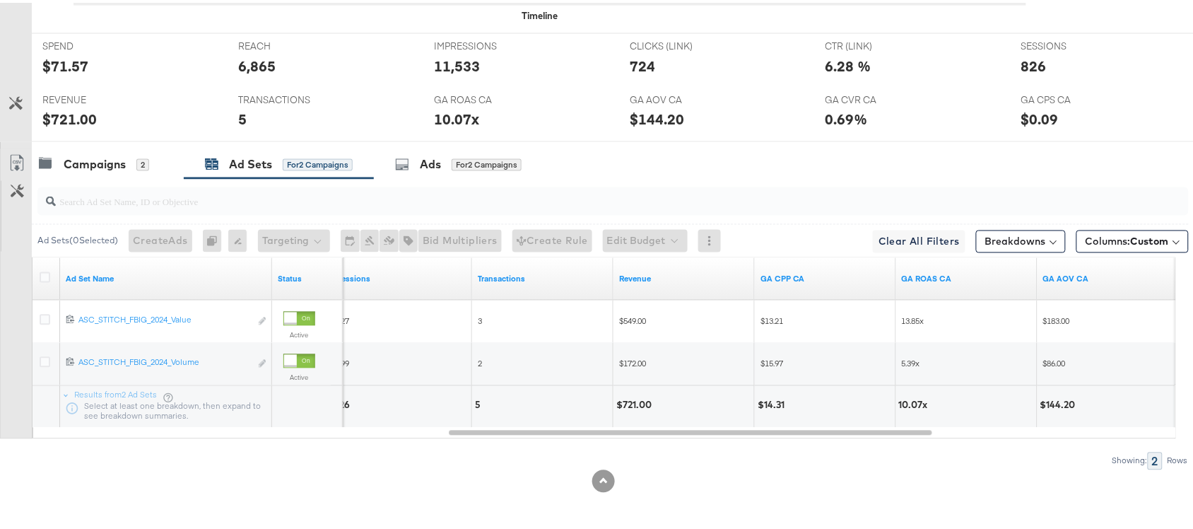
scroll to position [0, 0]
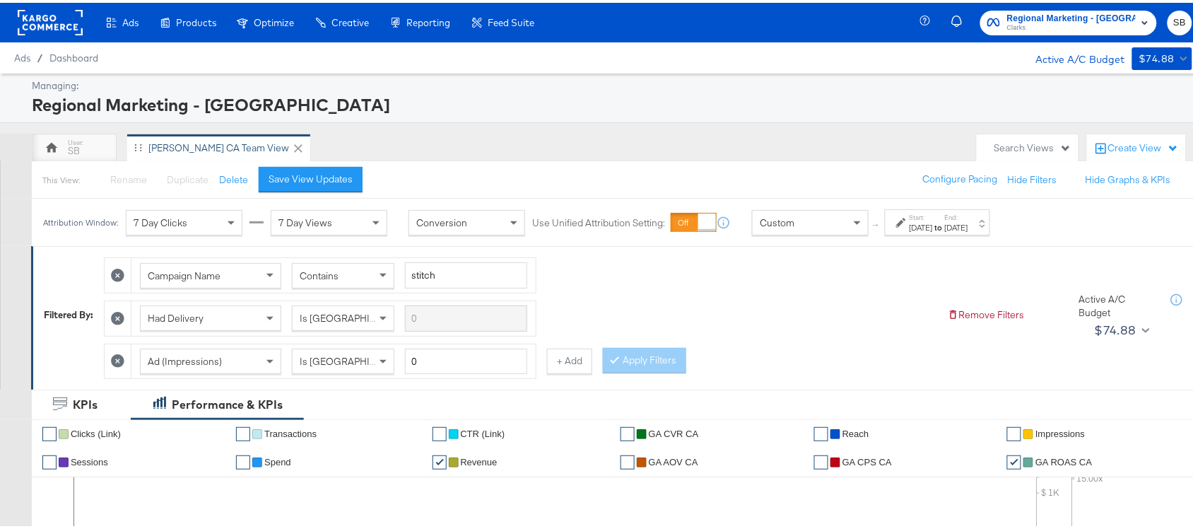
click at [969, 221] on div "[DATE]" at bounding box center [956, 224] width 23 height 11
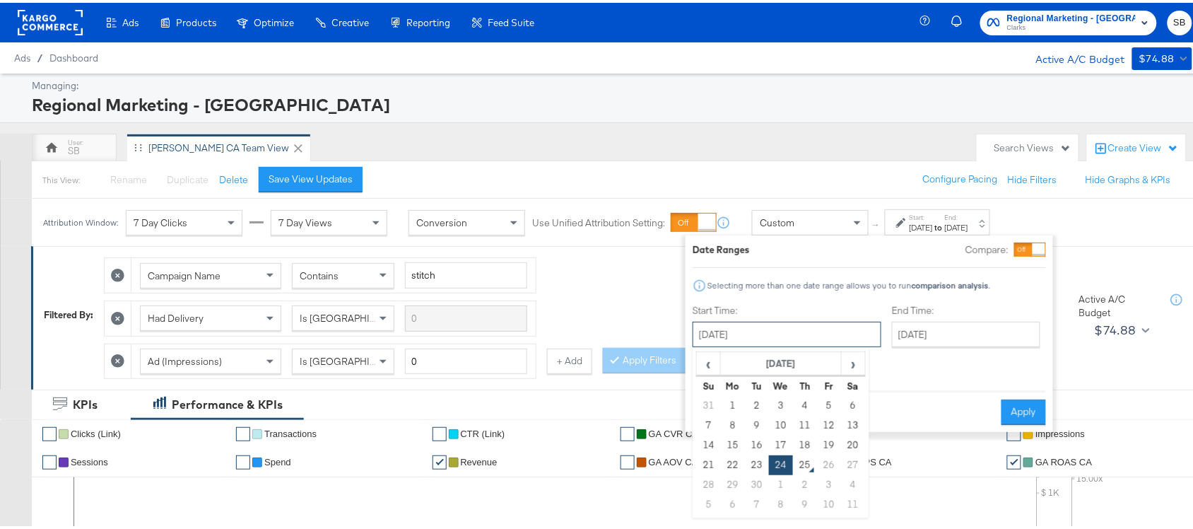
click at [779, 325] on input "[DATE]" at bounding box center [787, 331] width 189 height 25
click at [707, 362] on span "‹" at bounding box center [709, 360] width 22 height 21
click at [708, 481] on td "24" at bounding box center [709, 482] width 24 height 20
type input "[DATE]"
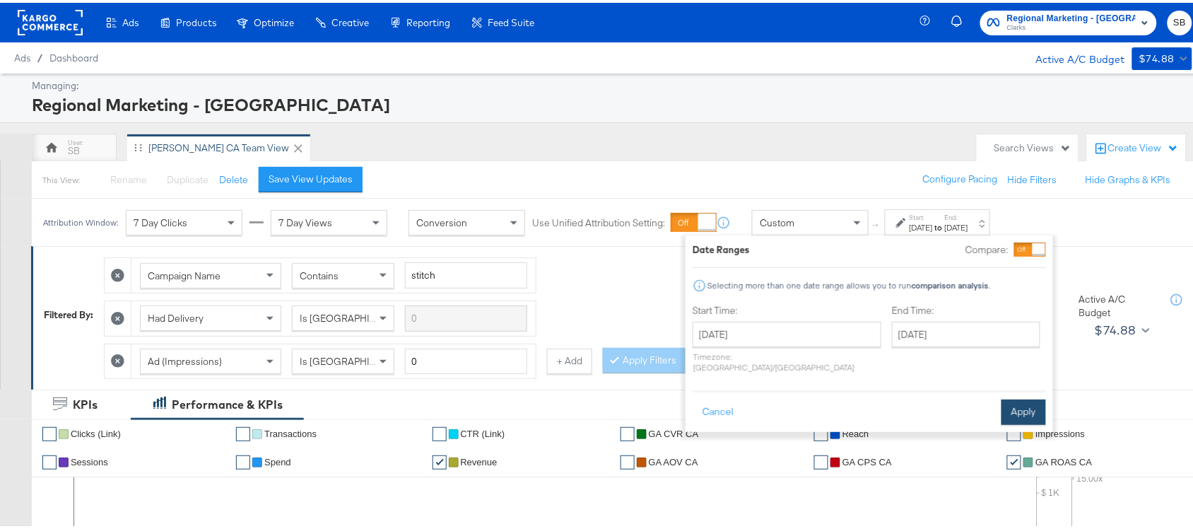
click at [1036, 399] on button "Apply" at bounding box center [1024, 409] width 45 height 25
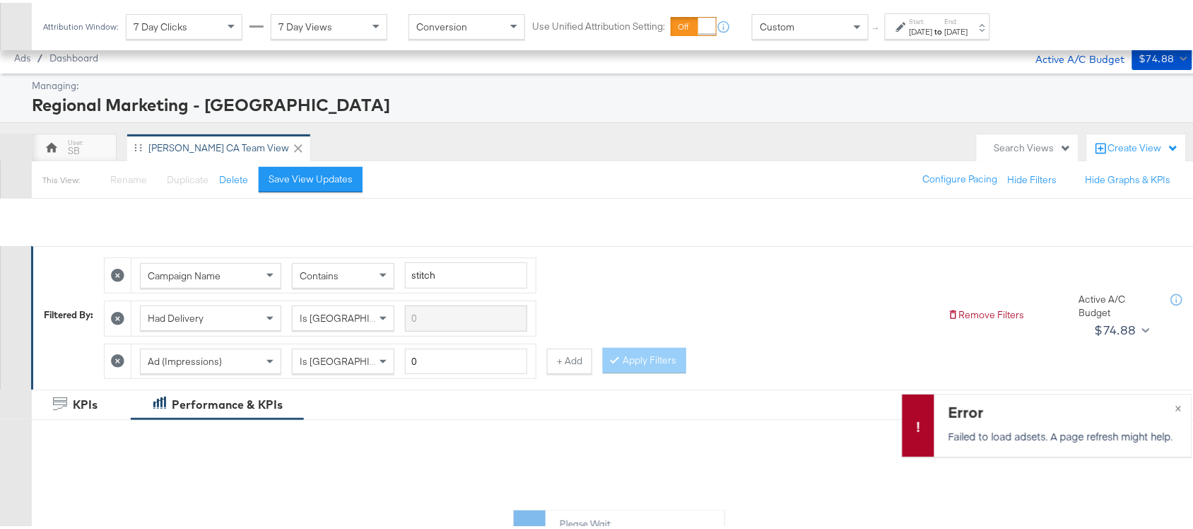
scroll to position [556, 0]
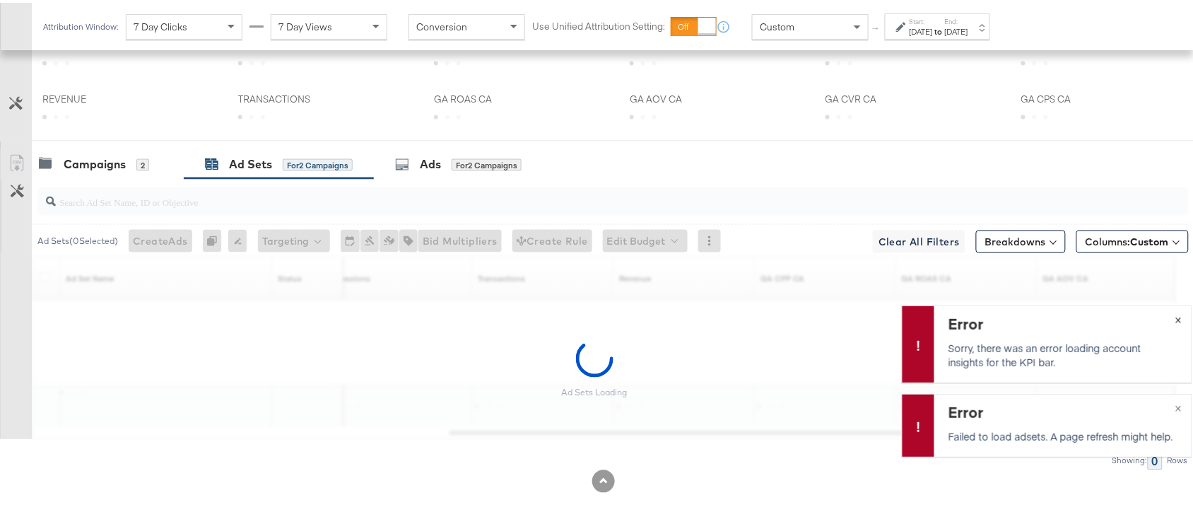
click at [1176, 318] on span "×" at bounding box center [1179, 316] width 6 height 16
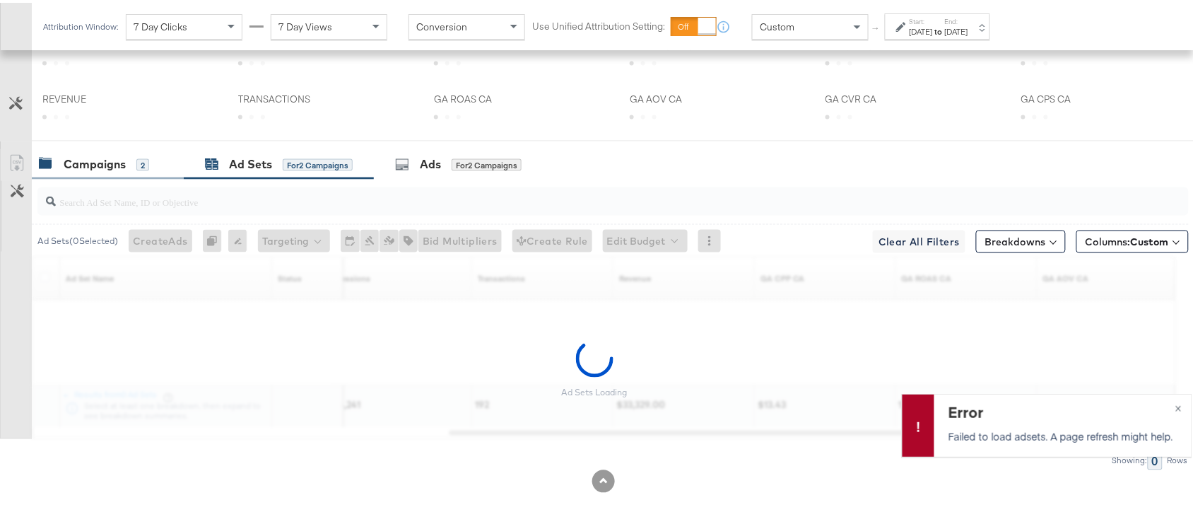
click at [94, 168] on div "Campaigns" at bounding box center [95, 161] width 62 height 16
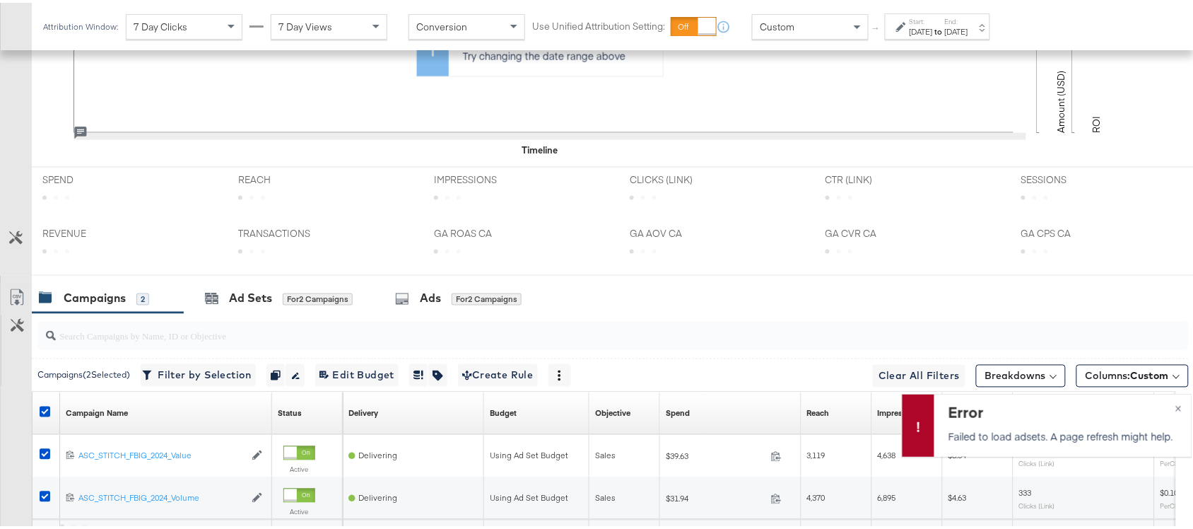
scroll to position [694, 0]
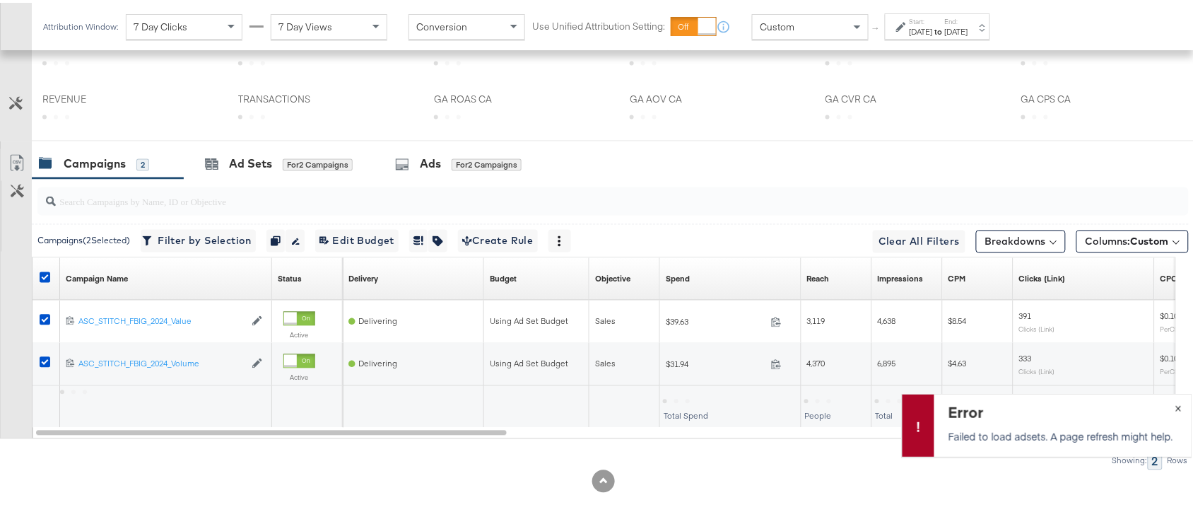
click at [1169, 404] on button "×" at bounding box center [1179, 404] width 26 height 25
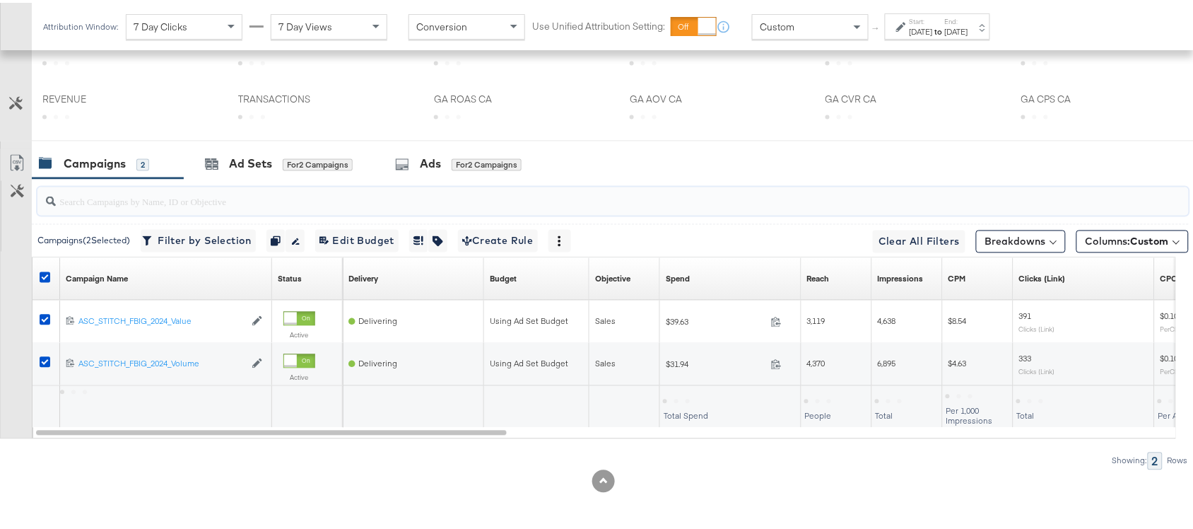
click at [764, 180] on input "search" at bounding box center [570, 194] width 1029 height 28
click at [42, 271] on icon at bounding box center [45, 274] width 11 height 11
click at [0, 0] on input "checkbox" at bounding box center [0, 0] width 0 height 0
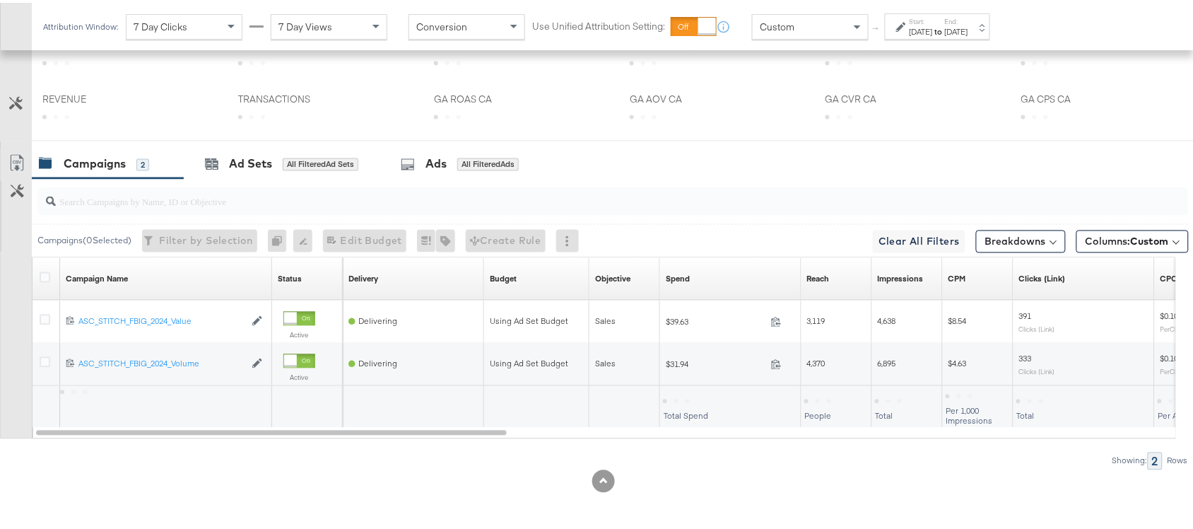
click at [969, 18] on label "End:" at bounding box center [956, 18] width 23 height 9
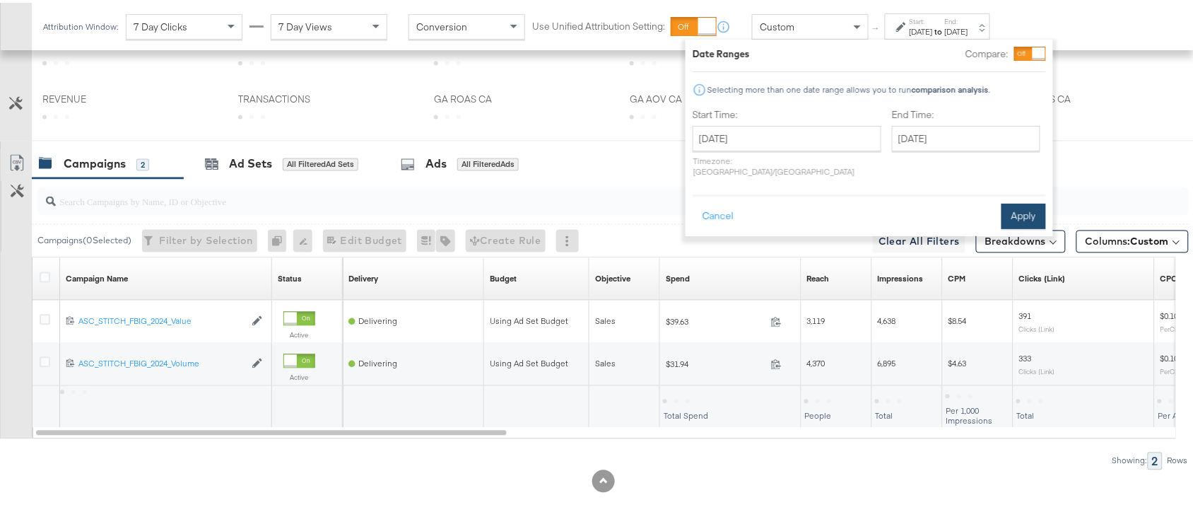
click at [1013, 201] on button "Apply" at bounding box center [1024, 213] width 45 height 25
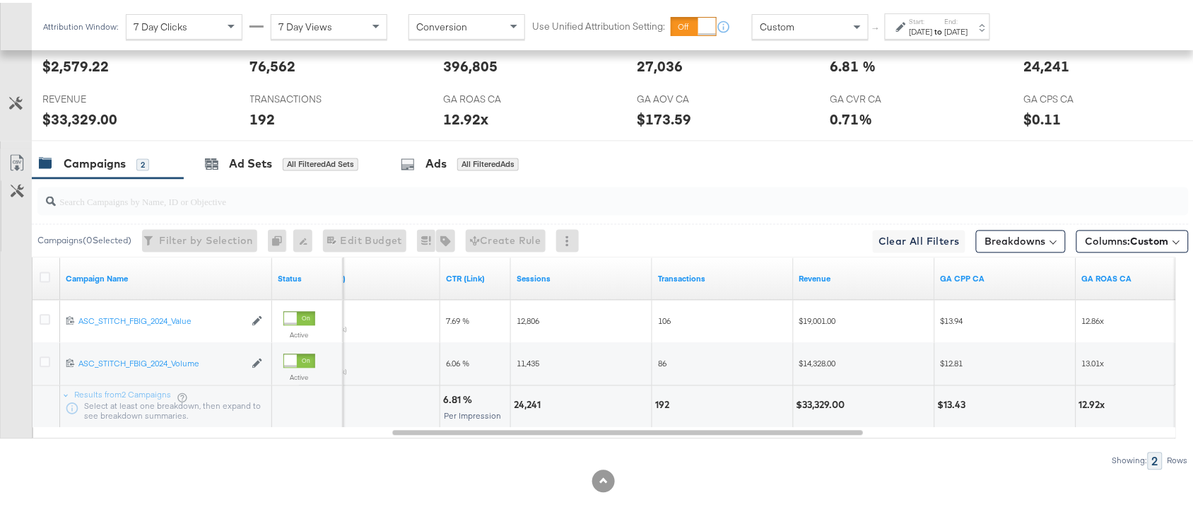
scroll to position [0, 0]
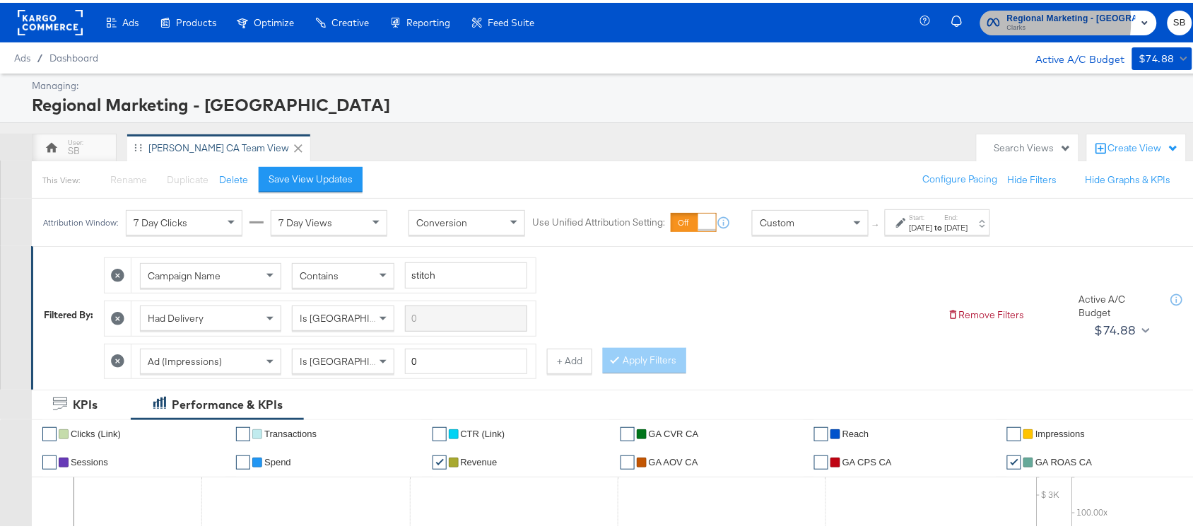
click at [1051, 20] on span "Clarks" at bounding box center [1071, 25] width 129 height 11
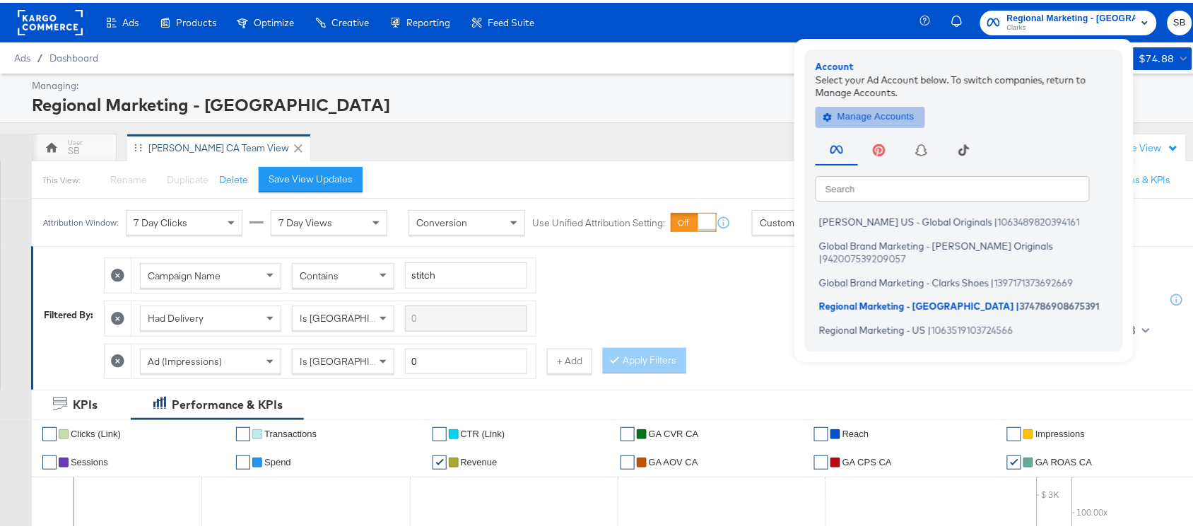
click at [893, 111] on span "Manage Accounts" at bounding box center [870, 114] width 88 height 16
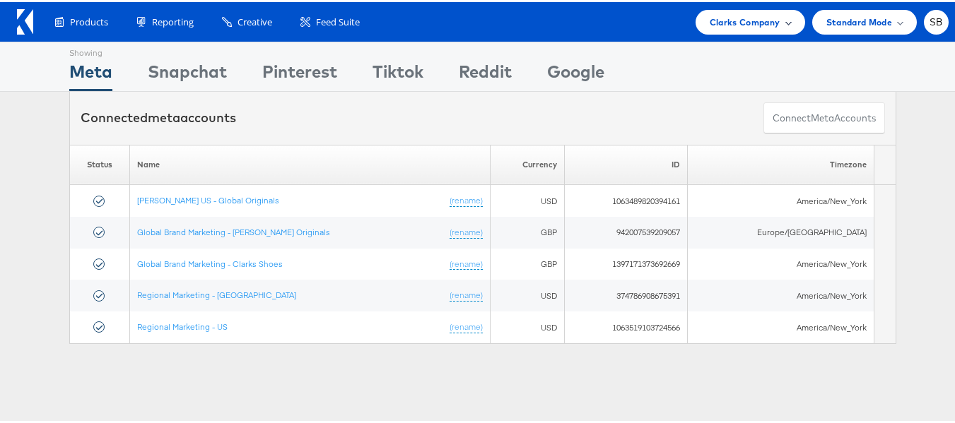
click at [727, 21] on span "Clarks Company" at bounding box center [745, 20] width 71 height 15
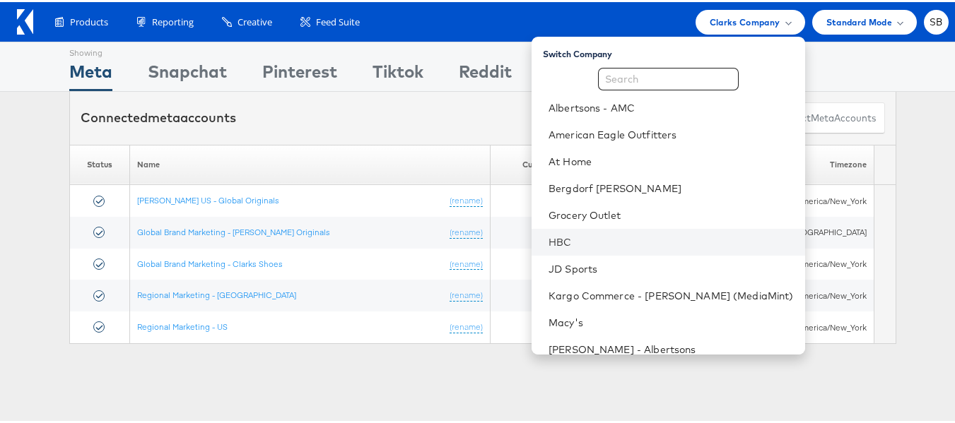
scroll to position [148, 0]
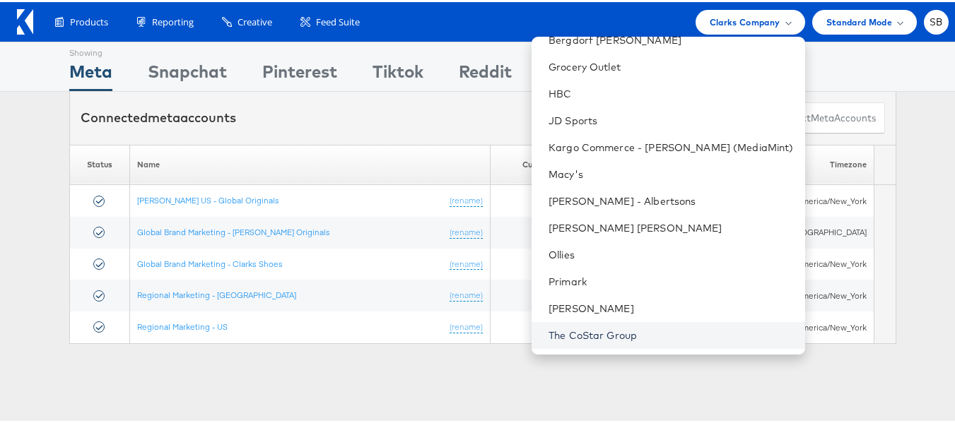
click at [590, 329] on link "The CoStar Group" at bounding box center [671, 334] width 245 height 14
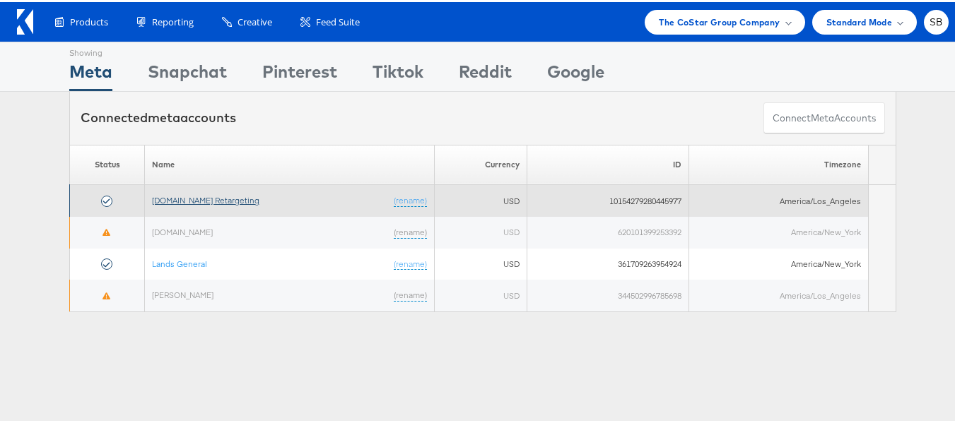
click at [197, 199] on link "[DOMAIN_NAME] Retargeting" at bounding box center [205, 198] width 107 height 11
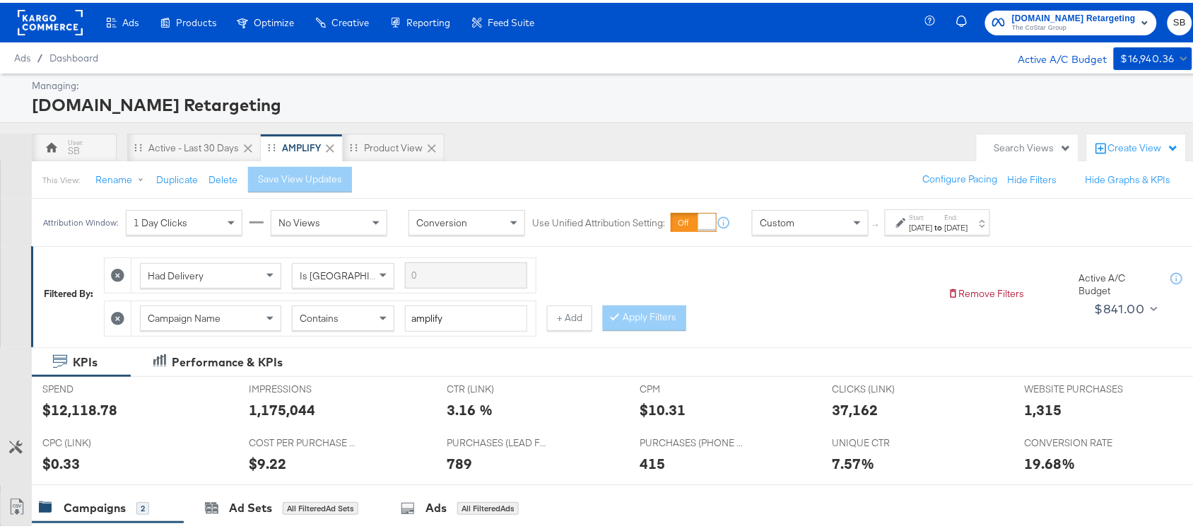
click at [969, 224] on div "[DATE]" at bounding box center [956, 224] width 23 height 11
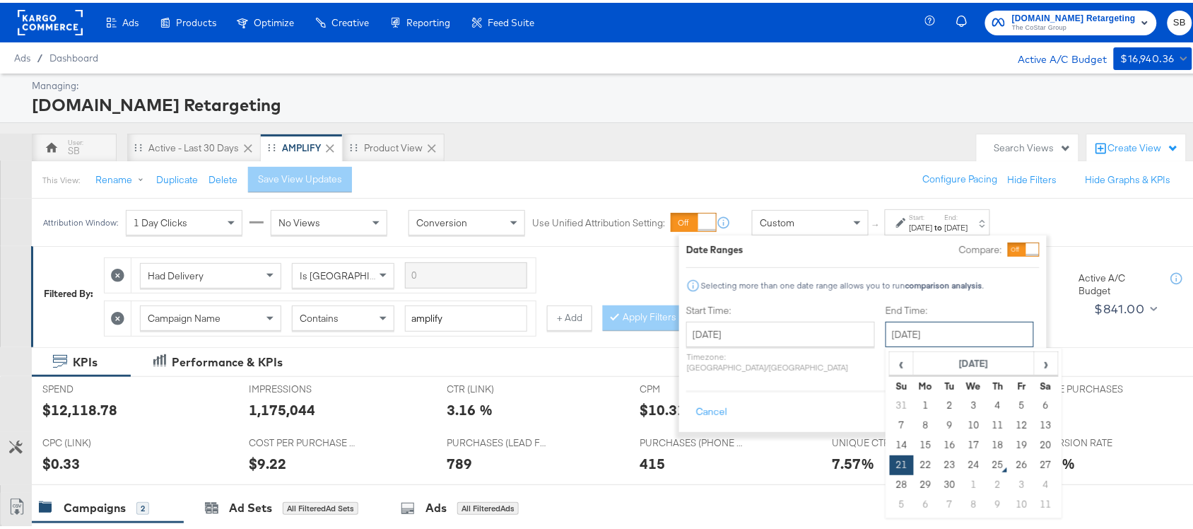
click at [896, 336] on input "[DATE]" at bounding box center [960, 331] width 148 height 25
click at [962, 467] on td "24" at bounding box center [974, 462] width 24 height 20
type input "[DATE]"
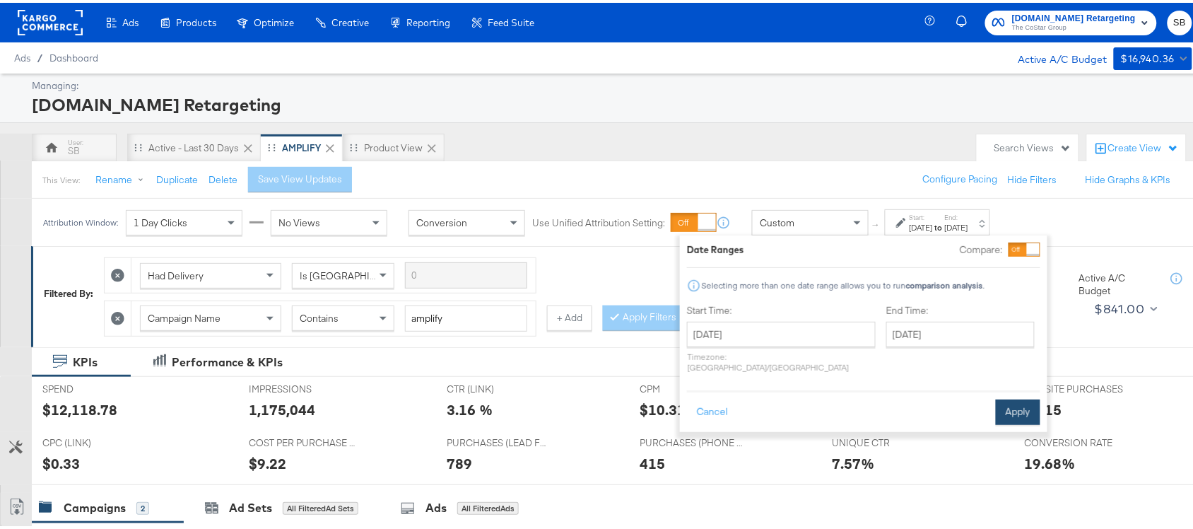
click at [1017, 398] on button "Apply" at bounding box center [1018, 409] width 45 height 25
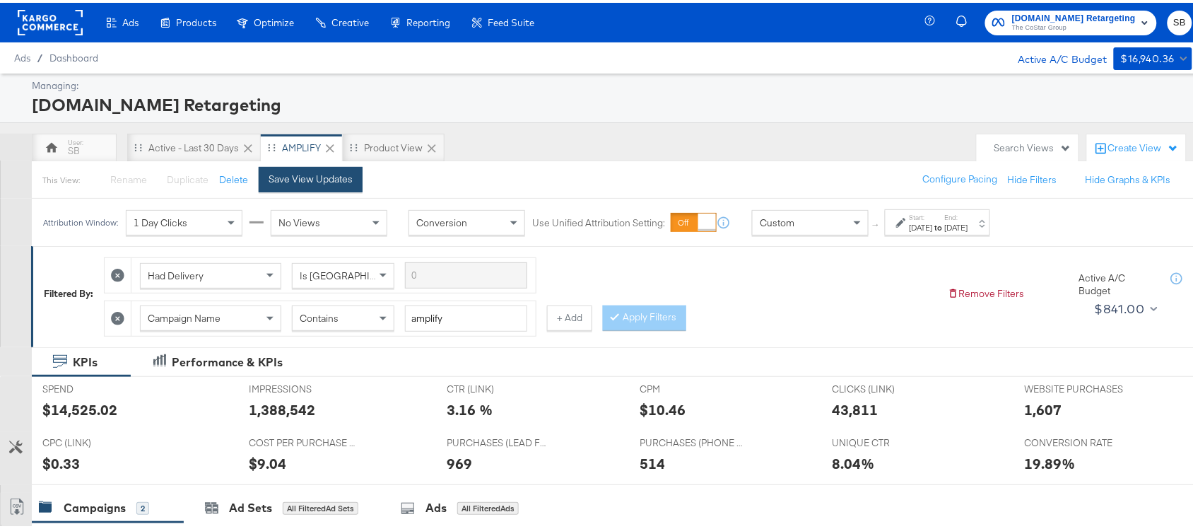
click at [305, 177] on div "Save View Updates" at bounding box center [311, 176] width 84 height 13
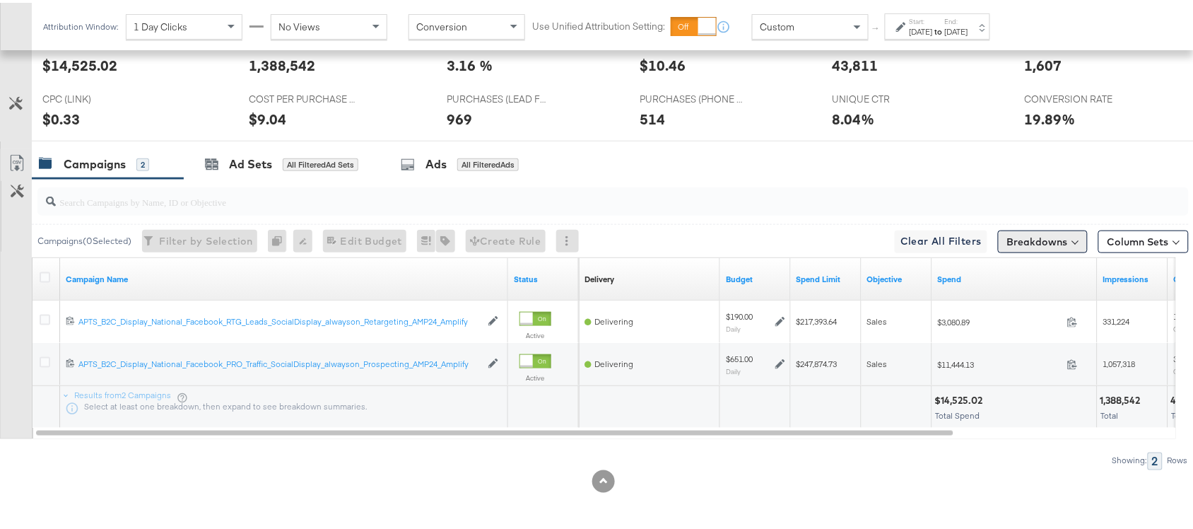
click at [1019, 241] on button "Breakdowns" at bounding box center [1043, 239] width 90 height 23
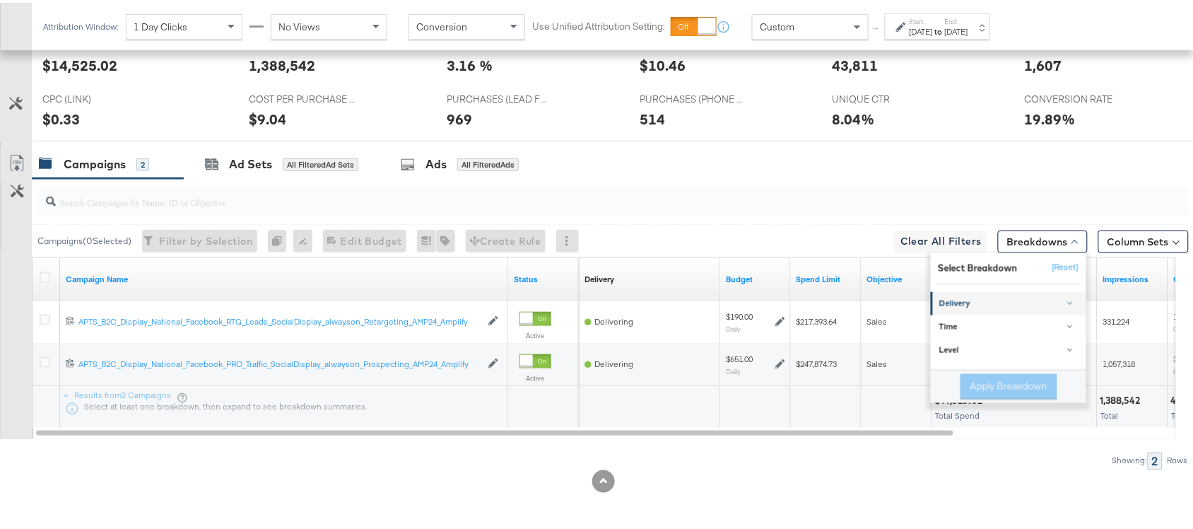
click at [976, 299] on div "Delivery" at bounding box center [1010, 301] width 141 height 11
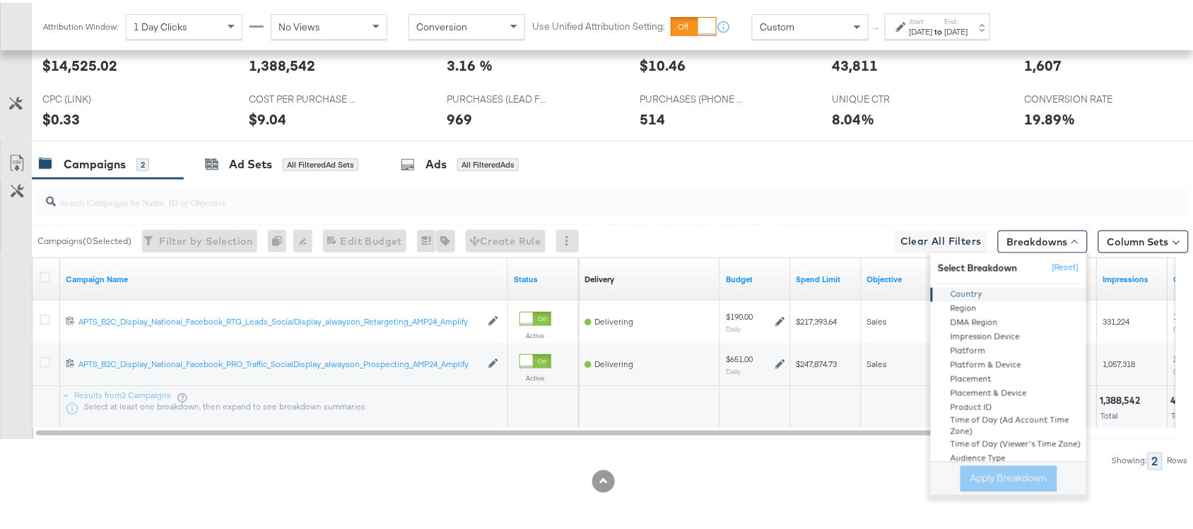
scroll to position [103, 0]
click at [969, 400] on div "Product ID" at bounding box center [1009, 403] width 153 height 14
click at [986, 477] on button "Apply Breakdown" at bounding box center [1009, 475] width 97 height 25
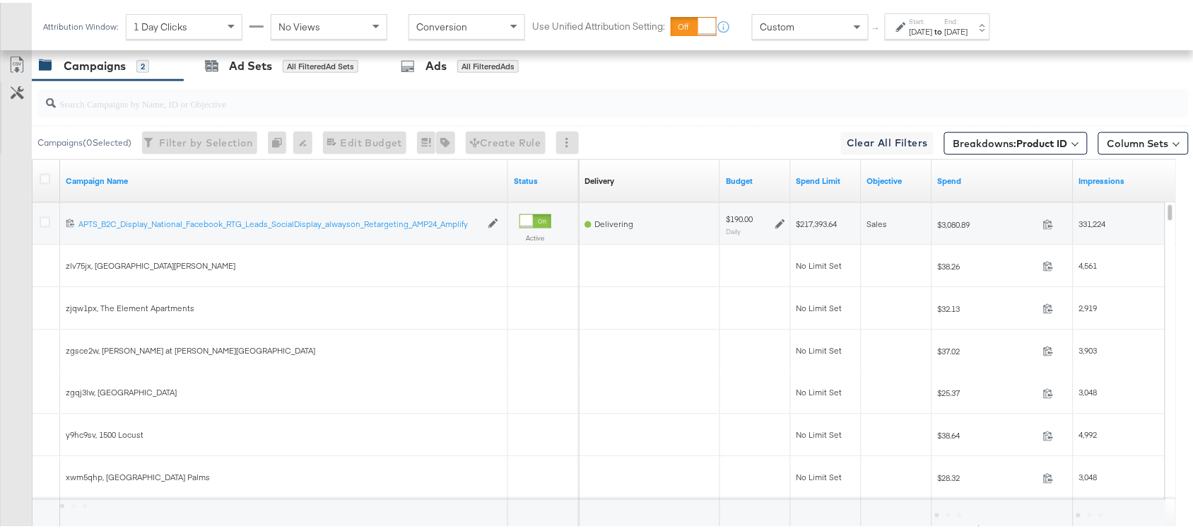
scroll to position [443, 0]
click at [41, 180] on icon at bounding box center [45, 175] width 11 height 11
click at [0, 0] on input "checkbox" at bounding box center [0, 0] width 0 height 0
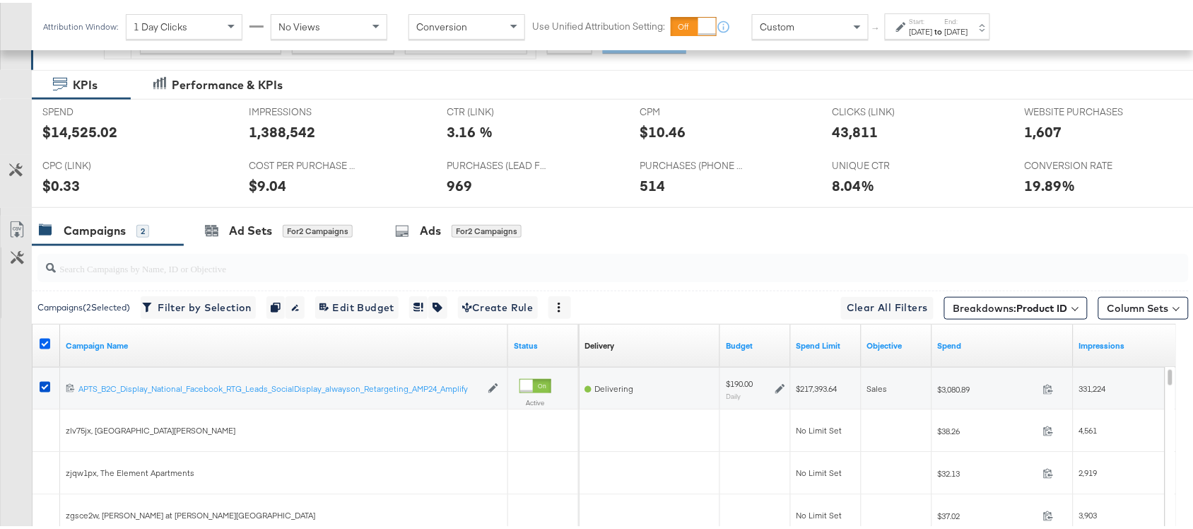
scroll to position [276, 0]
click at [8, 231] on link "Export as CSV" at bounding box center [17, 230] width 32 height 32
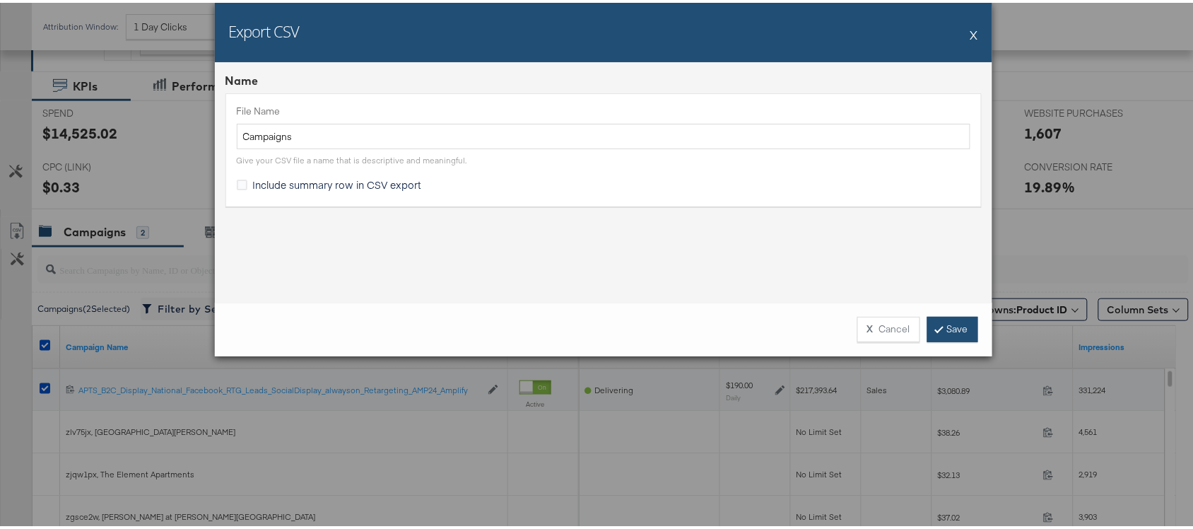
click at [953, 318] on link "Save" at bounding box center [953, 326] width 51 height 25
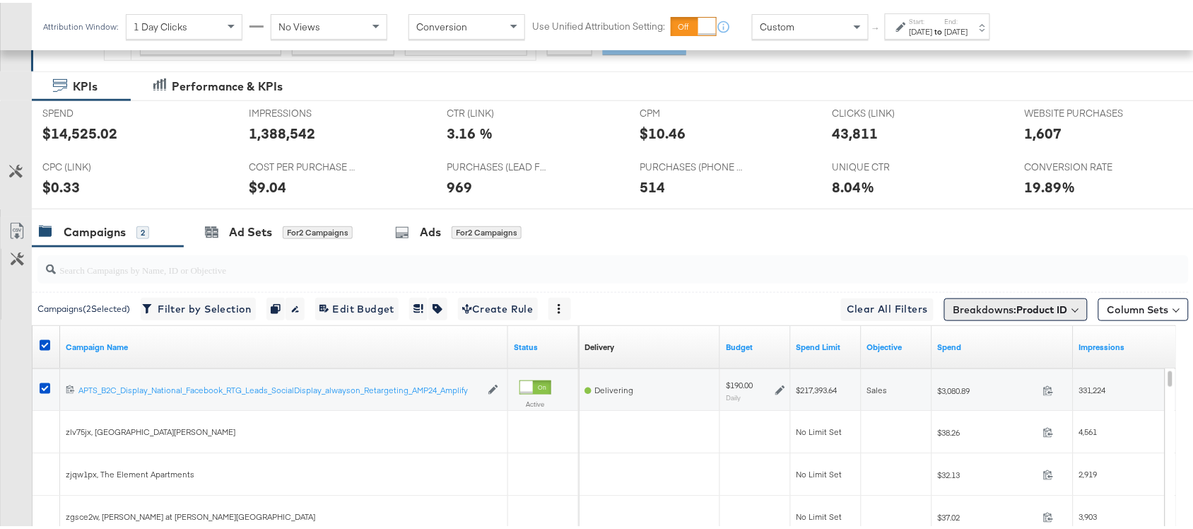
click at [1027, 302] on span "Breakdowns: Product ID" at bounding box center [1011, 307] width 115 height 14
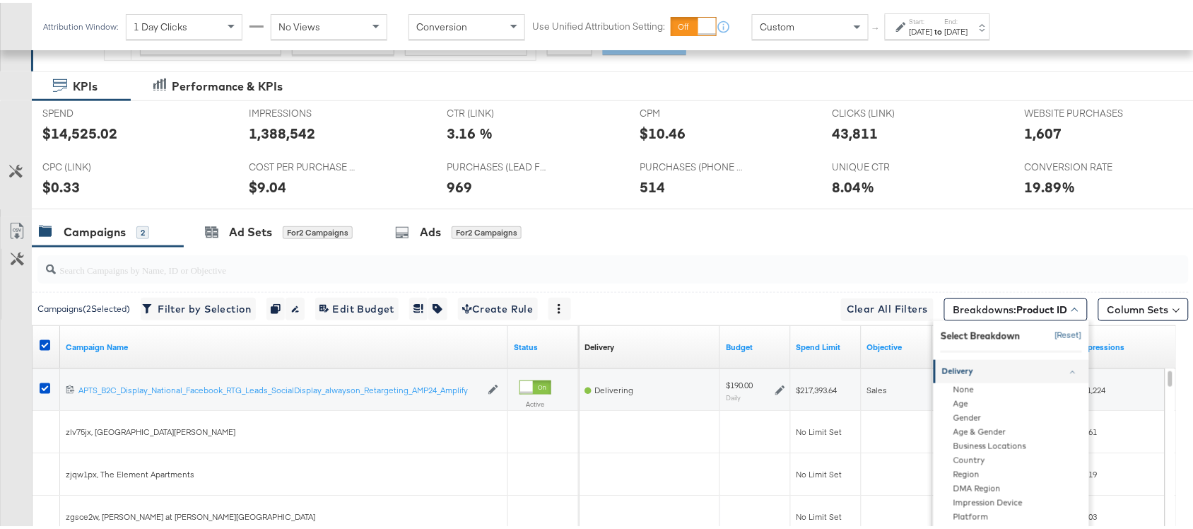
click at [1055, 337] on button "[Reset]" at bounding box center [1064, 333] width 35 height 23
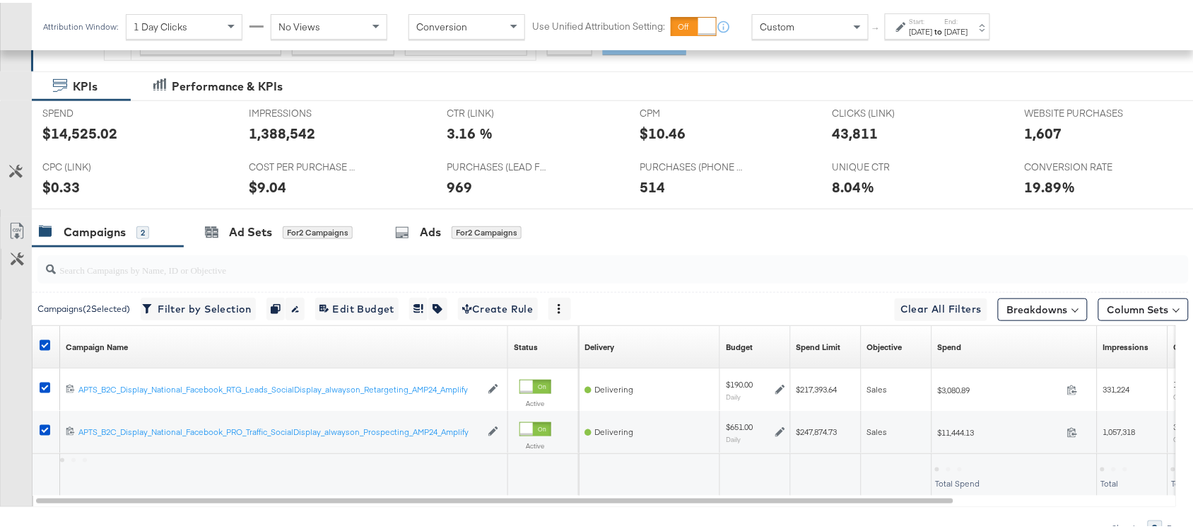
click at [649, 233] on div "Campaigns 2 Ad Sets for 2 Campaigns Ads for 2 Campaigns" at bounding box center [619, 229] width 1175 height 30
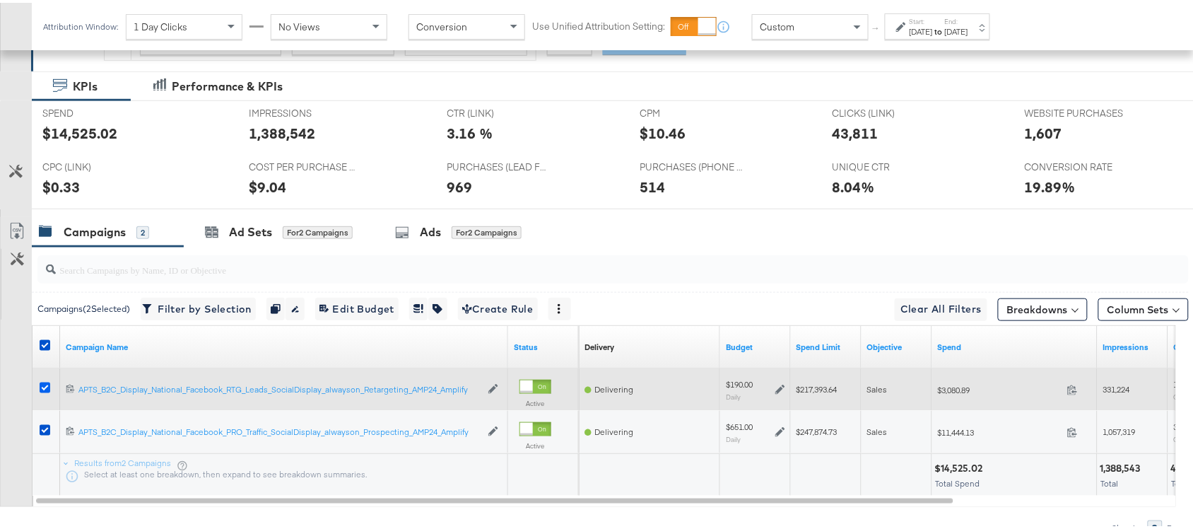
click at [45, 386] on icon at bounding box center [45, 385] width 11 height 11
click at [0, 0] on input "checkbox" at bounding box center [0, 0] width 0 height 0
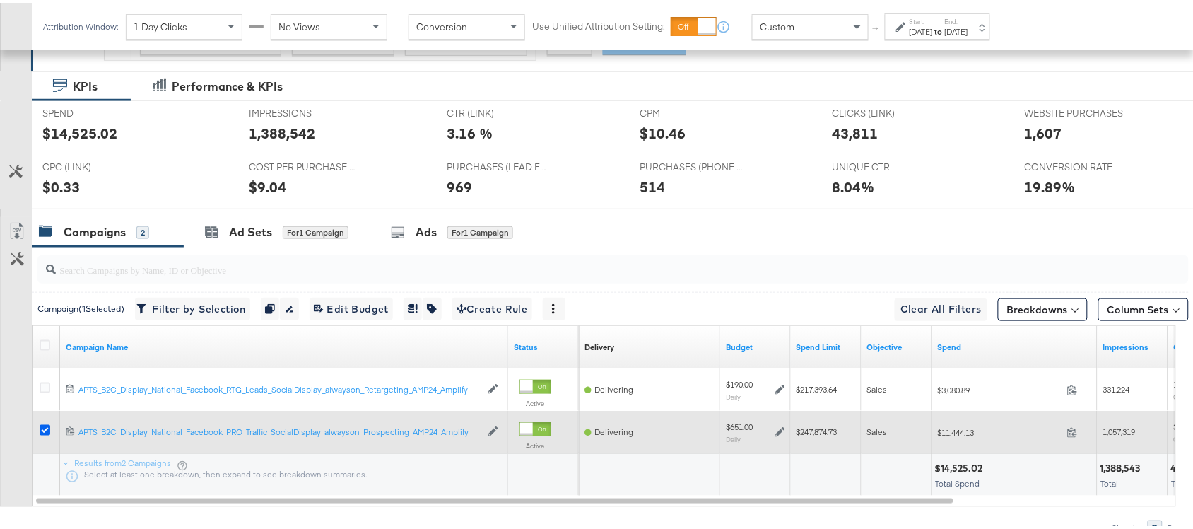
click at [41, 432] on icon at bounding box center [45, 427] width 11 height 11
click at [0, 0] on input "checkbox" at bounding box center [0, 0] width 0 height 0
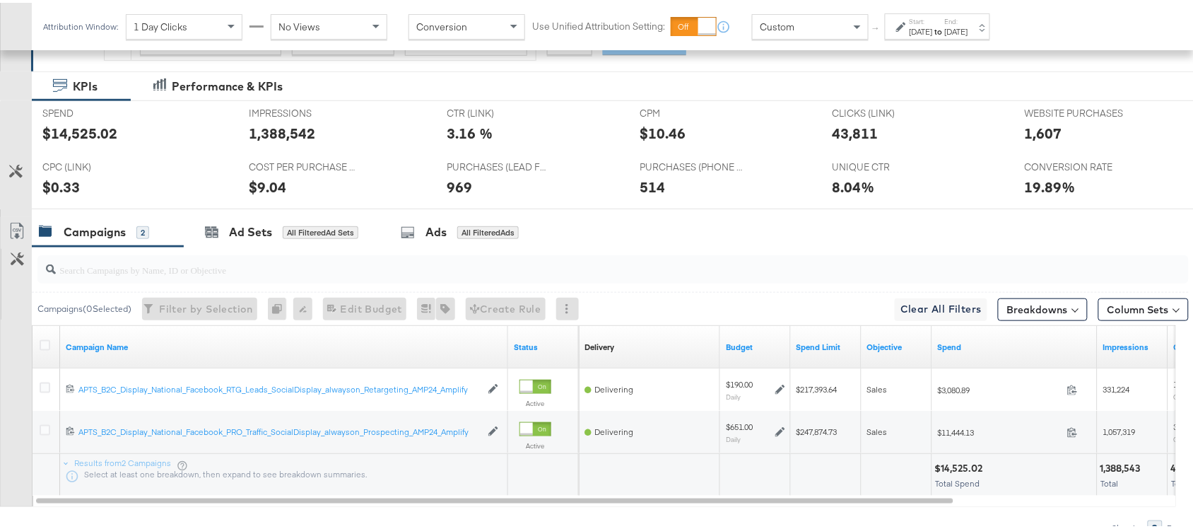
scroll to position [346, 0]
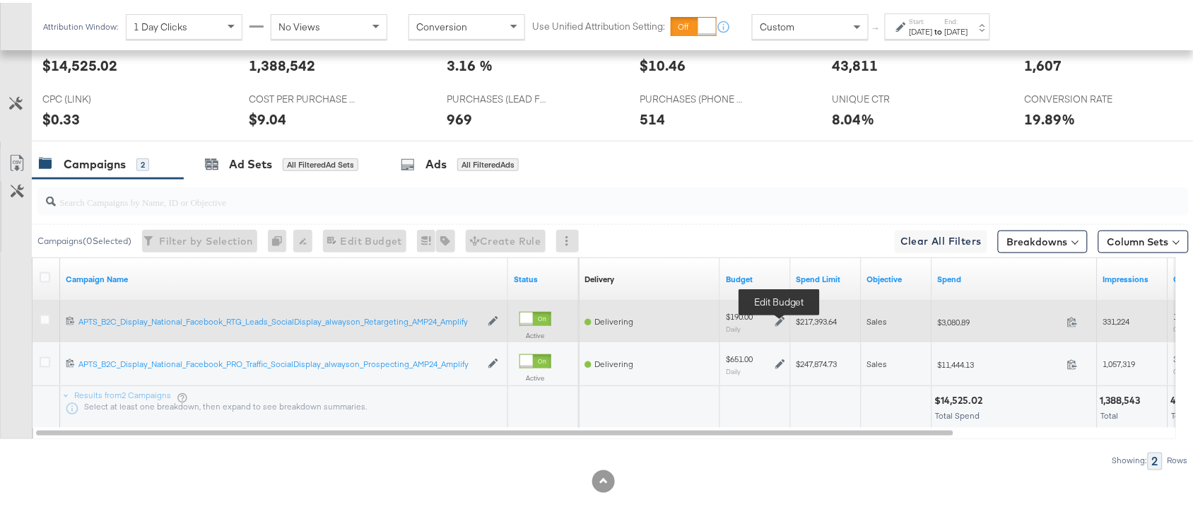
click at [778, 318] on icon at bounding box center [781, 319] width 10 height 10
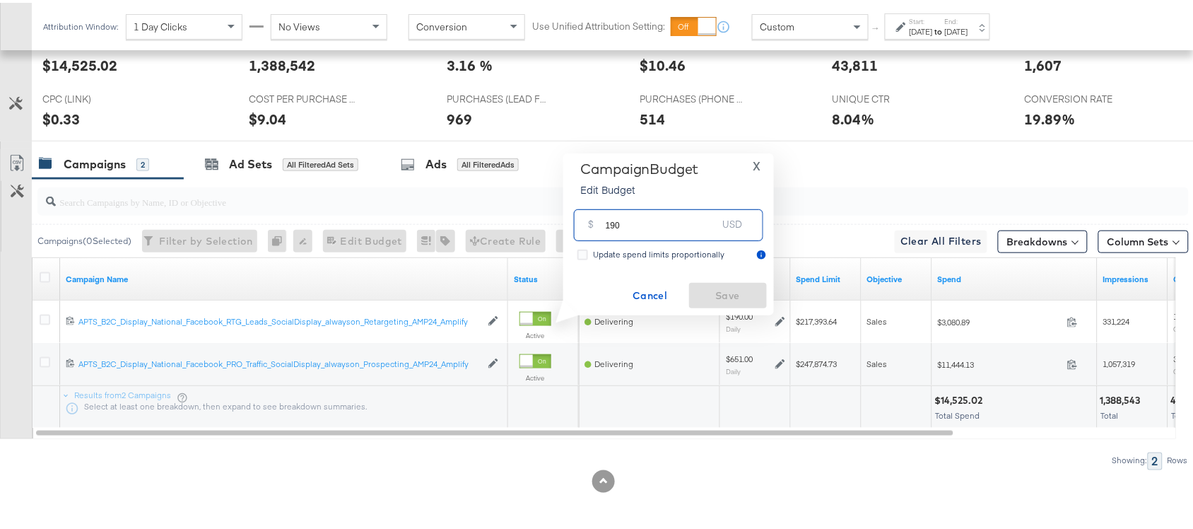
click at [641, 220] on input "190" at bounding box center [662, 216] width 112 height 30
paste input "$193.0"
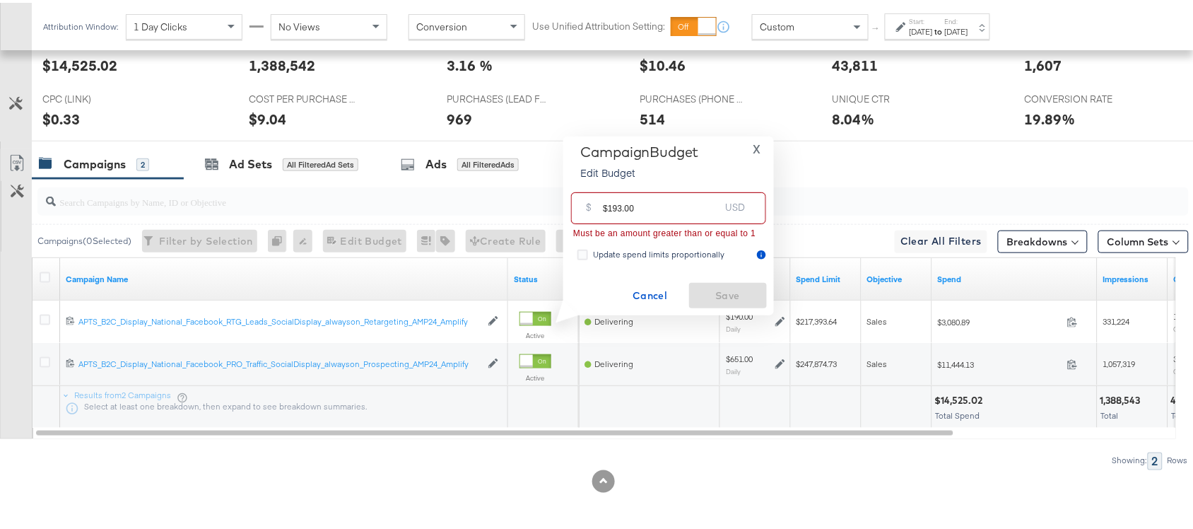
click at [606, 207] on input "$193.00" at bounding box center [661, 200] width 117 height 30
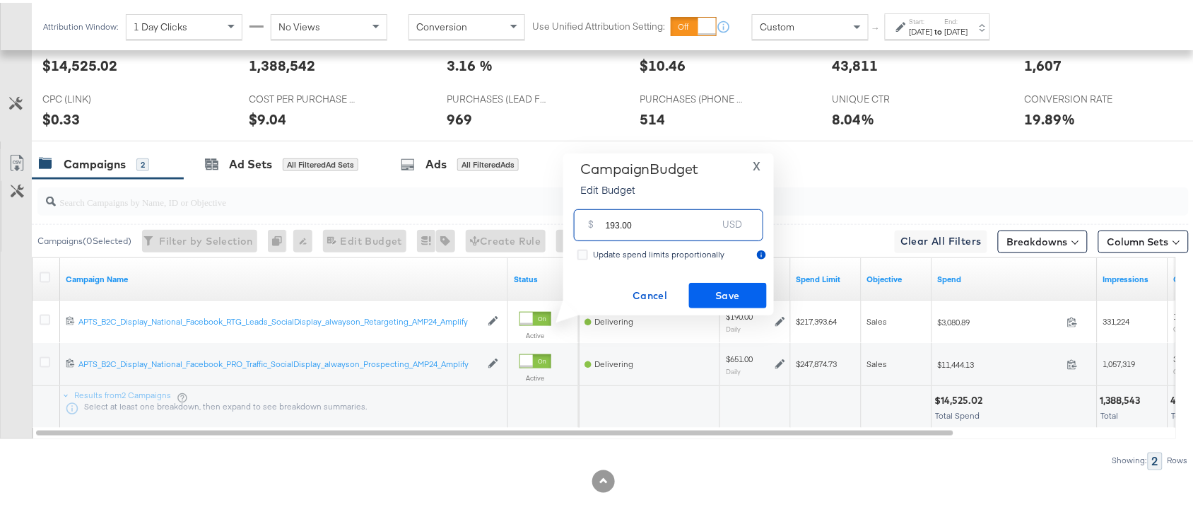
type input "193.00"
click at [727, 288] on span "Save" at bounding box center [728, 293] width 66 height 18
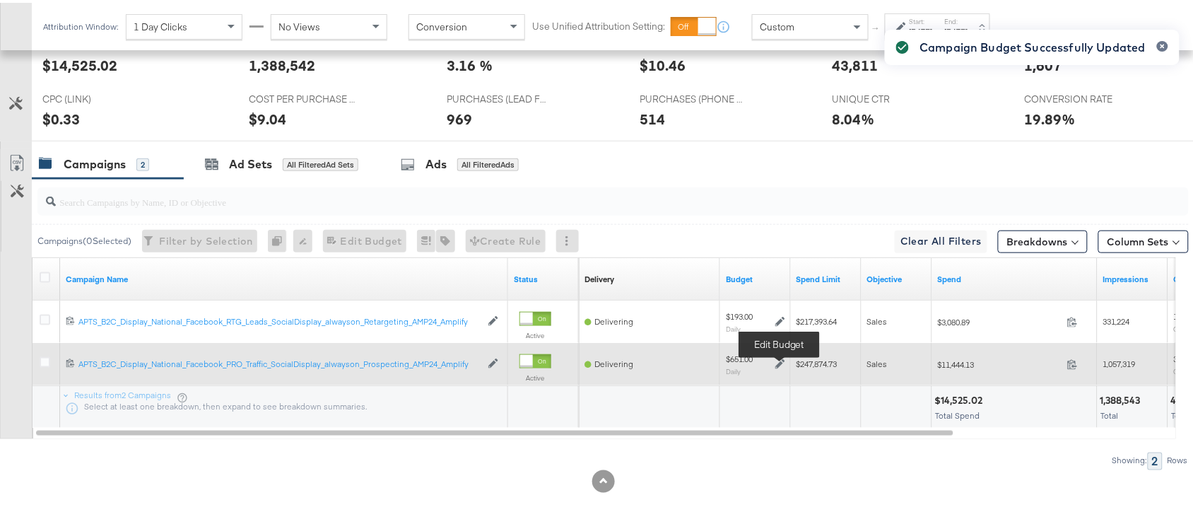
click at [781, 361] on icon at bounding box center [781, 361] width 10 height 10
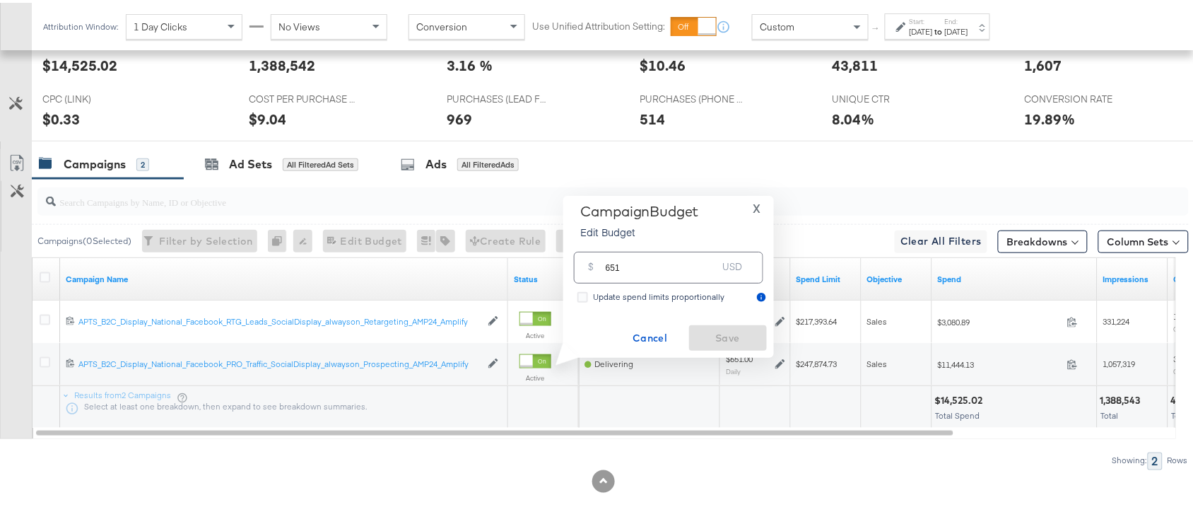
click at [641, 272] on input "651" at bounding box center [662, 259] width 112 height 30
paste input "$663.00"
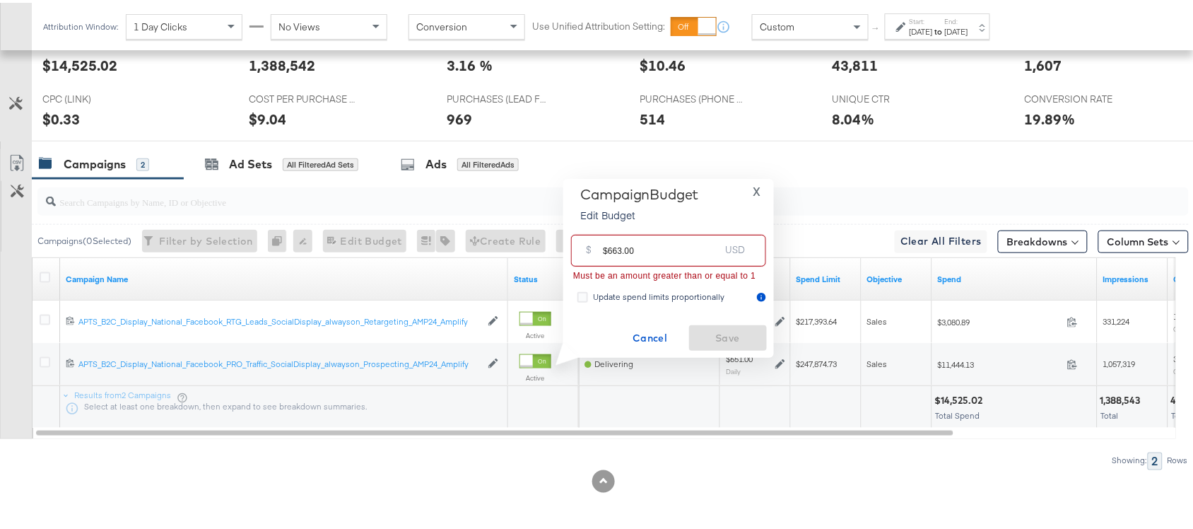
click at [606, 249] on input "$663.00" at bounding box center [661, 242] width 117 height 30
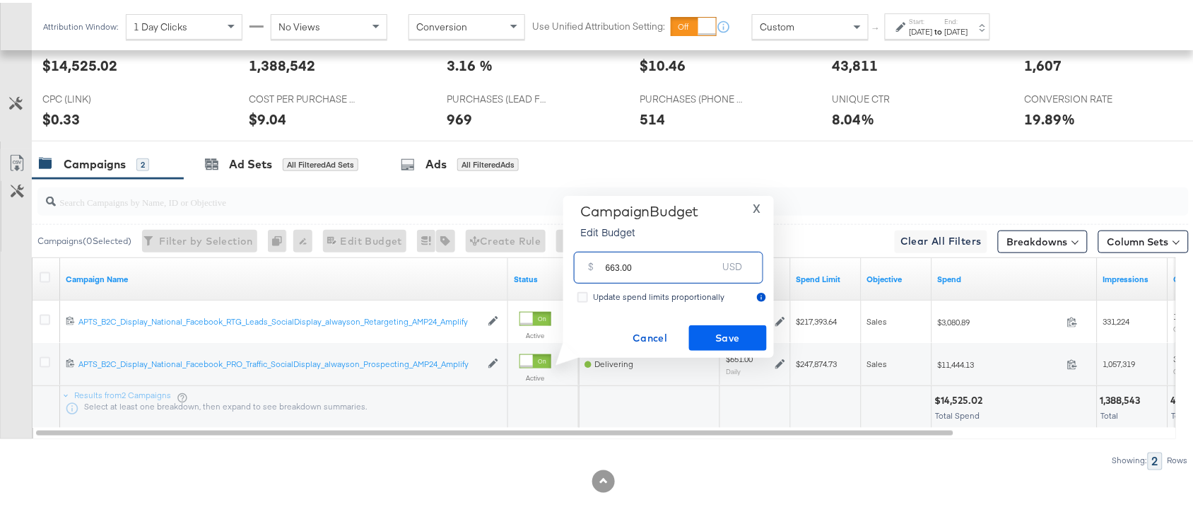
type input "663.00"
click at [708, 331] on span "Save" at bounding box center [728, 336] width 66 height 18
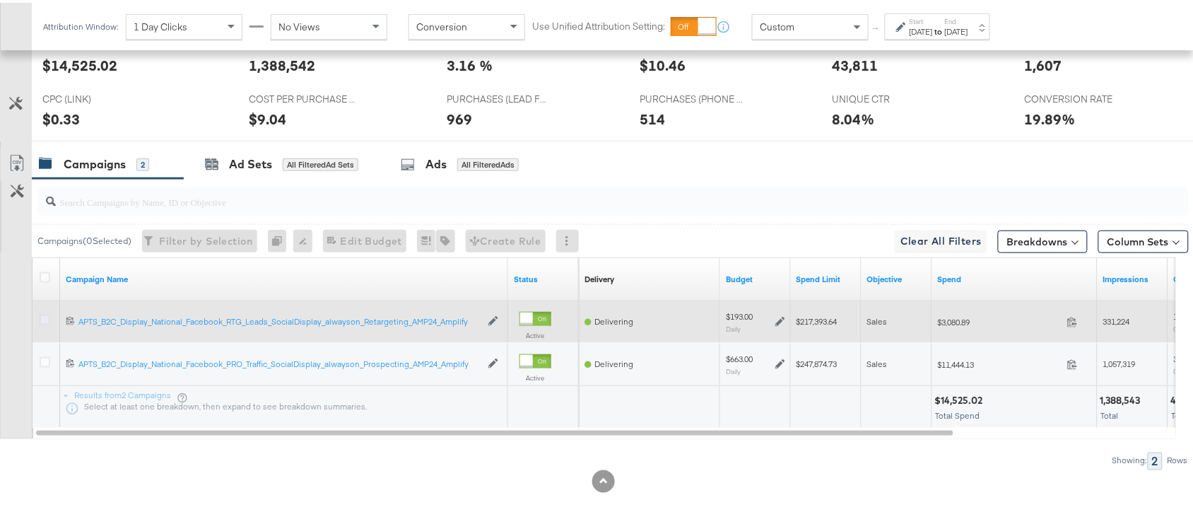
click at [48, 319] on icon at bounding box center [45, 317] width 11 height 11
click at [0, 0] on input "checkbox" at bounding box center [0, 0] width 0 height 0
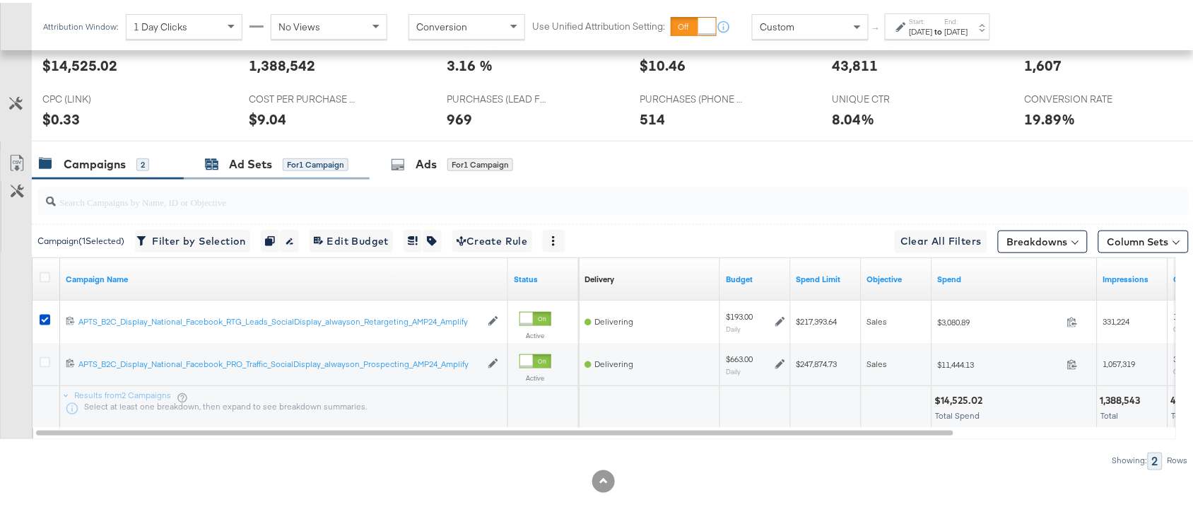
click at [246, 163] on div "Ad Sets" at bounding box center [250, 161] width 43 height 16
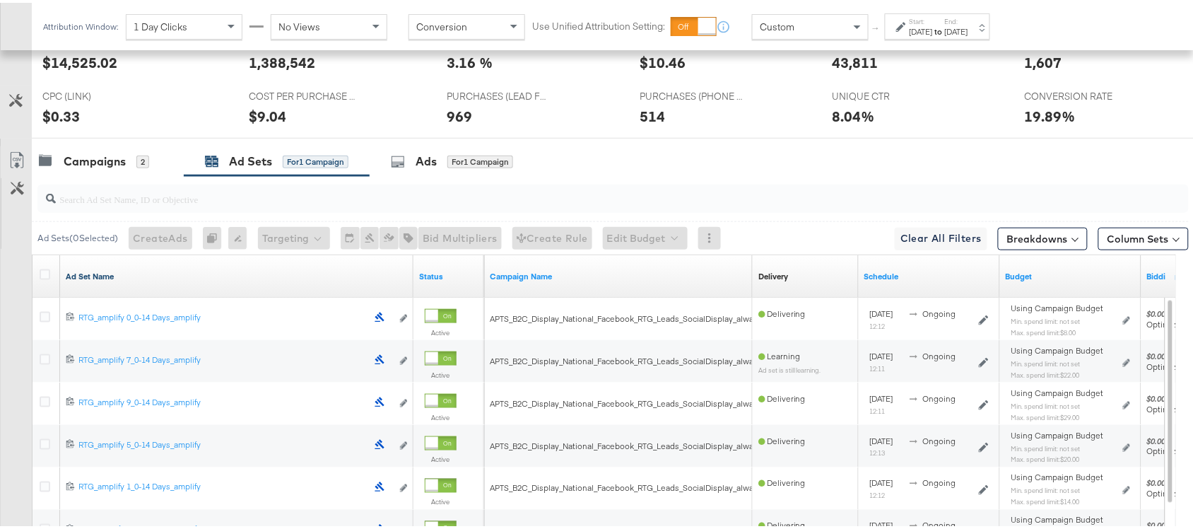
click at [126, 279] on link "Ad Set Name" at bounding box center [237, 273] width 342 height 11
click at [126, 279] on link "Ad Set Name ↓" at bounding box center [237, 273] width 342 height 11
click at [41, 276] on icon at bounding box center [45, 272] width 11 height 11
click at [0, 0] on input "checkbox" at bounding box center [0, 0] width 0 height 0
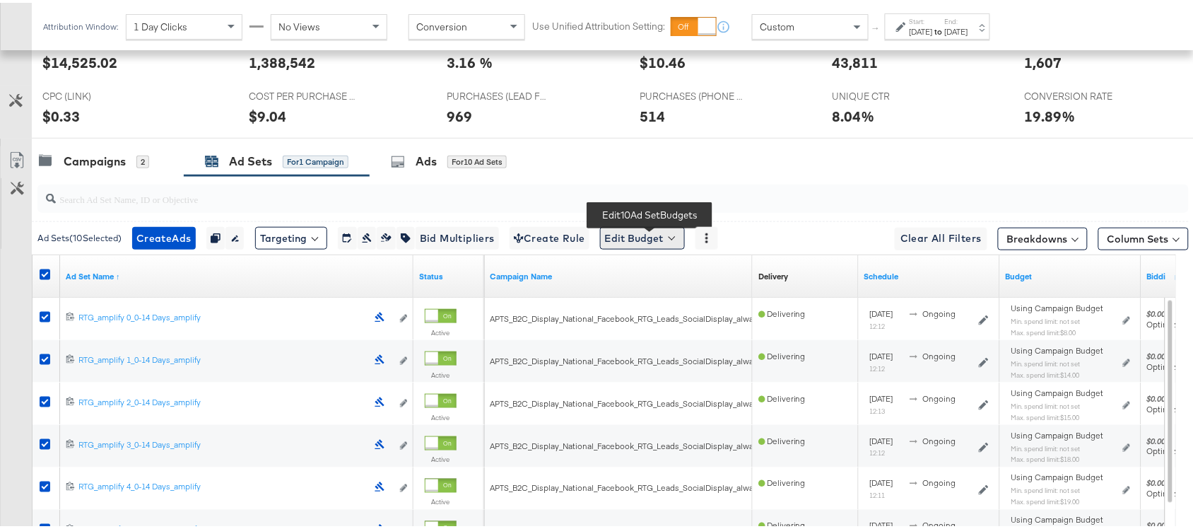
click at [641, 244] on button "Edit Budget" at bounding box center [642, 235] width 85 height 23
click at [686, 297] on span "Edit Ad Set Spend Limits" at bounding box center [659, 300] width 105 height 18
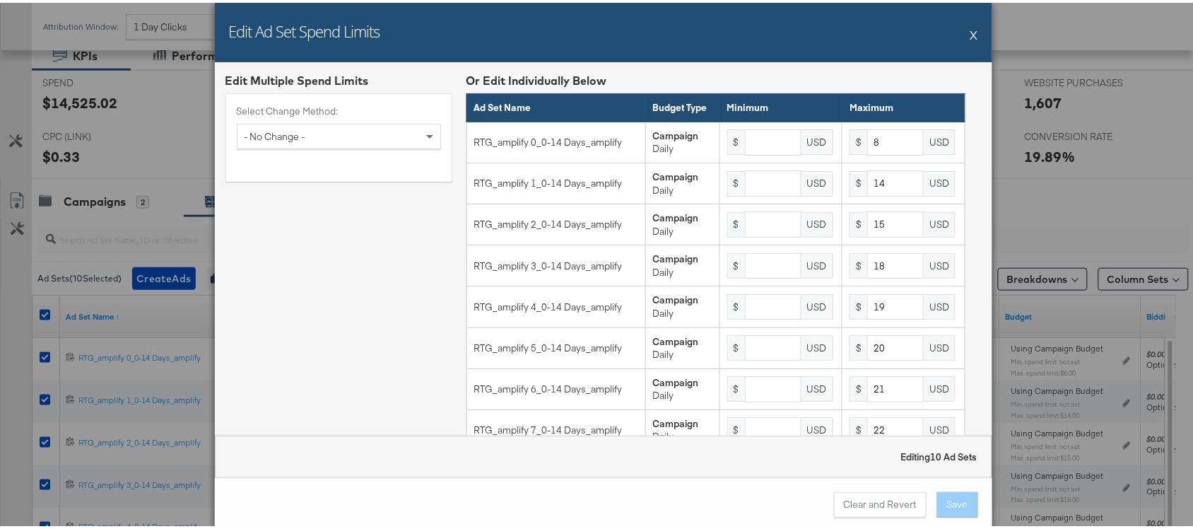
scroll to position [308, 0]
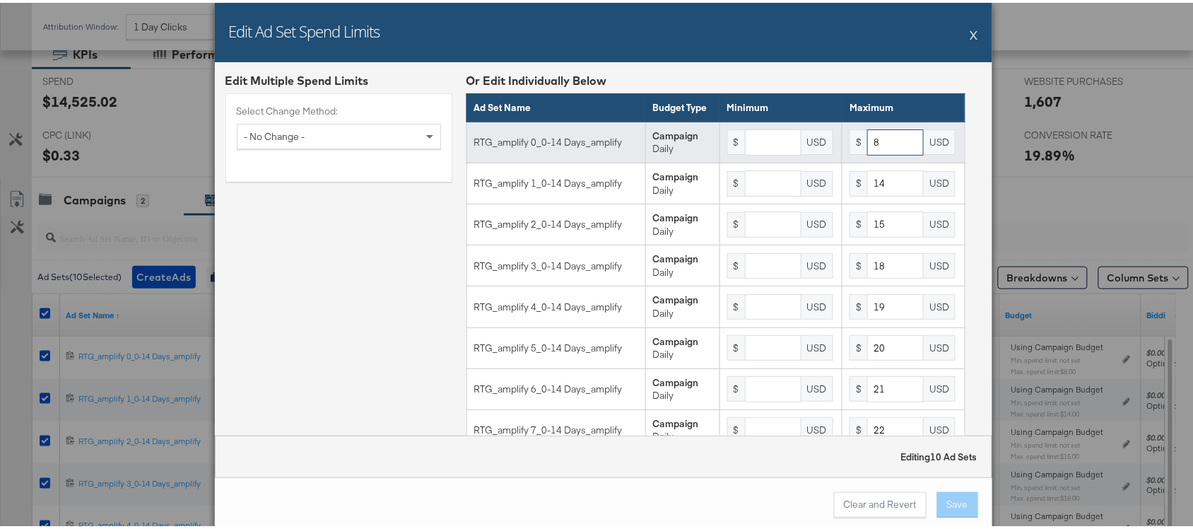
click at [880, 153] on input "8" at bounding box center [895, 140] width 57 height 26
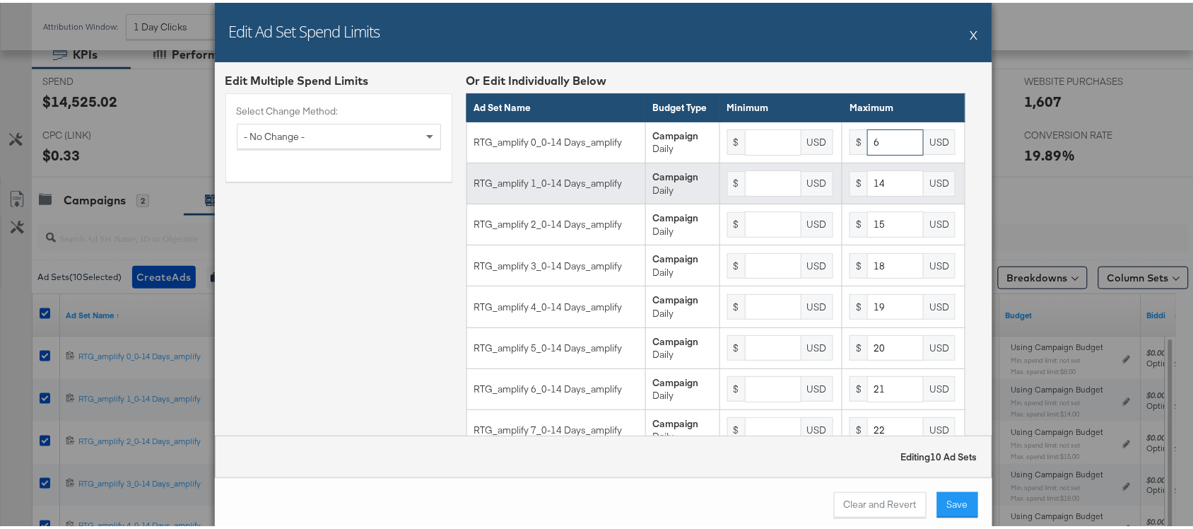
type input "6"
click at [884, 189] on input "14" at bounding box center [895, 181] width 57 height 26
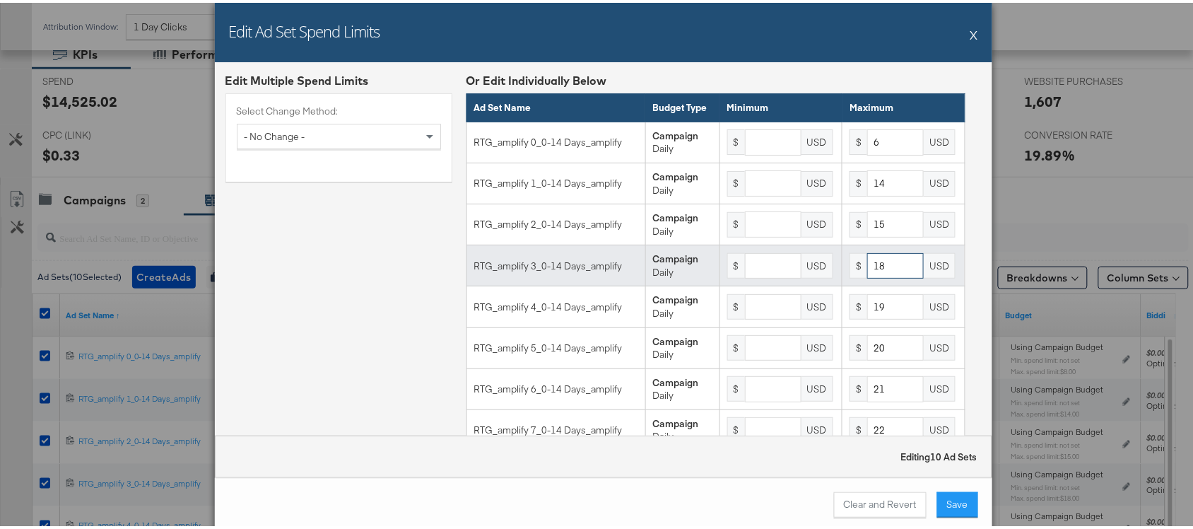
click at [887, 276] on input "18" at bounding box center [895, 263] width 57 height 26
type input "19"
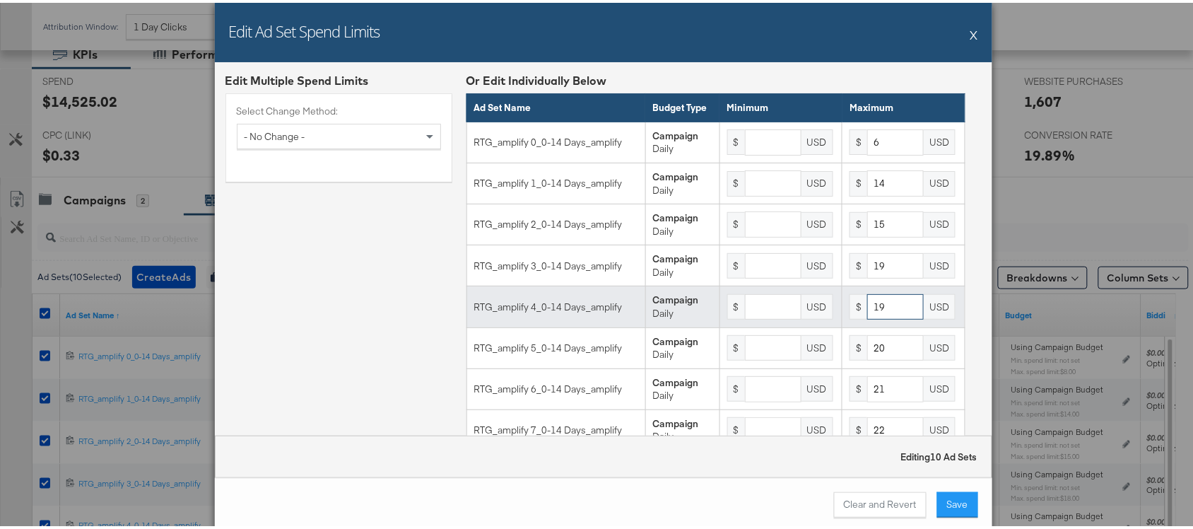
click at [880, 317] on input "19" at bounding box center [895, 304] width 57 height 26
type input "1"
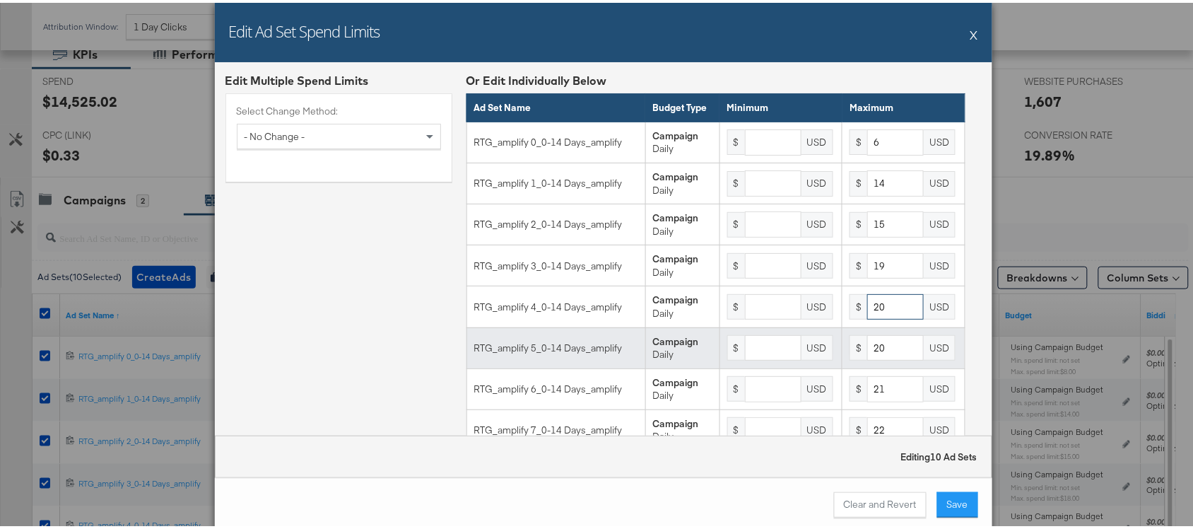
type input "20"
click at [877, 356] on input "20" at bounding box center [895, 345] width 57 height 26
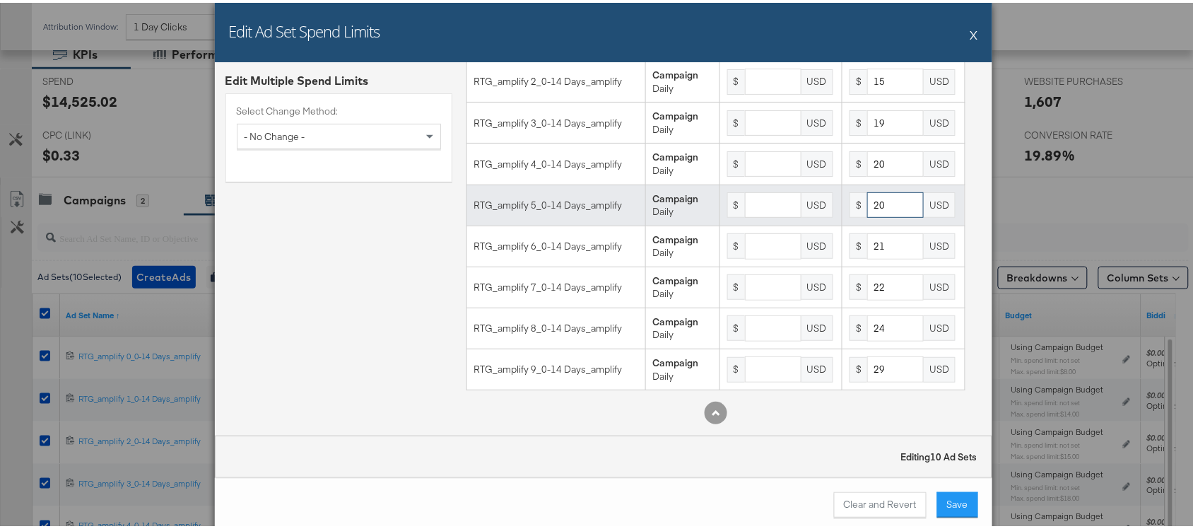
scroll to position [158, 0]
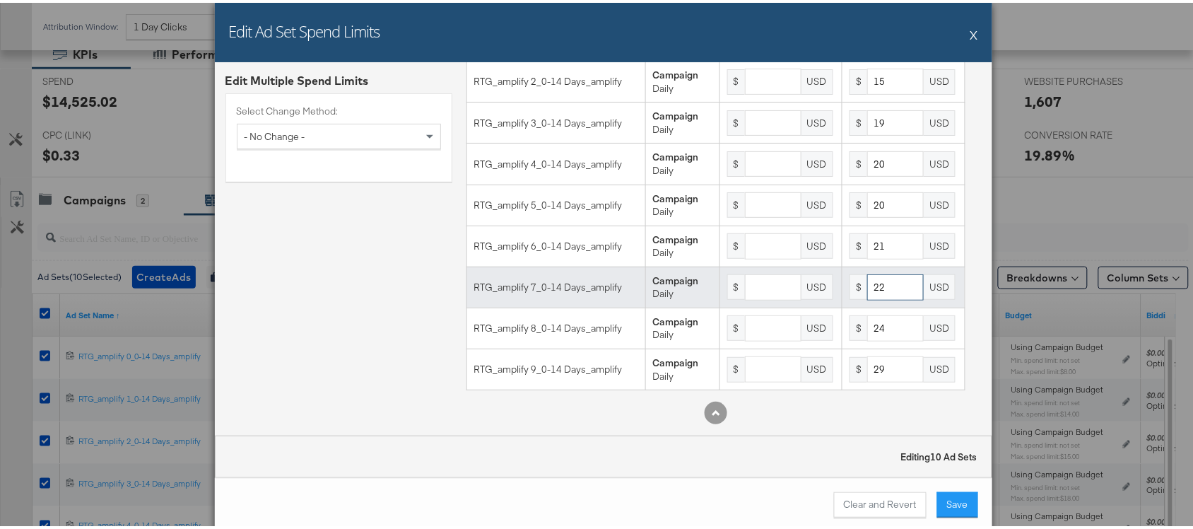
click at [877, 284] on input "22" at bounding box center [895, 284] width 57 height 26
type input "23"
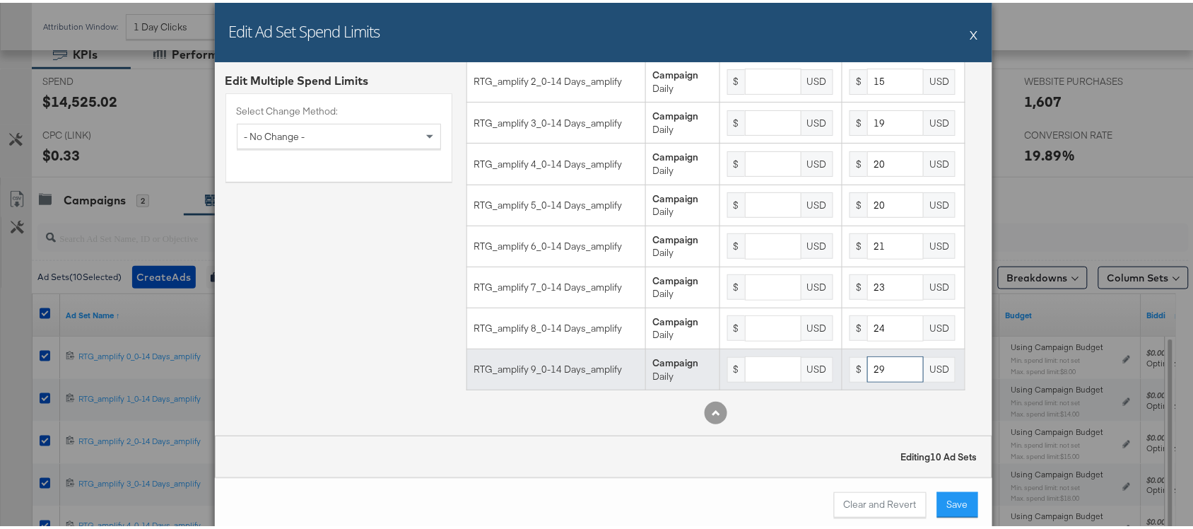
click at [885, 359] on input "29" at bounding box center [895, 366] width 57 height 26
type input "2"
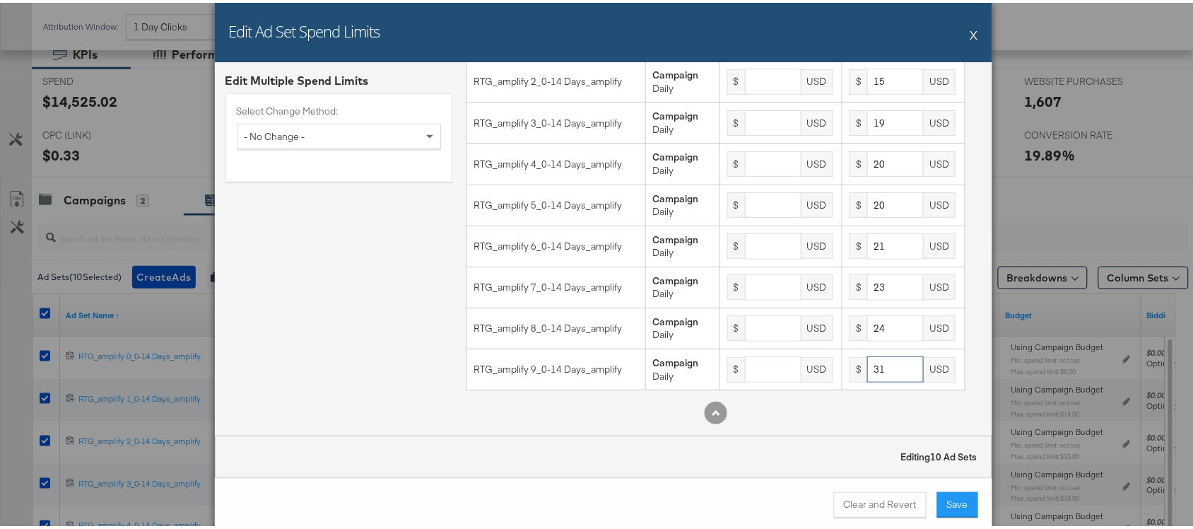
type input "31"
click at [270, 252] on div "Edit Multiple Spend Limits Select Change Method: - No Change -" at bounding box center [339, 179] width 227 height 505
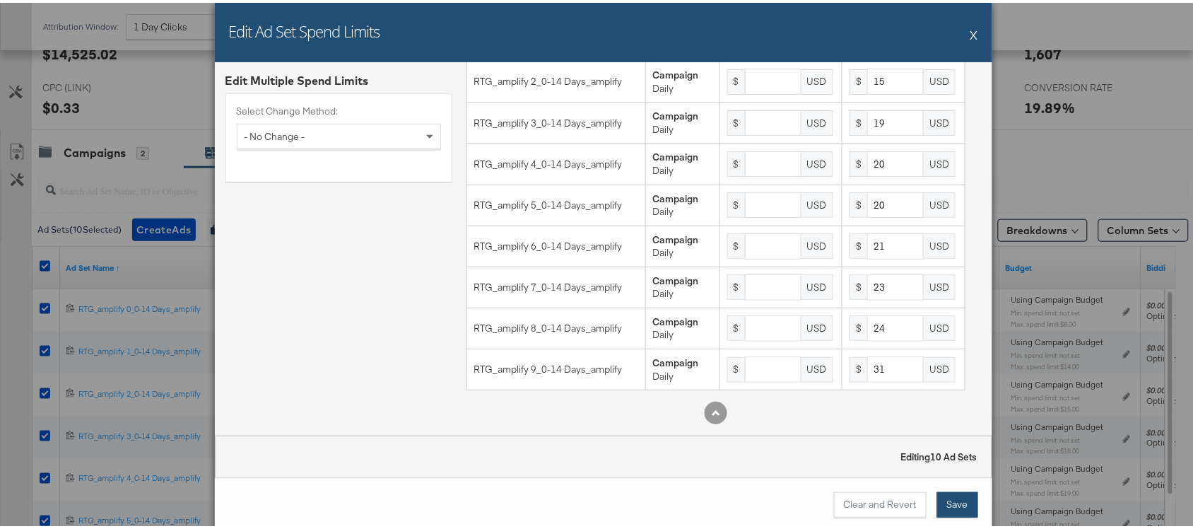
click at [957, 514] on button "Save" at bounding box center [957, 501] width 41 height 25
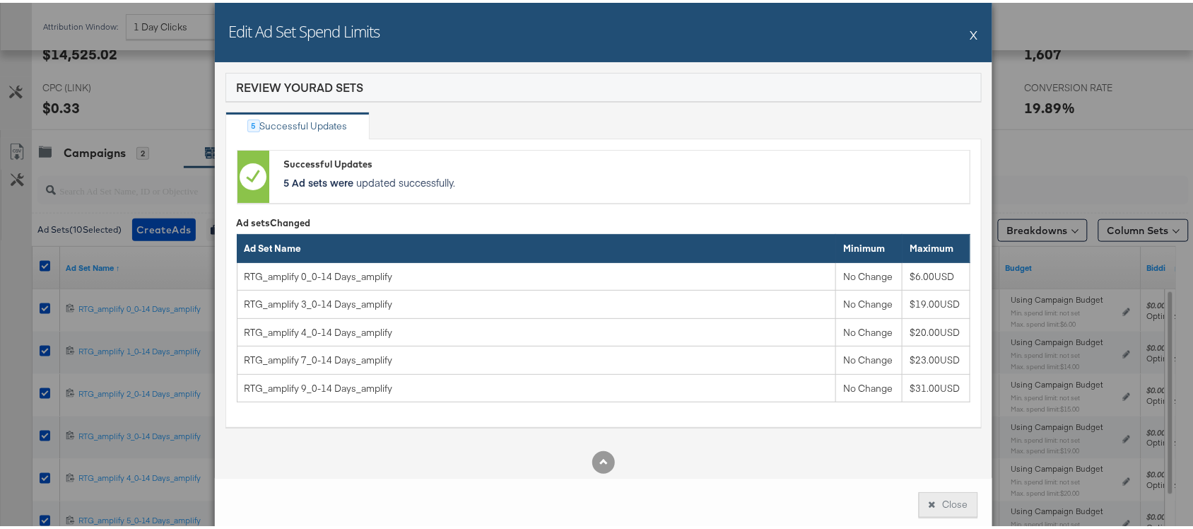
click at [938, 513] on button "Close" at bounding box center [948, 501] width 59 height 25
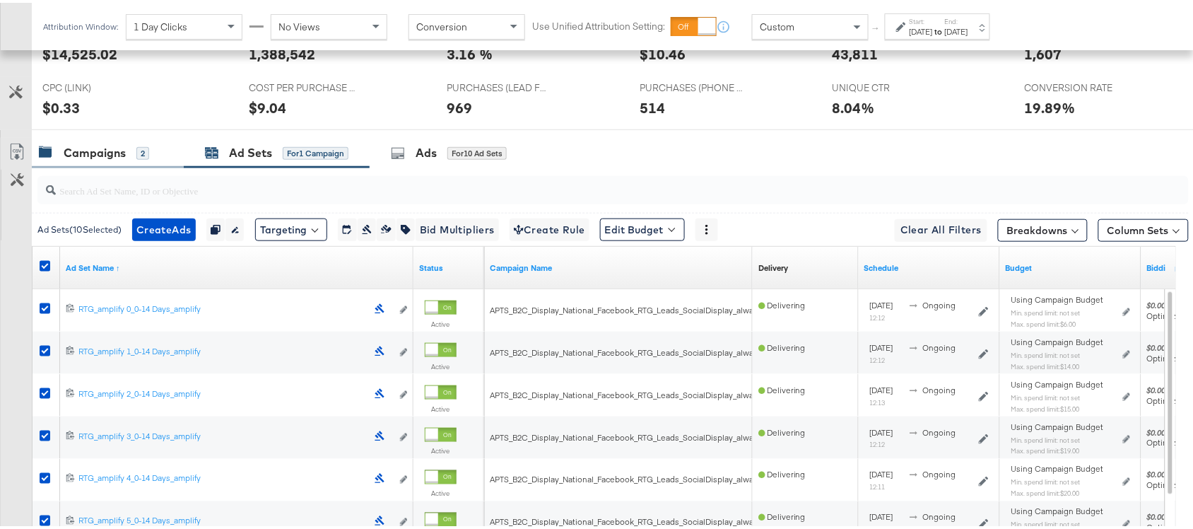
click at [80, 158] on div "Campaigns" at bounding box center [95, 150] width 62 height 16
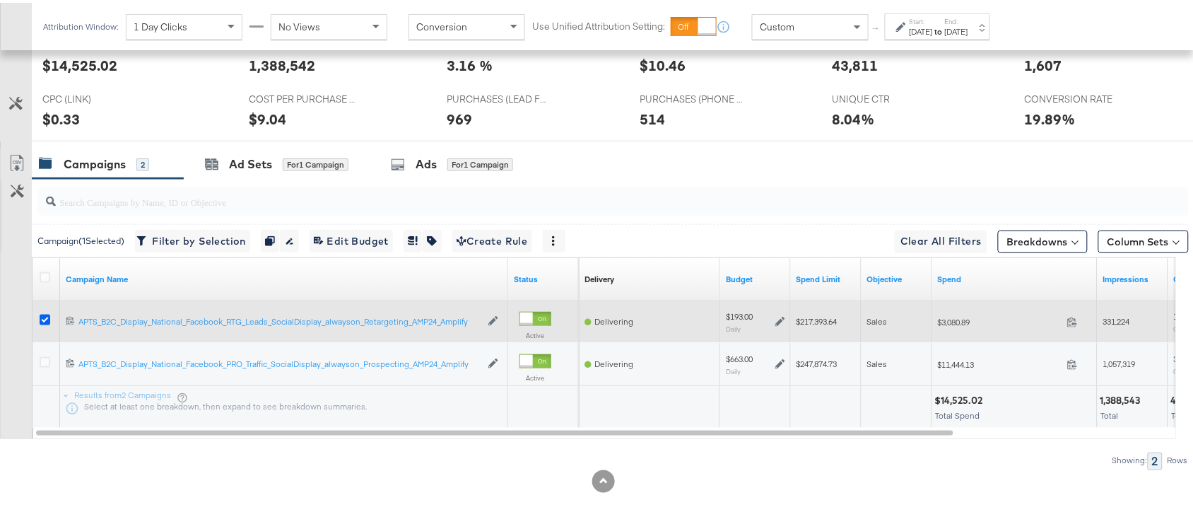
click at [42, 316] on icon at bounding box center [45, 317] width 11 height 11
click at [0, 0] on input "checkbox" at bounding box center [0, 0] width 0 height 0
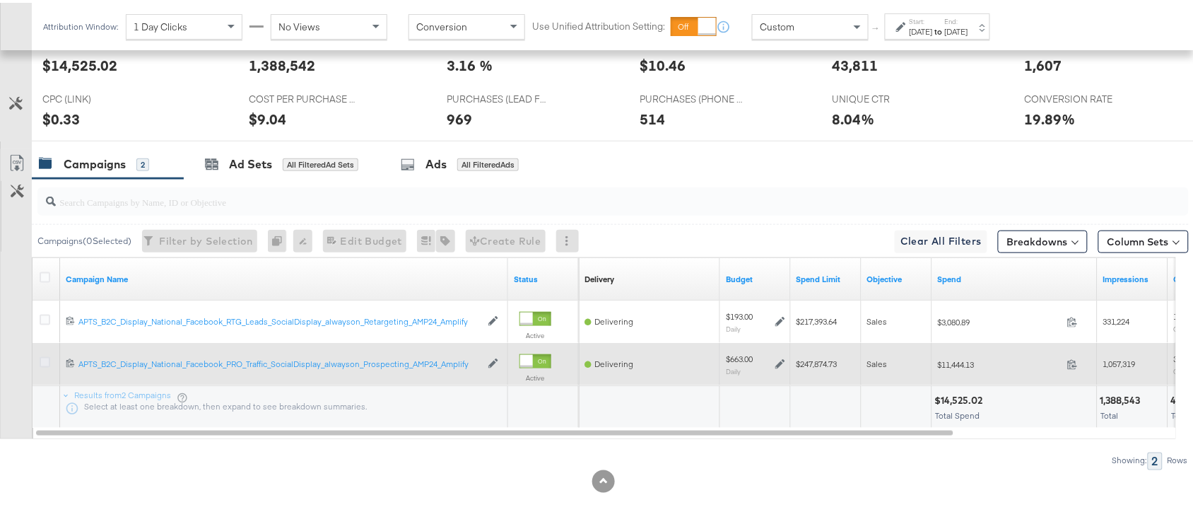
click at [42, 357] on icon at bounding box center [45, 359] width 11 height 11
click at [0, 0] on input "checkbox" at bounding box center [0, 0] width 0 height 0
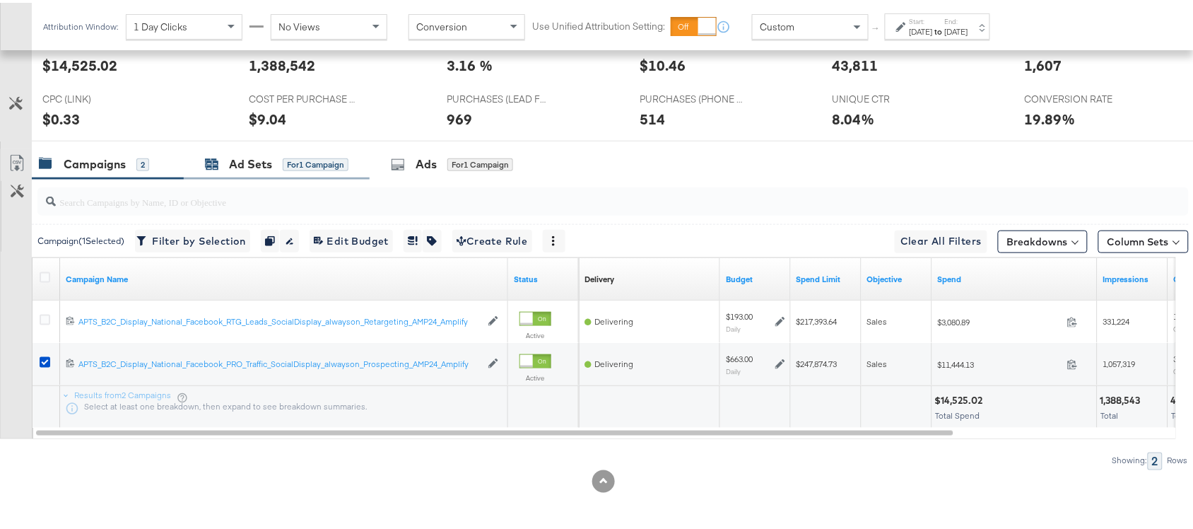
click at [242, 160] on div "Ad Sets" at bounding box center [250, 161] width 43 height 16
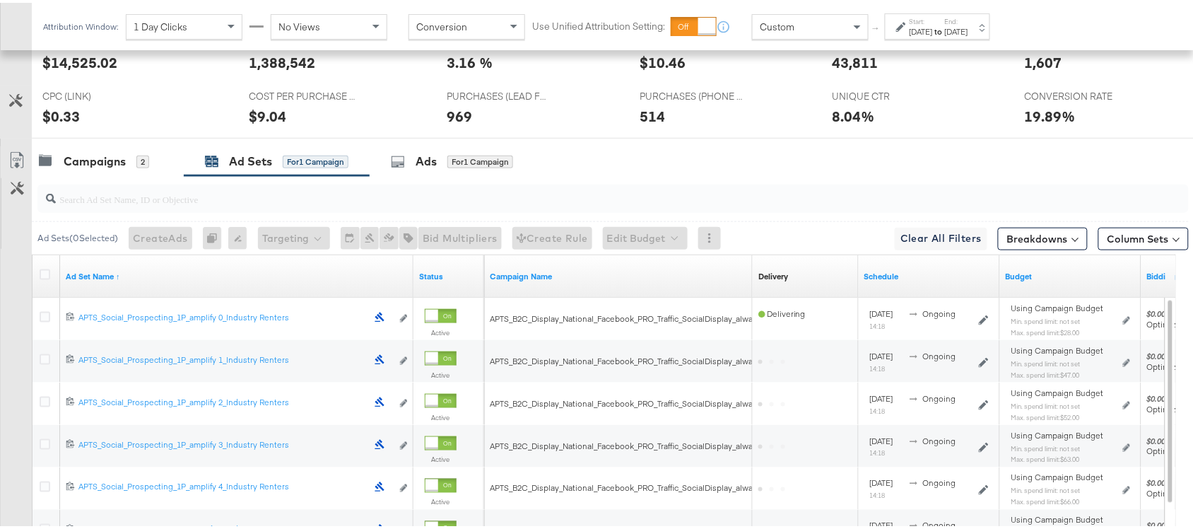
scroll to position [355, 0]
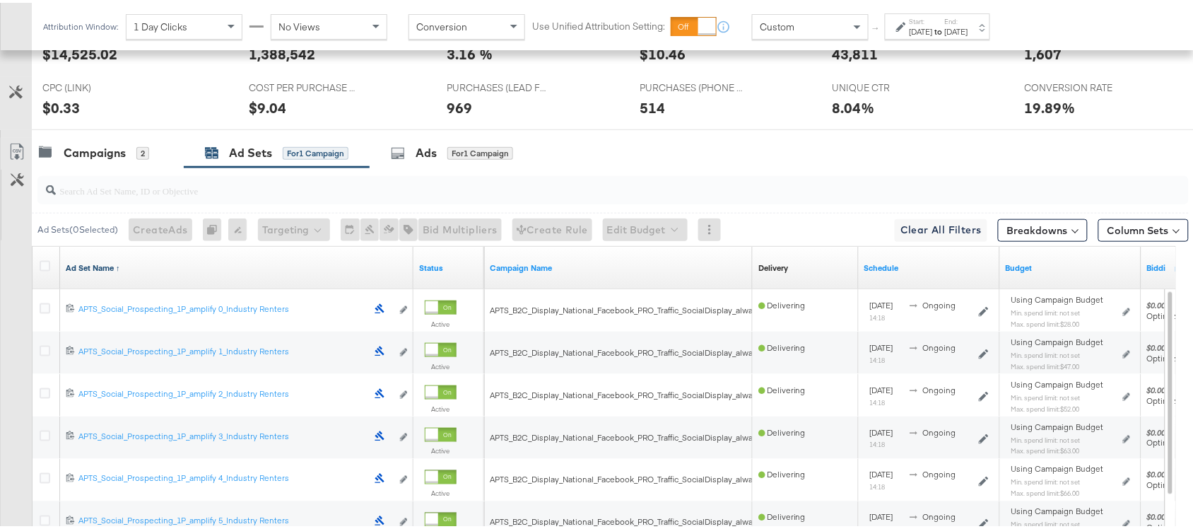
click at [120, 271] on link "Ad Set Name ↑" at bounding box center [237, 264] width 342 height 11
click at [120, 271] on link "Ad Set Name ↓" at bounding box center [237, 264] width 342 height 11
click at [47, 265] on icon at bounding box center [45, 263] width 11 height 11
click at [0, 0] on input "checkbox" at bounding box center [0, 0] width 0 height 0
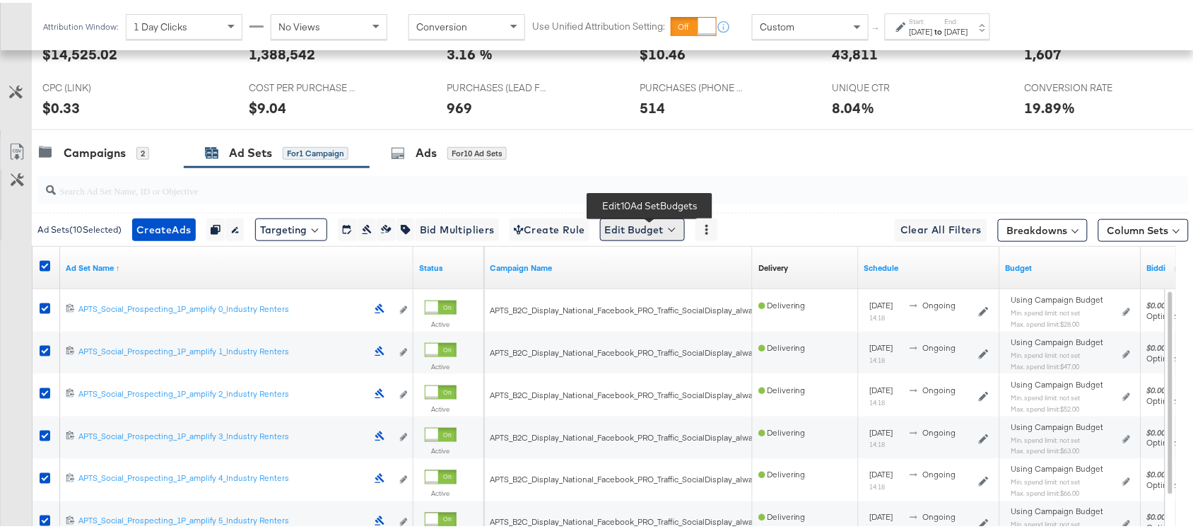
click at [624, 230] on button "Edit Budget" at bounding box center [642, 227] width 85 height 23
click at [679, 291] on span "Edit Ad Set Spend Limits" at bounding box center [659, 292] width 105 height 18
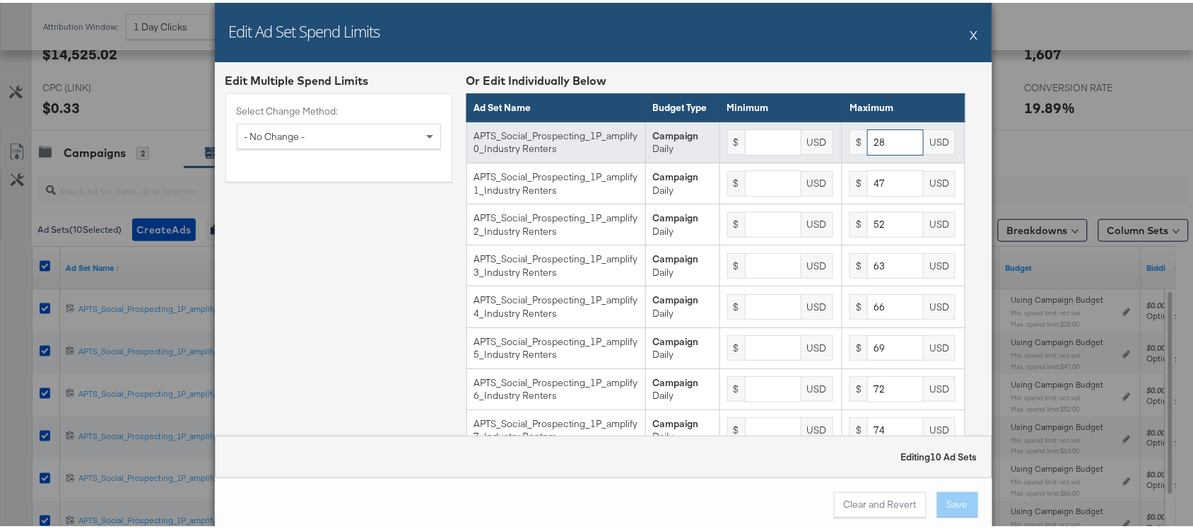
click at [884, 153] on input "28" at bounding box center [895, 140] width 57 height 26
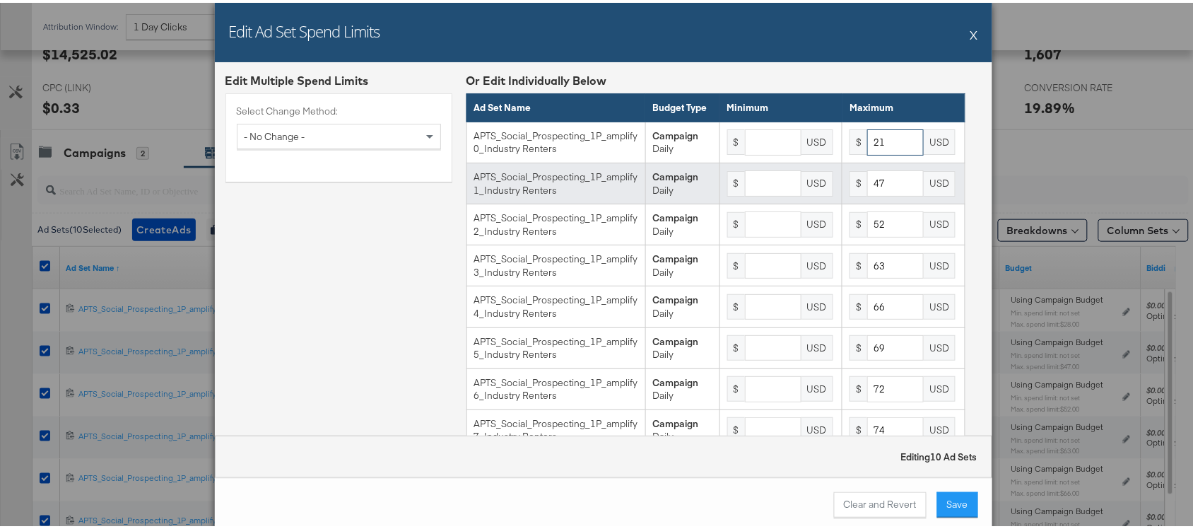
type input "21"
click at [877, 194] on input "47" at bounding box center [895, 181] width 57 height 26
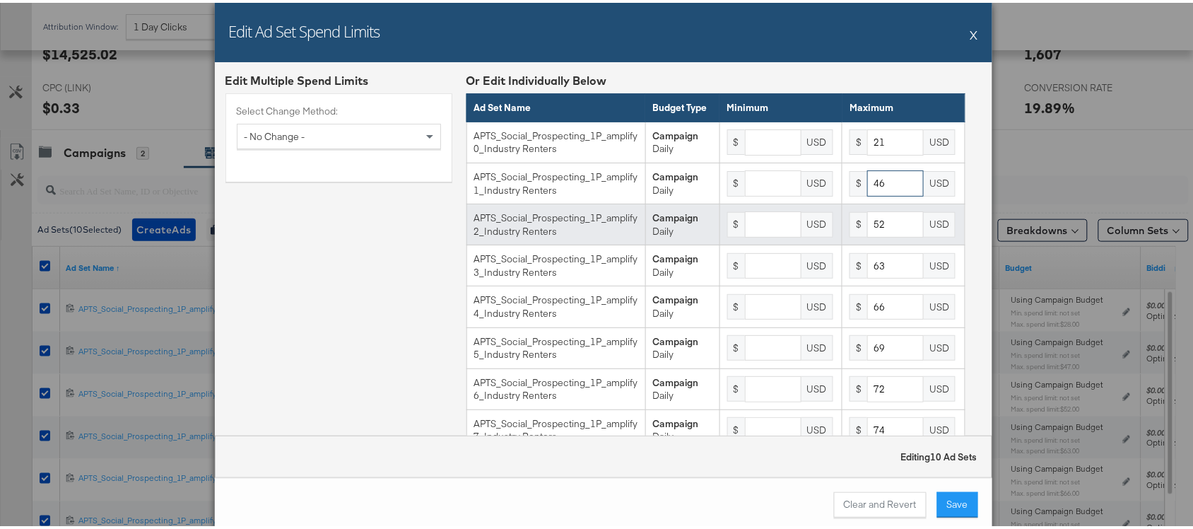
type input "46"
click at [877, 235] on input "52" at bounding box center [895, 222] width 57 height 26
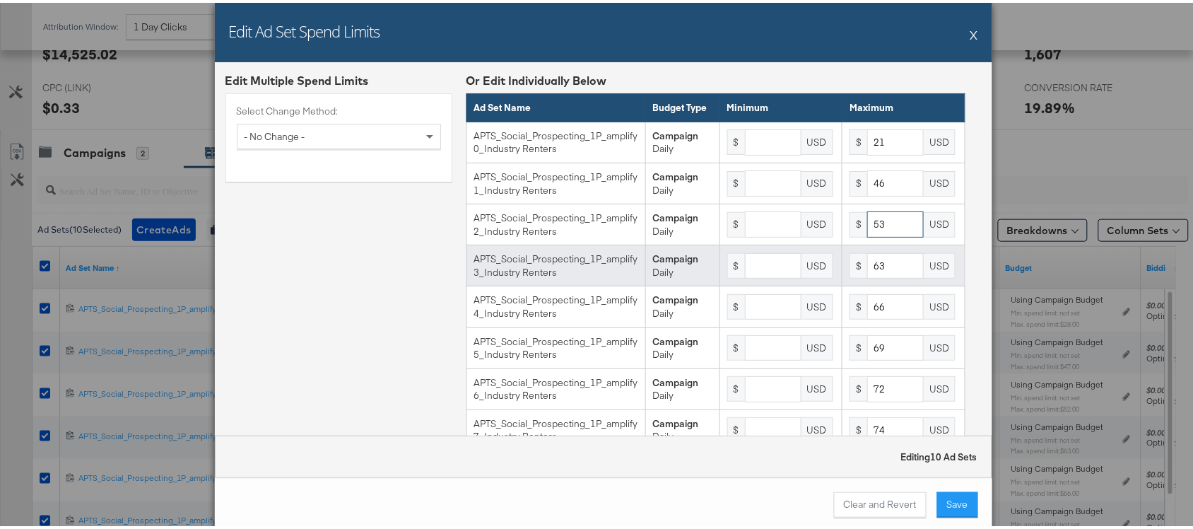
type input "53"
click at [877, 276] on input "63" at bounding box center [895, 263] width 57 height 26
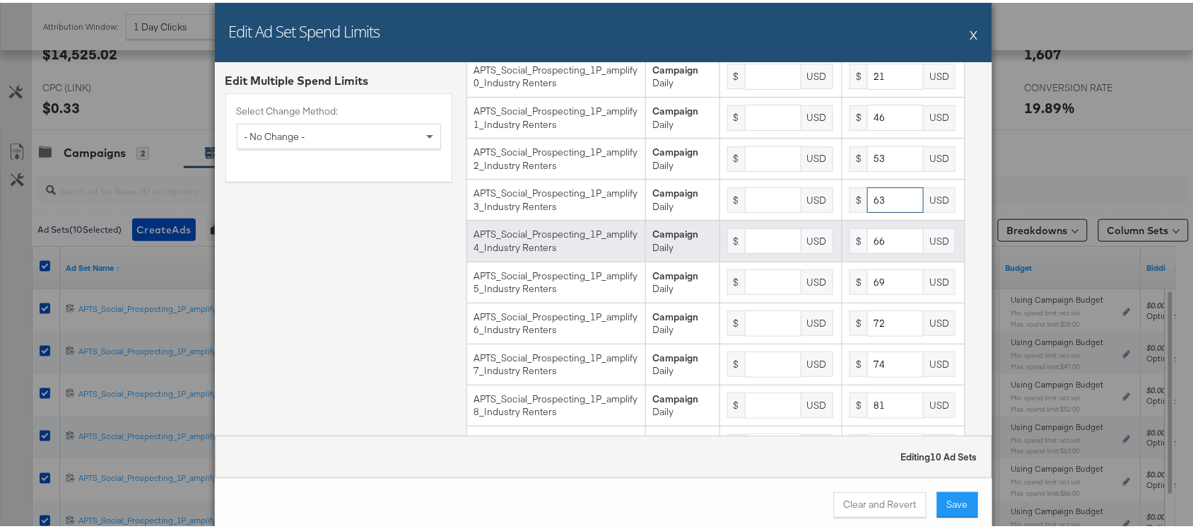
scroll to position [82, 0]
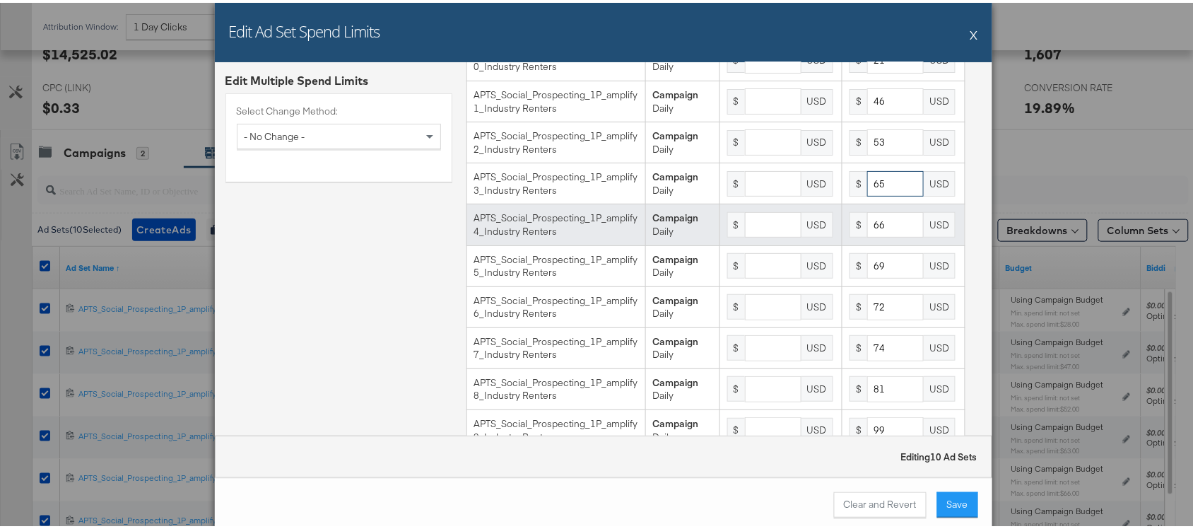
type input "65"
click at [881, 235] on input "66" at bounding box center [895, 222] width 57 height 26
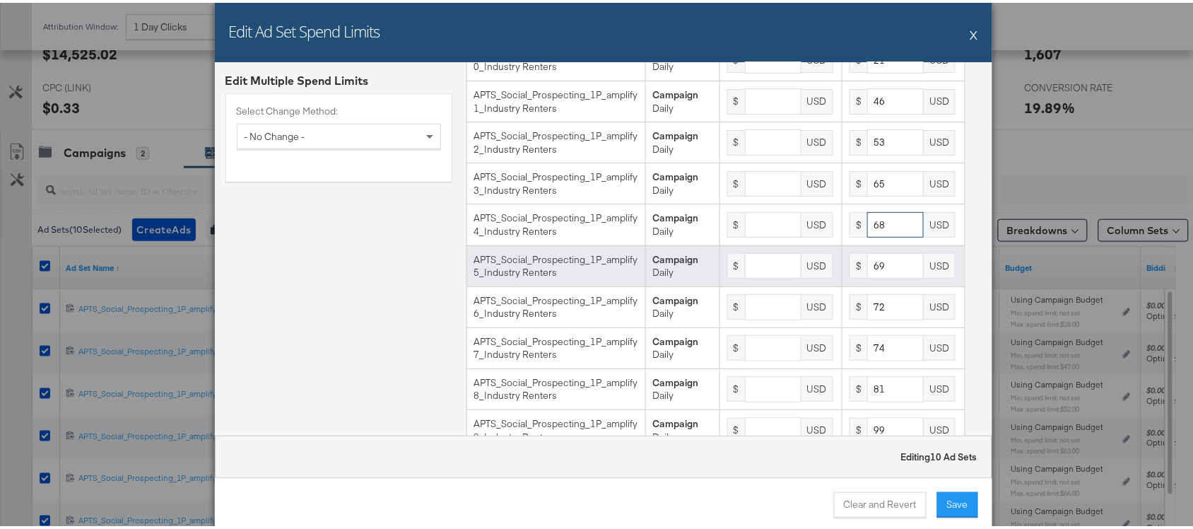
type input "68"
click at [882, 276] on input "69" at bounding box center [895, 263] width 57 height 26
type input "6"
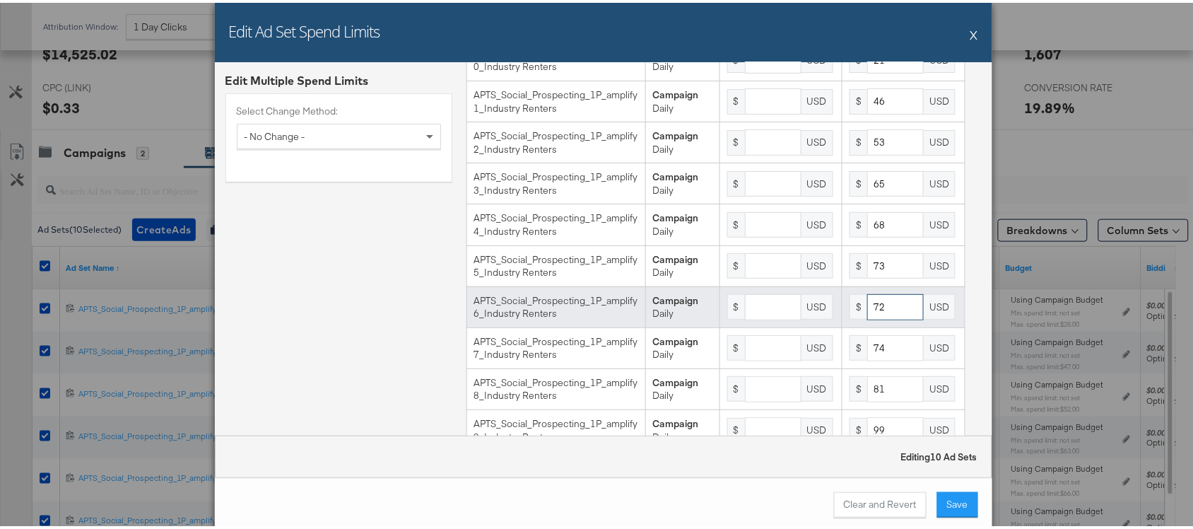
click at [885, 317] on input "72" at bounding box center [895, 304] width 57 height 26
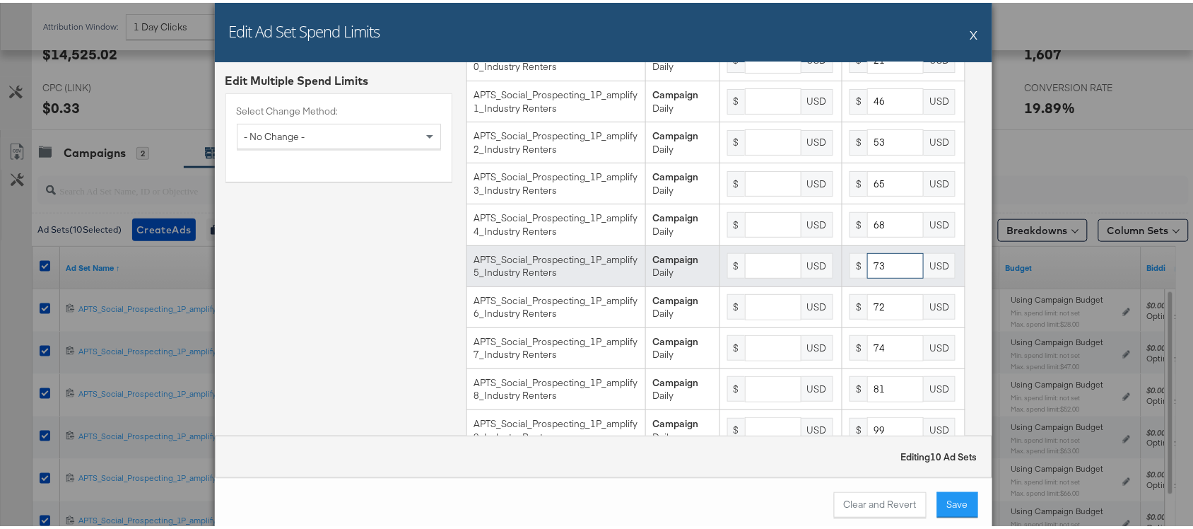
click at [889, 276] on input "73" at bounding box center [895, 263] width 57 height 26
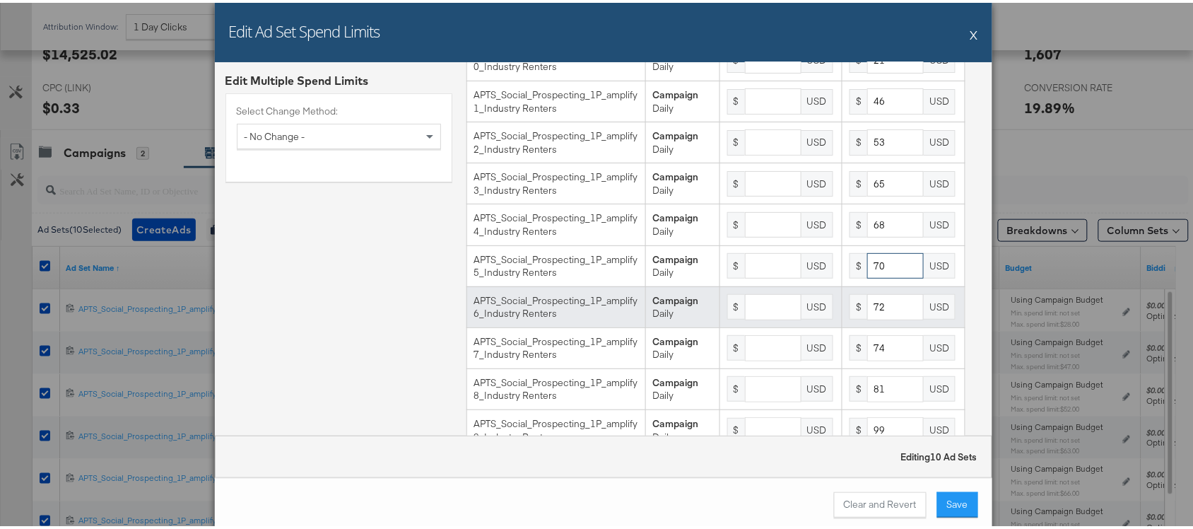
type input "70"
click at [877, 315] on input "72" at bounding box center [895, 304] width 57 height 26
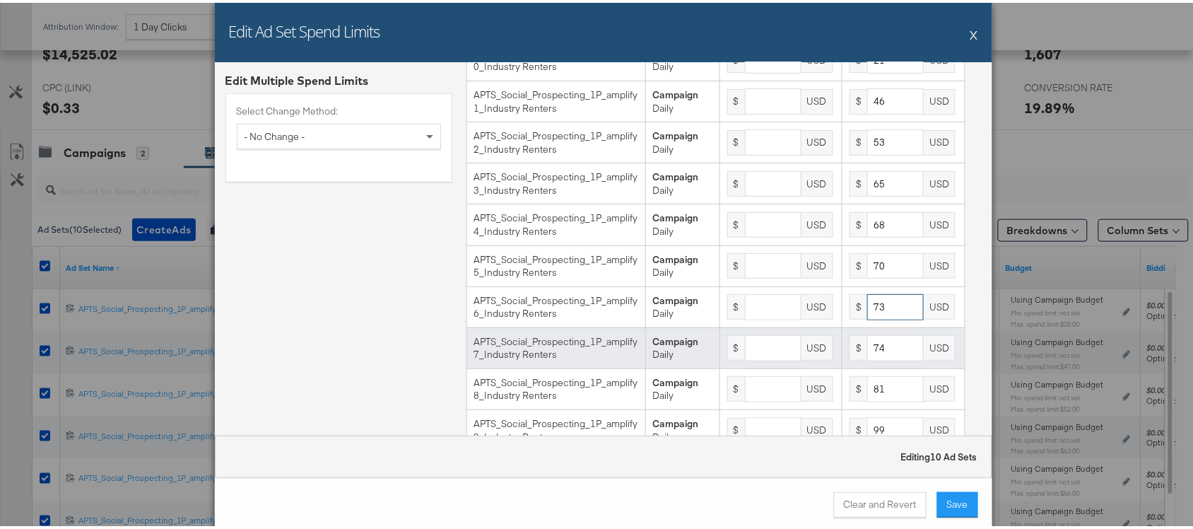
type input "73"
click at [878, 358] on input "74" at bounding box center [895, 345] width 57 height 26
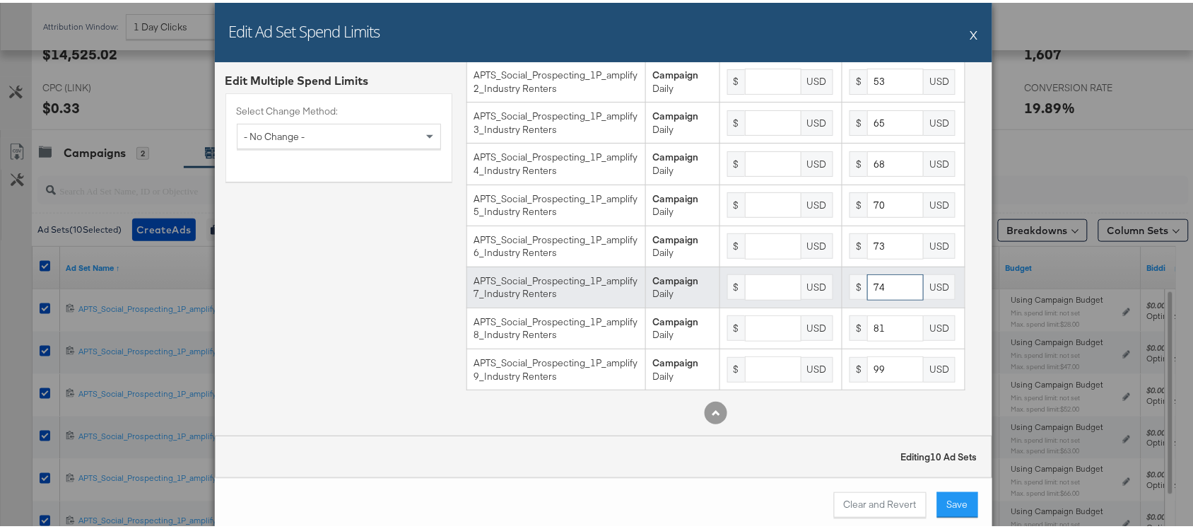
click at [872, 288] on input "74" at bounding box center [895, 284] width 57 height 26
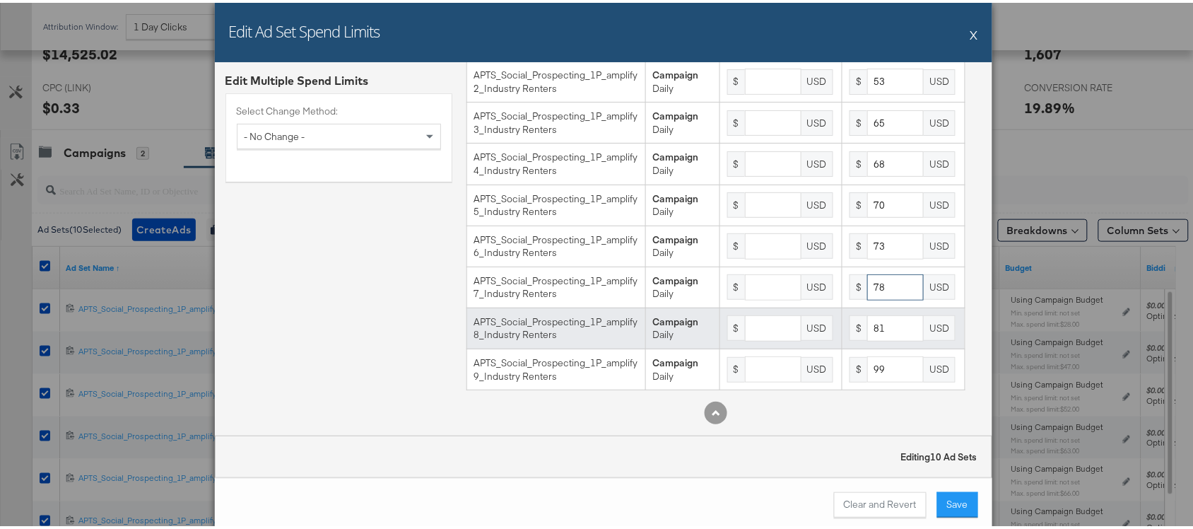
type input "78"
click at [884, 323] on input "81" at bounding box center [895, 325] width 57 height 26
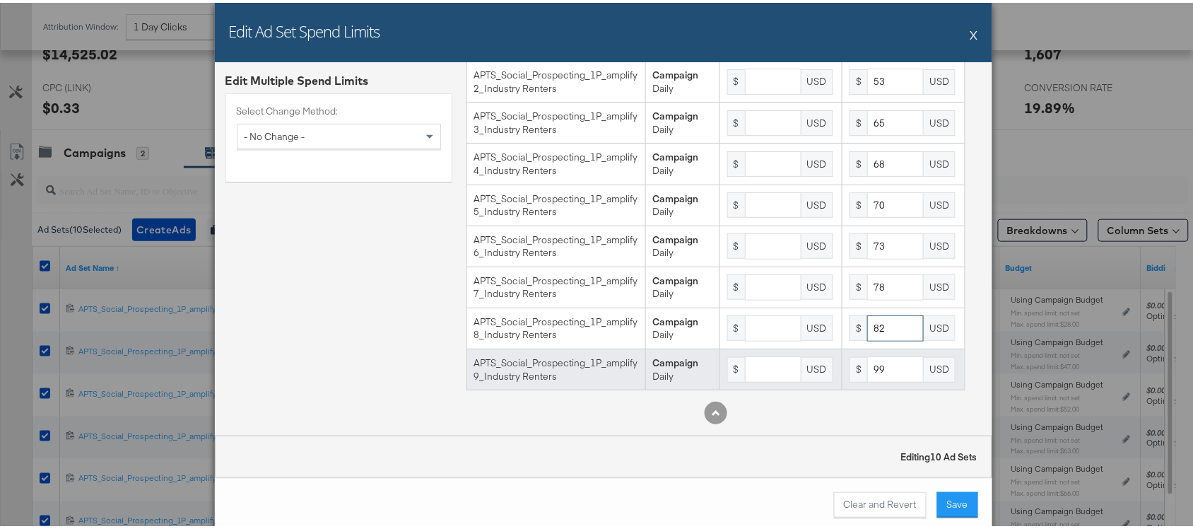
type input "82"
click at [877, 364] on input "99" at bounding box center [895, 366] width 57 height 26
type input "9"
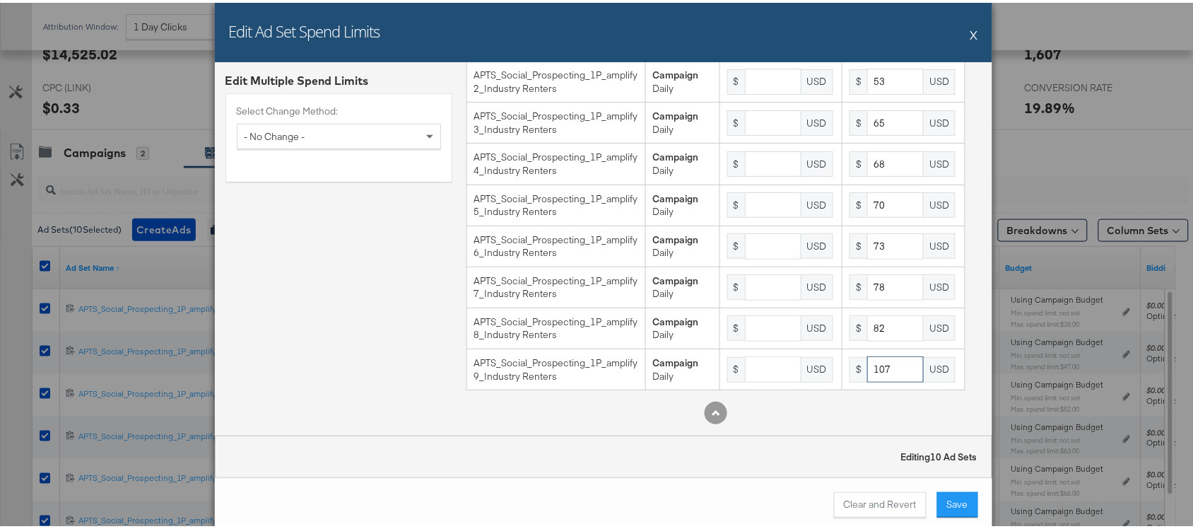
type input "107"
click at [310, 329] on div "Edit Multiple Spend Limits Select Change Method: - No Change -" at bounding box center [339, 179] width 227 height 505
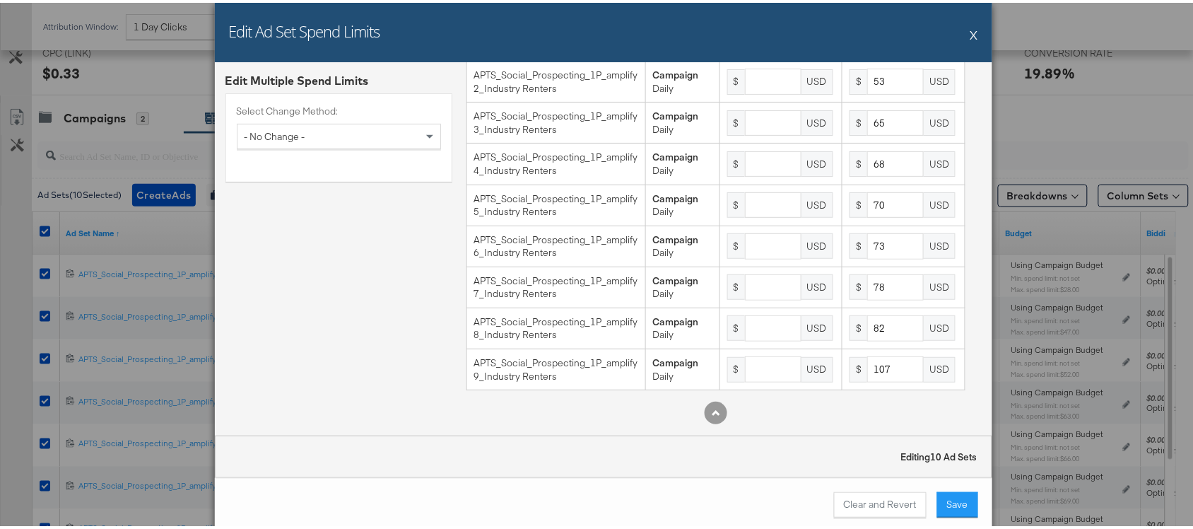
scroll to position [390, 0]
click at [1044, 133] on div "Edit Ad Set Spend Limits X Edit Multiple Spend Limits Select Change Method: - N…" at bounding box center [603, 264] width 1207 height 529
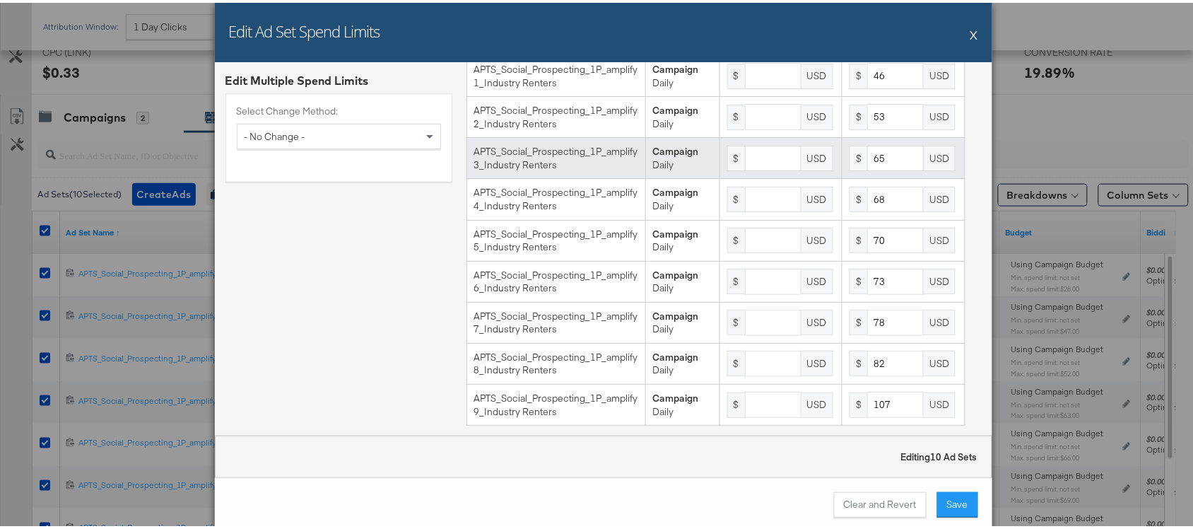
scroll to position [110, 0]
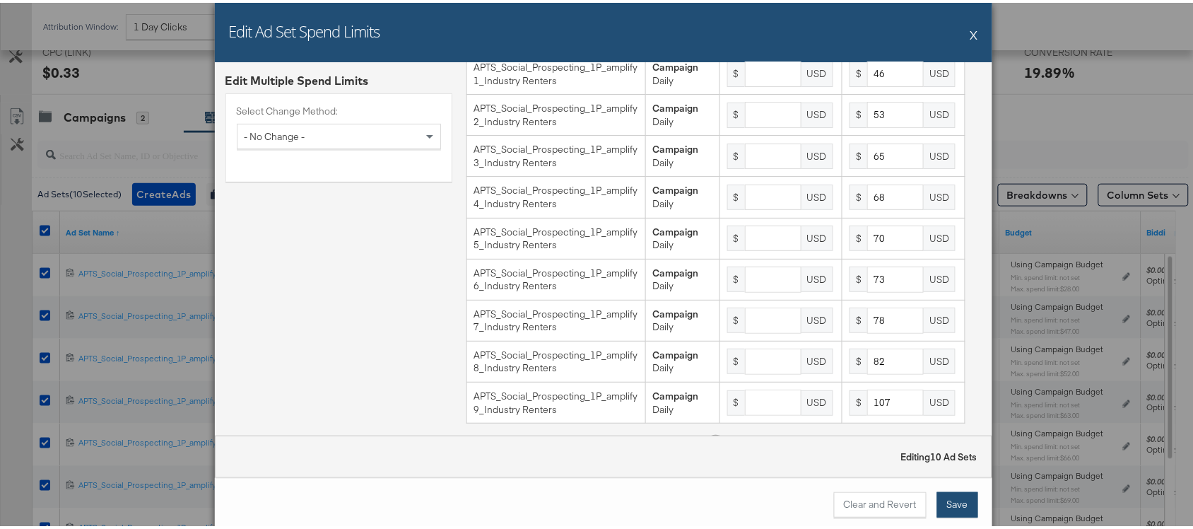
click at [947, 503] on button "Save" at bounding box center [957, 501] width 41 height 25
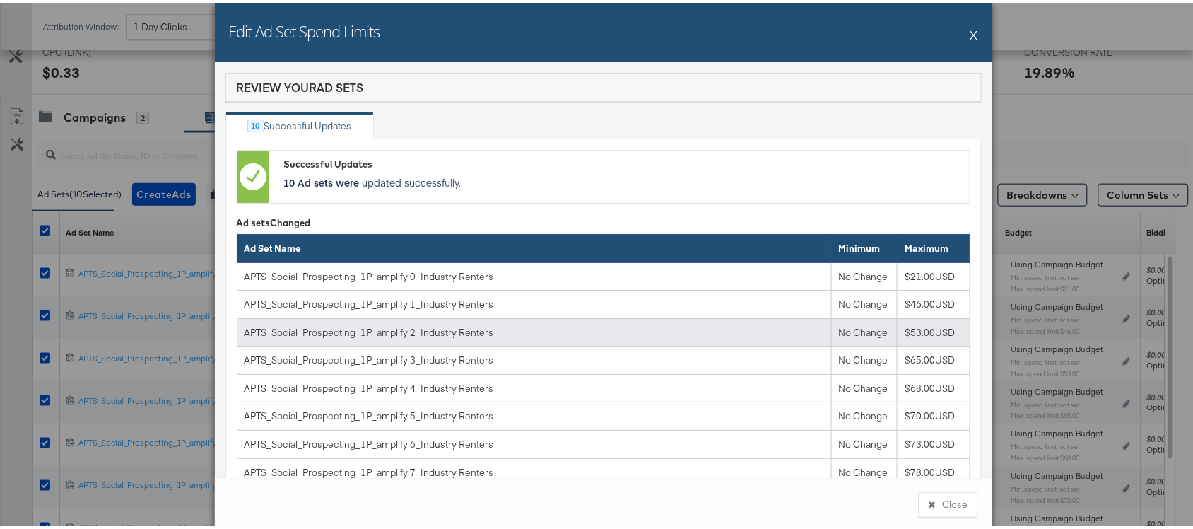
scroll to position [151, 0]
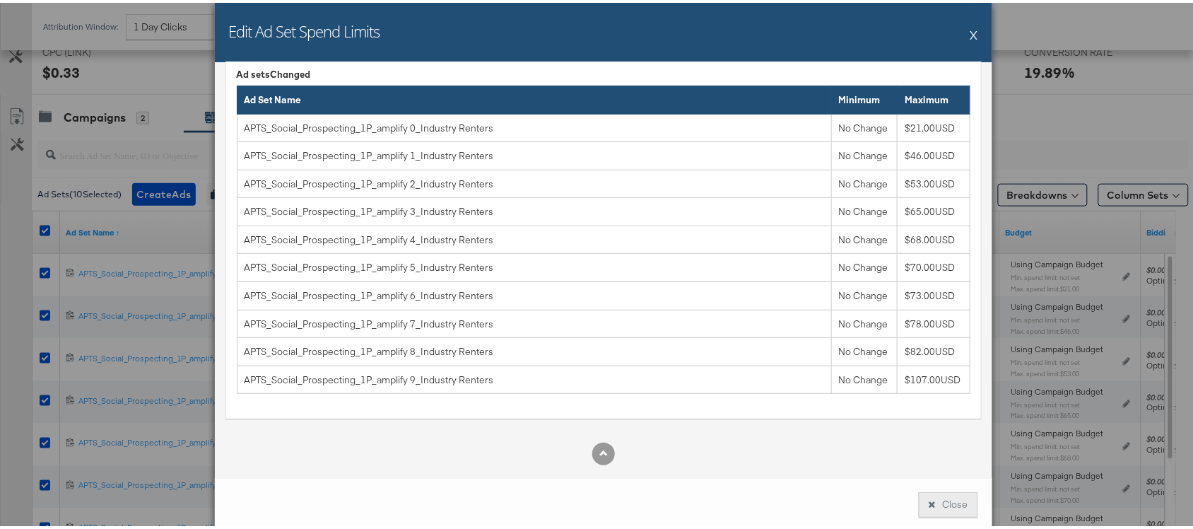
click at [935, 493] on button "Close" at bounding box center [948, 501] width 59 height 25
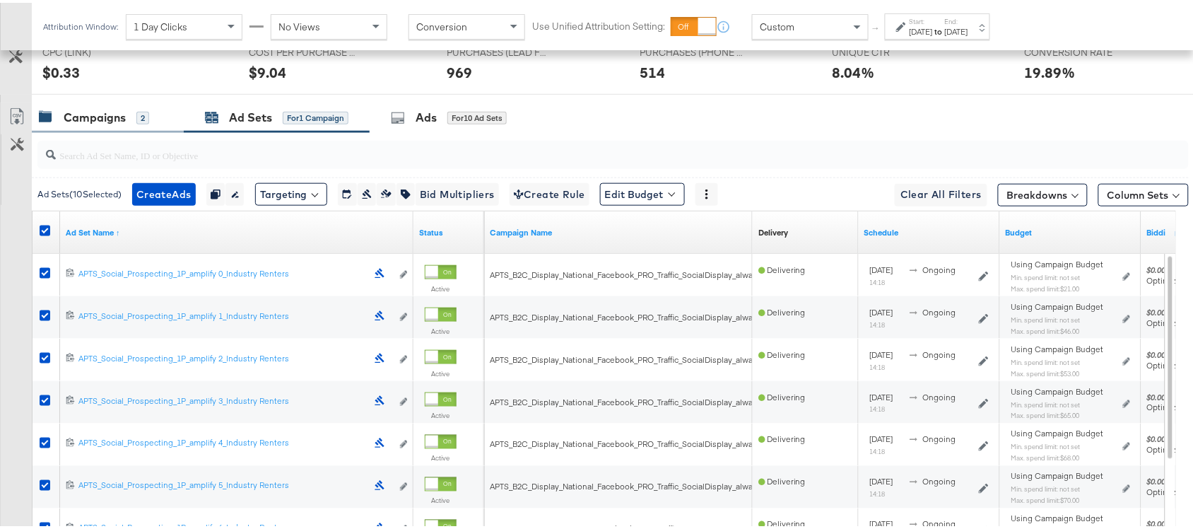
click at [94, 127] on div "Campaigns 2" at bounding box center [108, 115] width 152 height 30
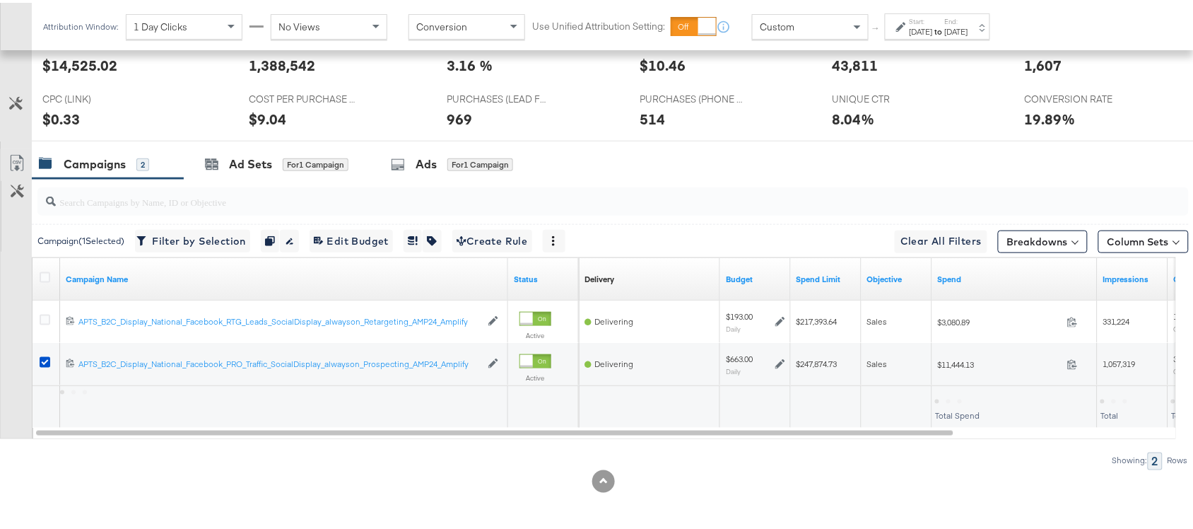
scroll to position [346, 0]
click at [747, 175] on div "Campaigns 2 Ad Sets for 1 Campaign Ads for 1 Campaign" at bounding box center [619, 161] width 1175 height 30
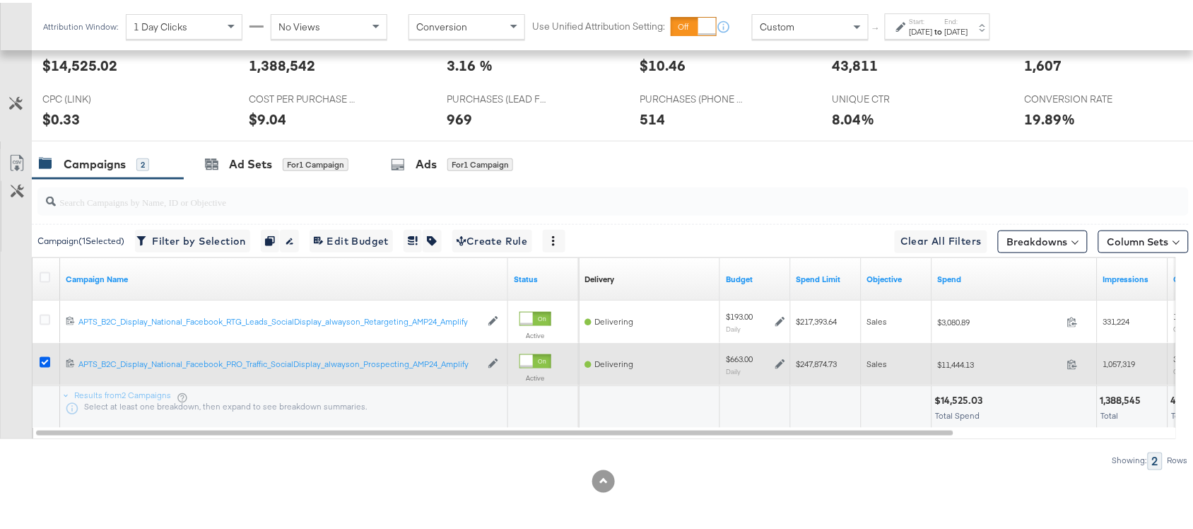
click at [43, 361] on icon at bounding box center [45, 359] width 11 height 11
click at [0, 0] on input "checkbox" at bounding box center [0, 0] width 0 height 0
